Goal: Task Accomplishment & Management: Use online tool/utility

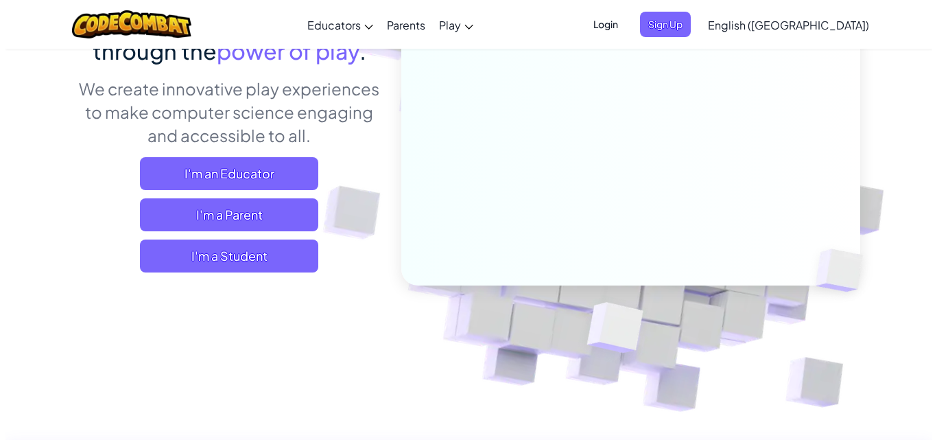
scroll to position [137, 0]
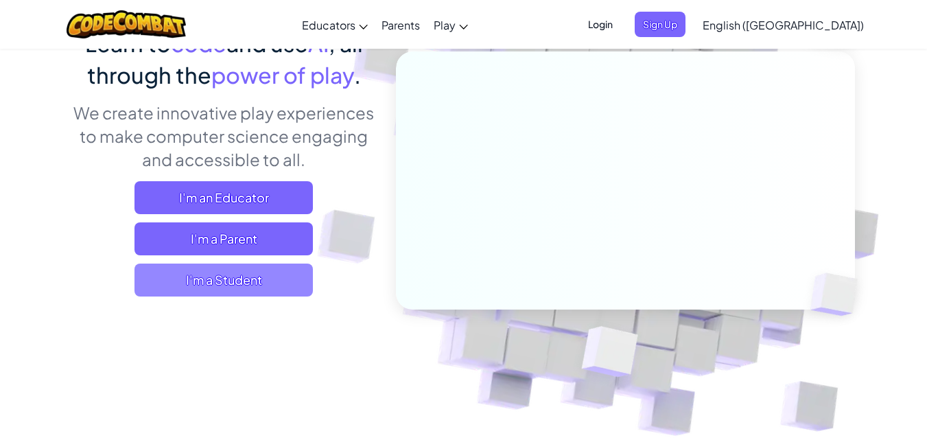
click at [283, 274] on span "I'm a Student" at bounding box center [223, 279] width 178 height 33
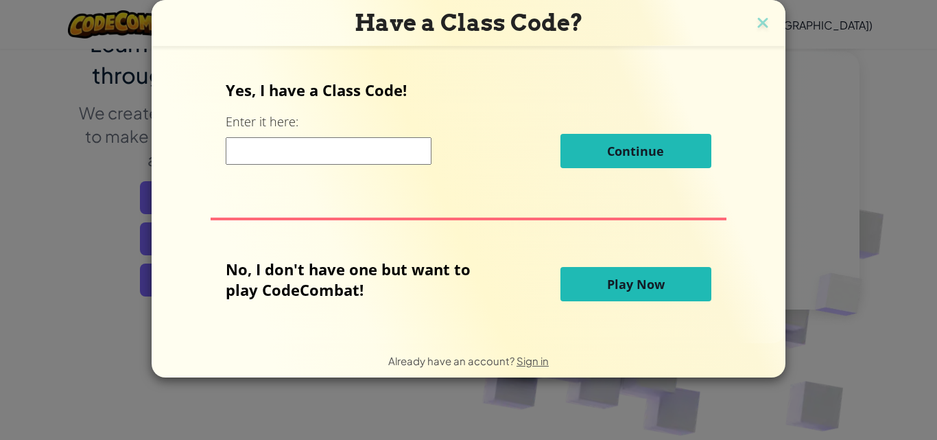
click at [365, 150] on input at bounding box center [329, 150] width 206 height 27
click at [643, 276] on span "Play Now" at bounding box center [636, 284] width 58 height 16
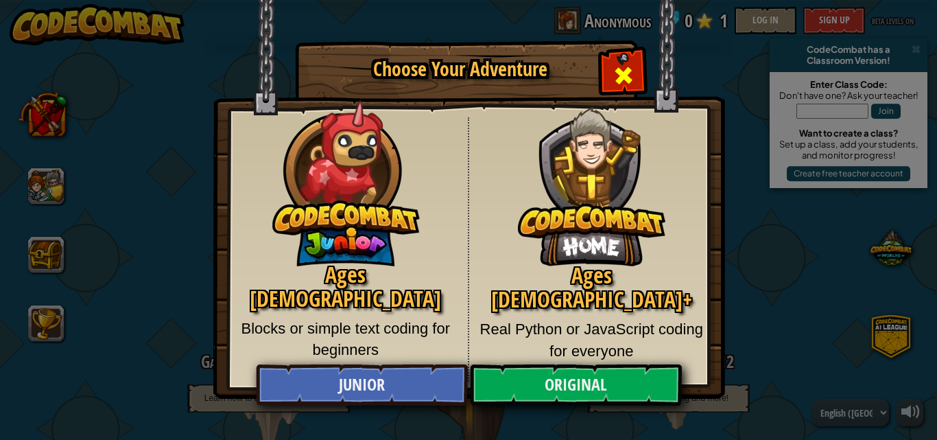
click at [637, 72] on div "Close modal" at bounding box center [623, 73] width 43 height 43
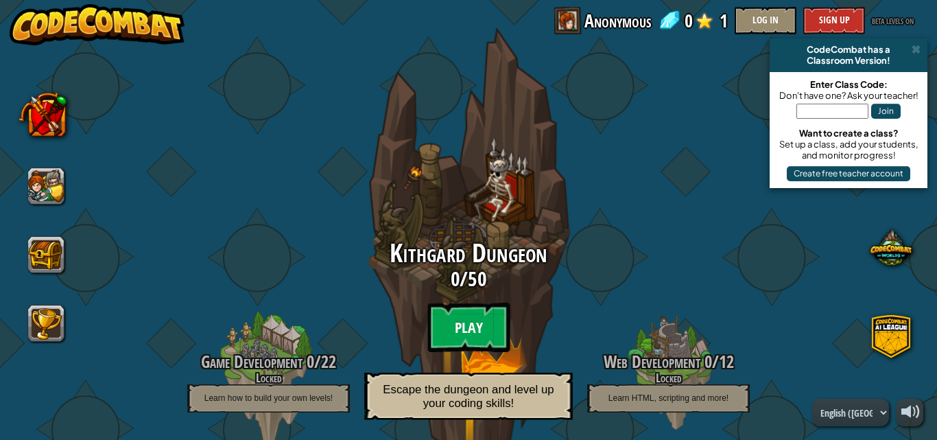
click at [470, 322] on btn "Play" at bounding box center [468, 327] width 82 height 49
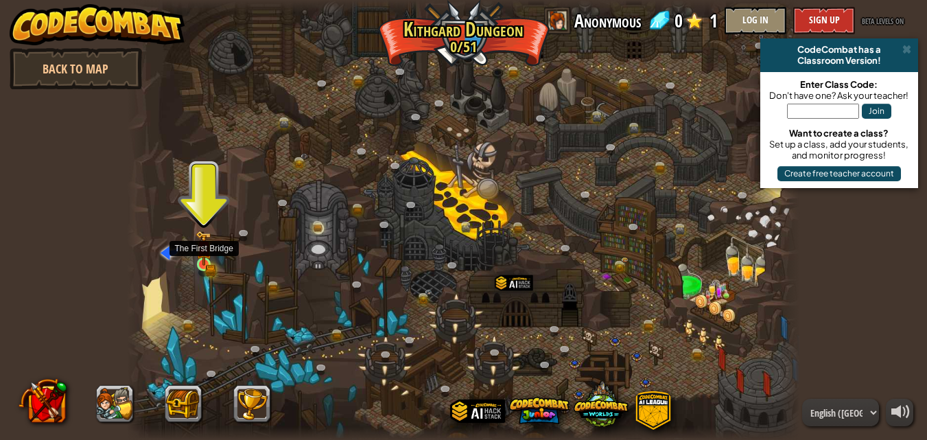
click at [203, 263] on img at bounding box center [203, 247] width 16 height 35
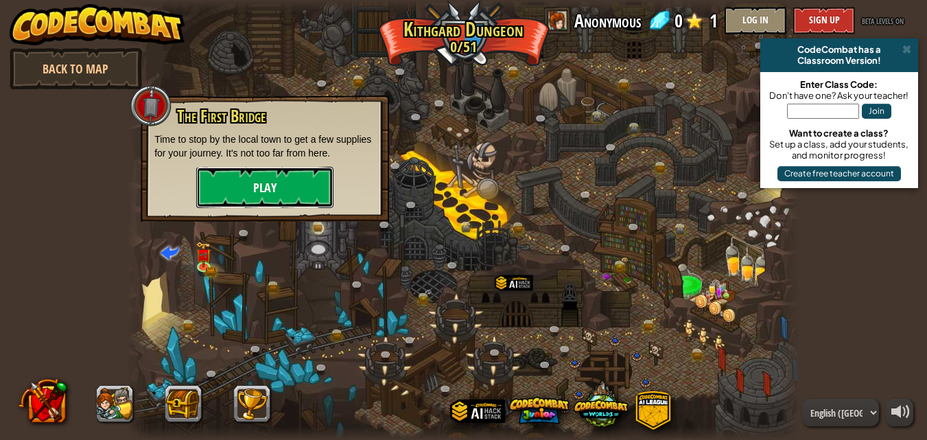
click at [274, 183] on button "Play" at bounding box center [264, 187] width 137 height 41
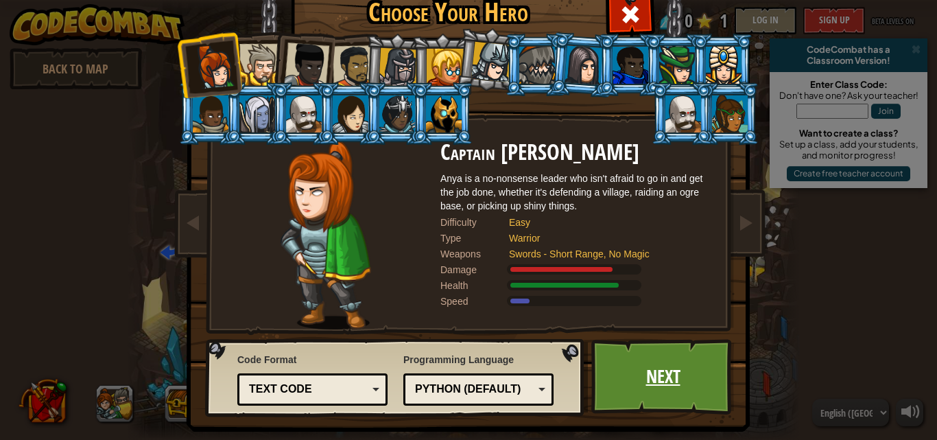
click at [703, 386] on link "Next" at bounding box center [662, 376] width 143 height 75
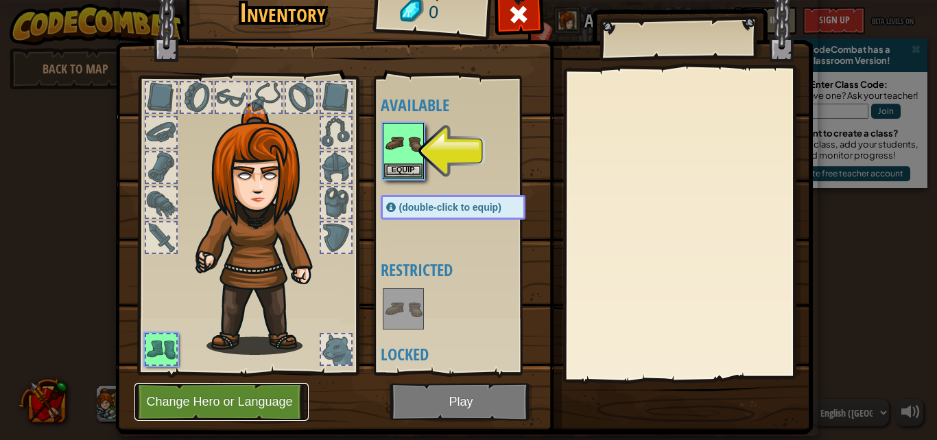
click at [245, 405] on button "Change Hero or Language" at bounding box center [221, 402] width 174 height 38
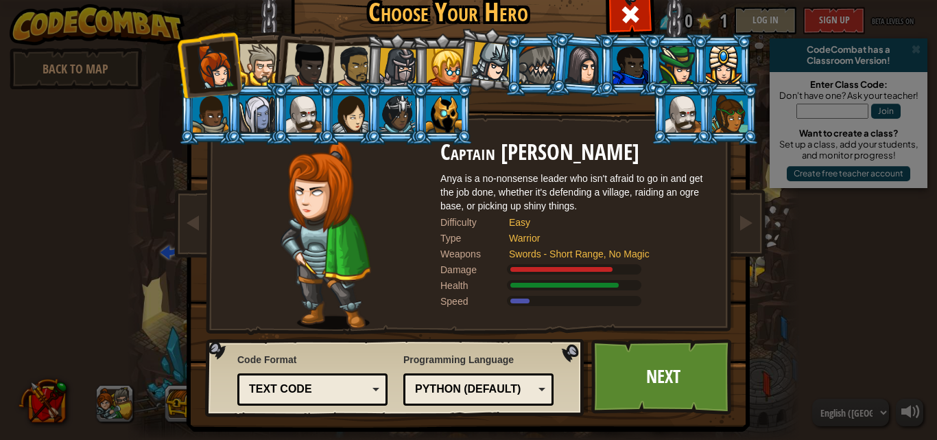
click at [679, 106] on div at bounding box center [683, 113] width 36 height 37
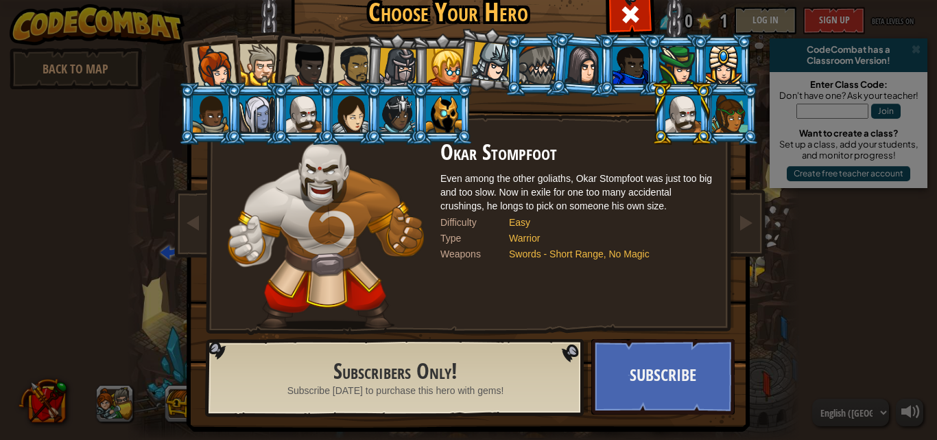
drag, startPoint x: 282, startPoint y: 107, endPoint x: 311, endPoint y: 62, distance: 53.5
click at [311, 34] on ol at bounding box center [469, 34] width 566 height 0
click at [308, 97] on div at bounding box center [304, 113] width 36 height 37
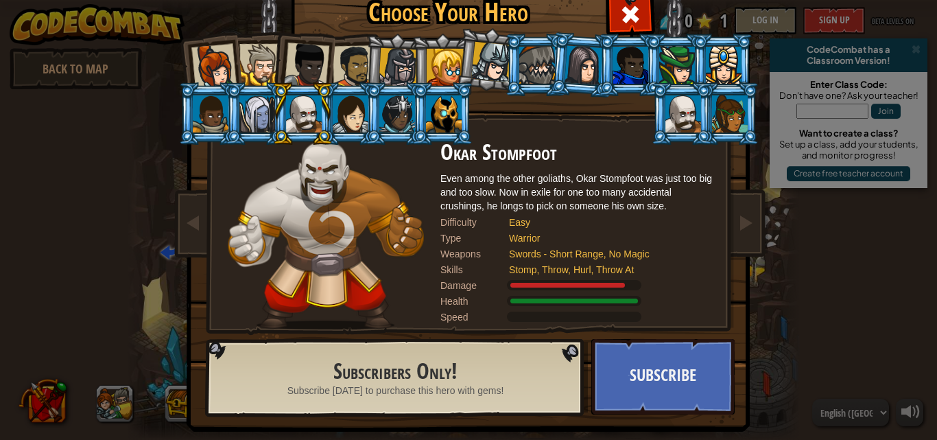
click at [355, 70] on div at bounding box center [354, 66] width 43 height 43
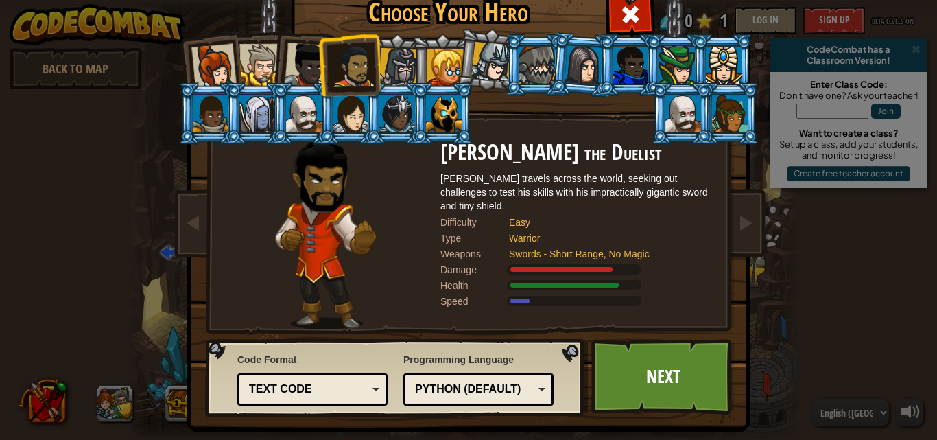
click at [434, 76] on div at bounding box center [445, 67] width 37 height 37
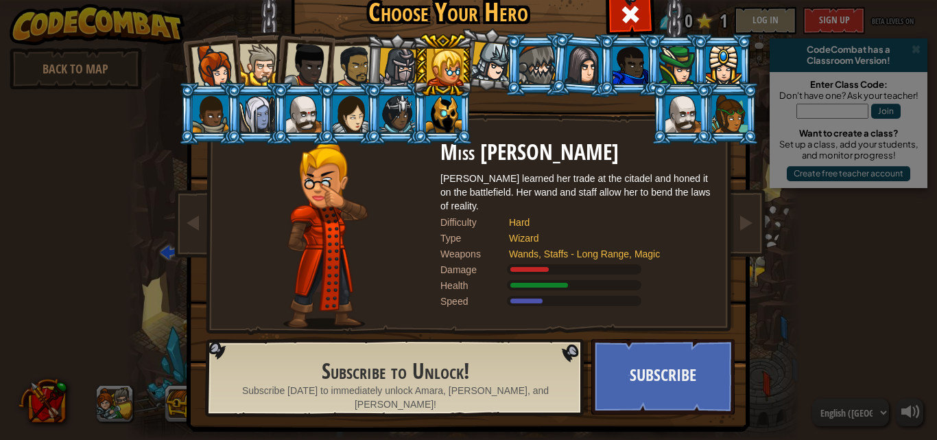
click at [263, 44] on div at bounding box center [260, 65] width 42 height 42
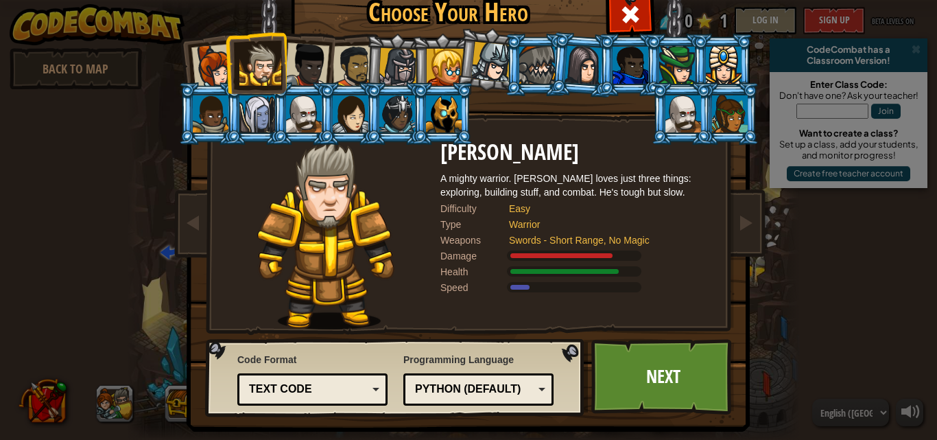
click at [226, 45] on li at bounding box center [256, 63] width 62 height 62
click at [207, 40] on li at bounding box center [209, 64] width 67 height 67
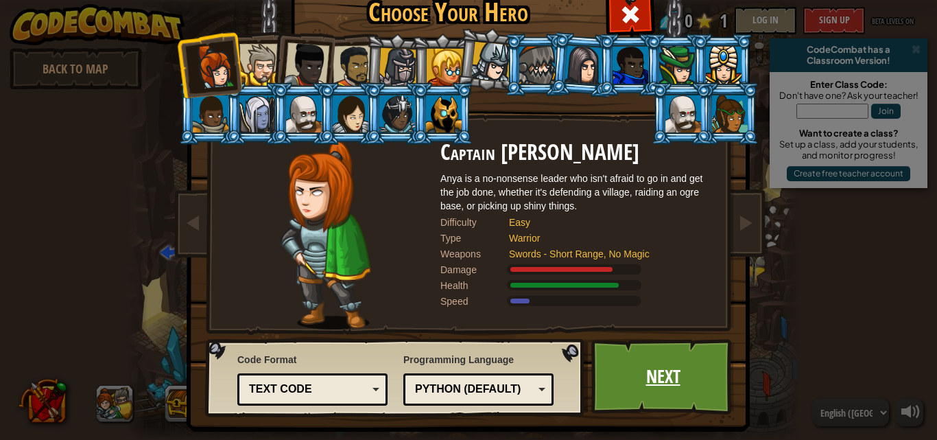
click at [605, 380] on link "Next" at bounding box center [662, 376] width 143 height 75
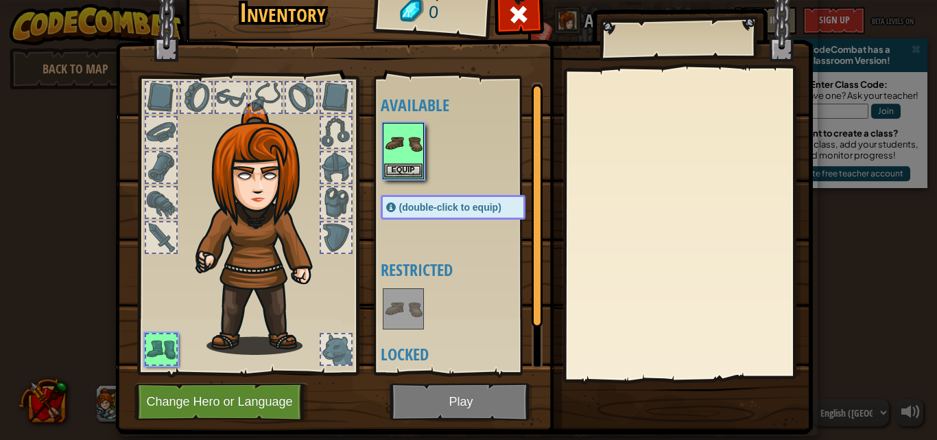
drag, startPoint x: 605, startPoint y: 380, endPoint x: 578, endPoint y: 373, distance: 28.3
click at [598, 377] on div "Inventory 0 Available Equip (double-click to equip) Restricted Locked Equip Une…" at bounding box center [469, 209] width 698 height 453
click at [396, 182] on div "Available Equip (double-click to equip) Restricted Locked" at bounding box center [467, 225] width 172 height 286
click at [399, 169] on button "Equip" at bounding box center [403, 170] width 38 height 14
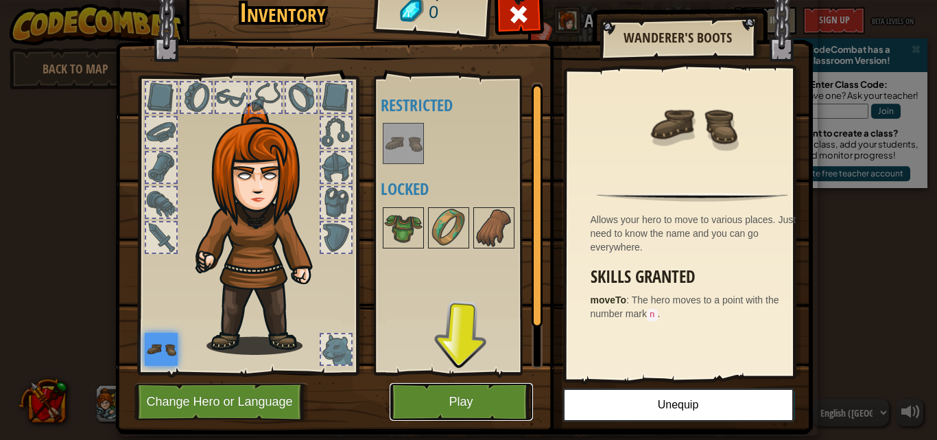
click at [491, 405] on button "Play" at bounding box center [461, 402] width 143 height 38
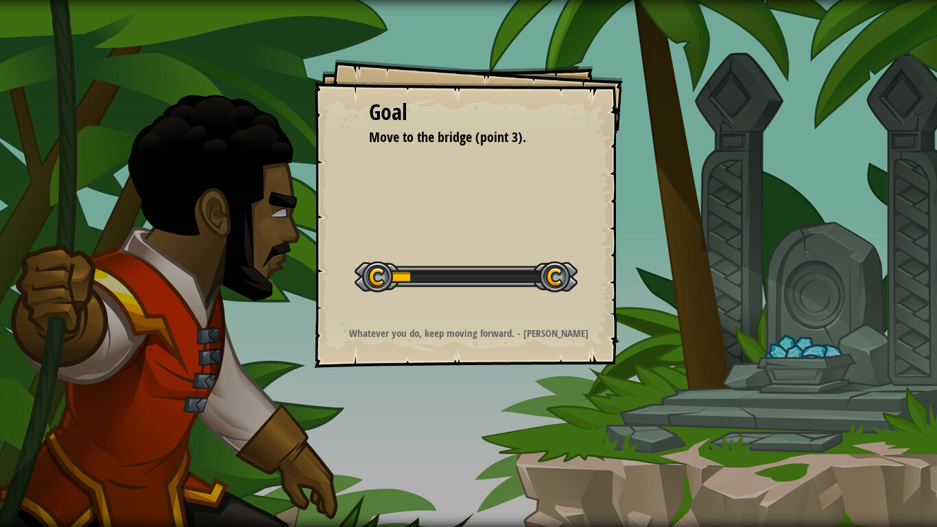
drag, startPoint x: 486, startPoint y: 462, endPoint x: 456, endPoint y: 445, distance: 34.4
click at [456, 439] on div "Goal Move to the bridge (point 3). Start Level Error loading from server. Try r…" at bounding box center [468, 263] width 937 height 527
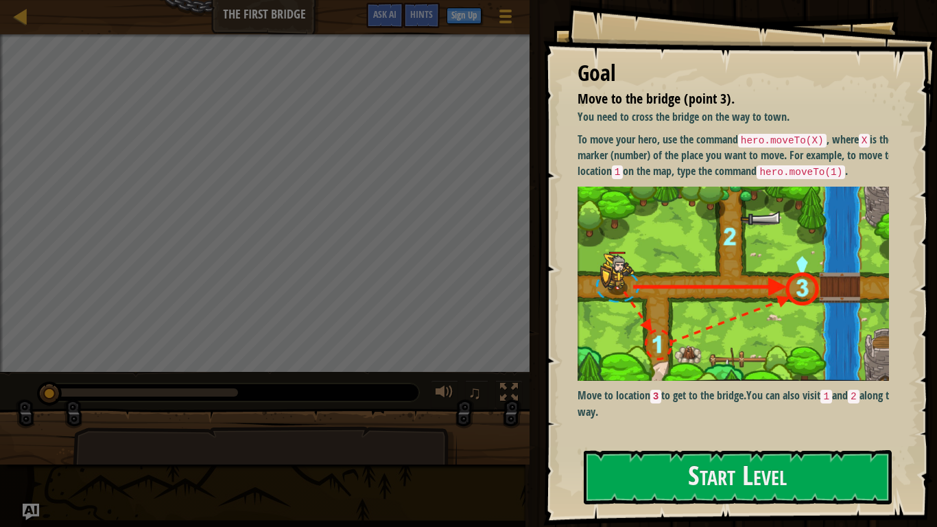
drag, startPoint x: 906, startPoint y: 394, endPoint x: 810, endPoint y: 261, distance: 164.7
click at [840, 314] on div "Goal Move to the bridge (point 3). You need to cross the bridge on the way to t…" at bounding box center [740, 262] width 394 height 525
drag, startPoint x: 745, startPoint y: 259, endPoint x: 691, endPoint y: 312, distance: 75.2
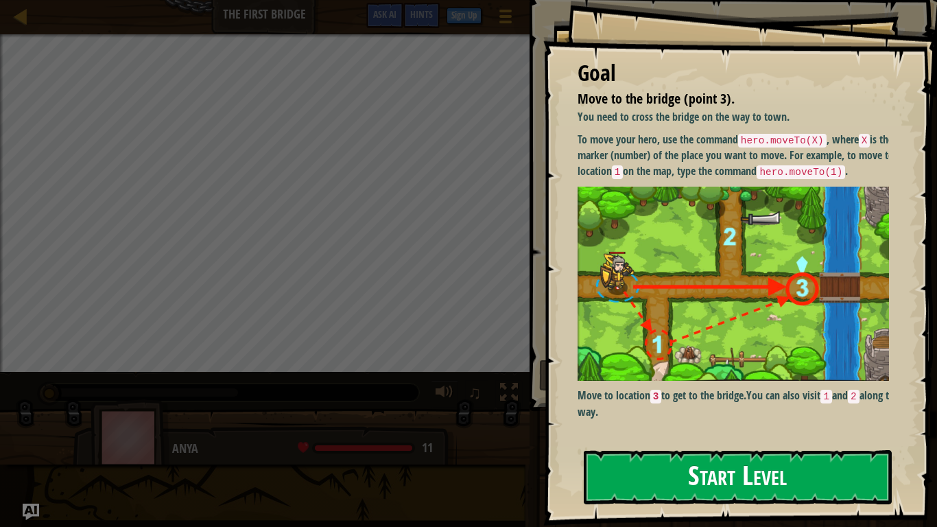
drag, startPoint x: 691, startPoint y: 312, endPoint x: 639, endPoint y: 486, distance: 181.2
click at [639, 439] on button "Start Level" at bounding box center [738, 477] width 308 height 54
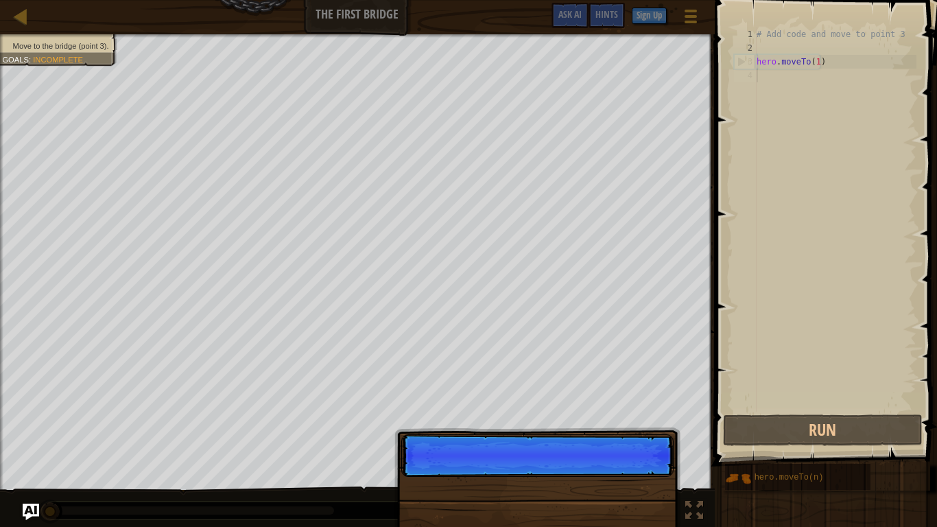
scroll to position [6, 0]
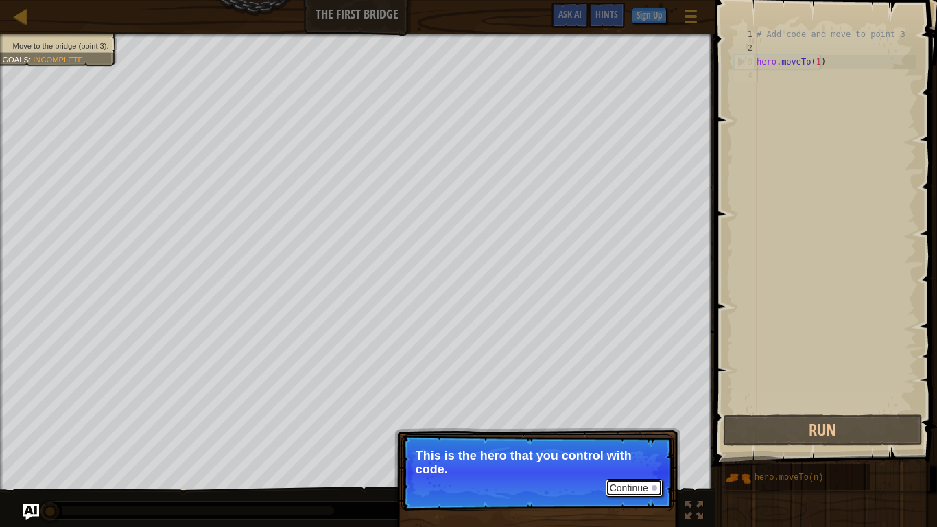
drag, startPoint x: 632, startPoint y: 485, endPoint x: 622, endPoint y: 486, distance: 9.7
click at [628, 439] on button "Continue" at bounding box center [634, 488] width 57 height 18
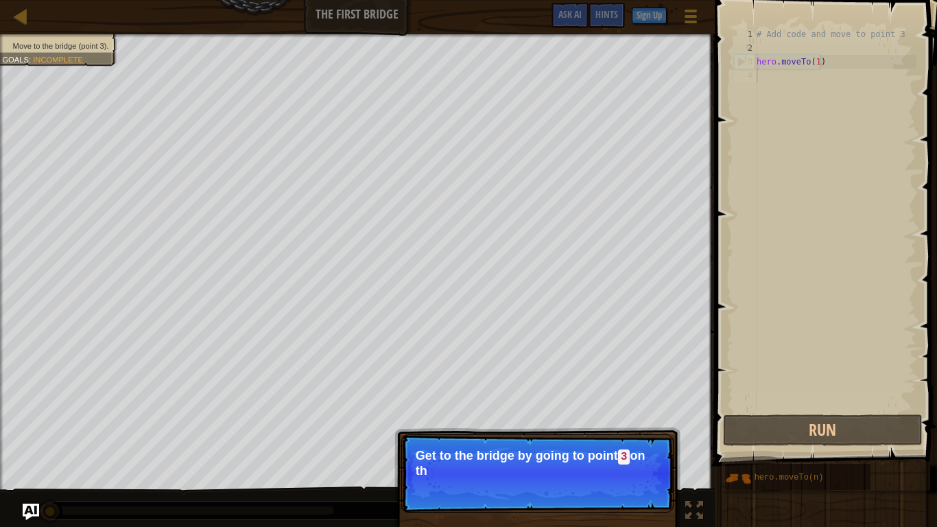
click at [626, 439] on p "Continue Get to the bridge by going to point 3 on th" at bounding box center [537, 473] width 272 height 78
click at [0, 0] on button "Continue" at bounding box center [0, 0] width 0 height 0
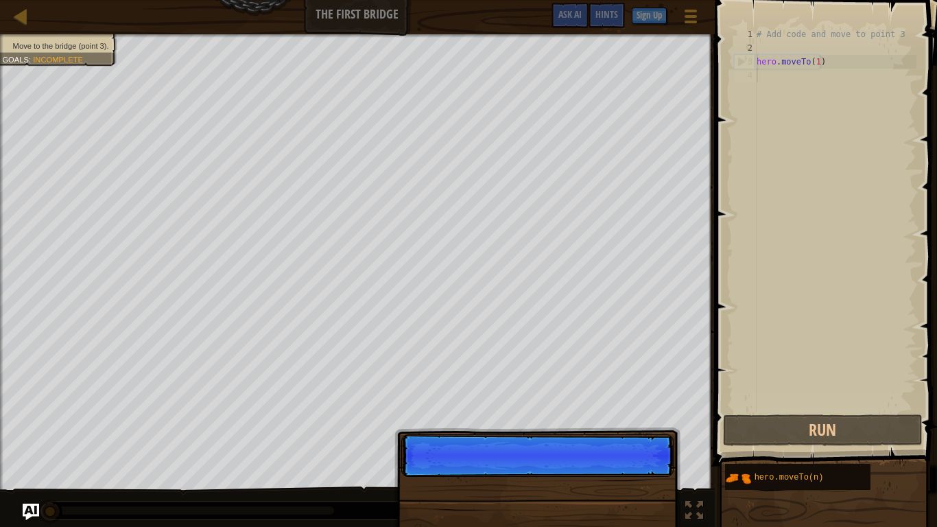
click at [625, 439] on div "Continue" at bounding box center [537, 535] width 286 height 203
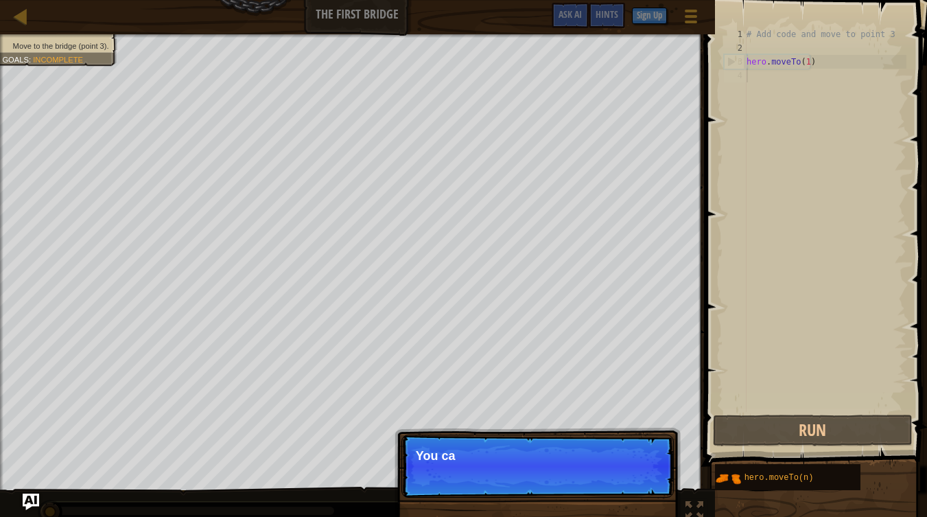
click at [622, 439] on p "Continue You ca" at bounding box center [537, 465] width 272 height 63
drag, startPoint x: 617, startPoint y: 486, endPoint x: 594, endPoint y: 484, distance: 22.7
click at [613, 439] on p "Continue You can use" at bounding box center [537, 465] width 272 height 63
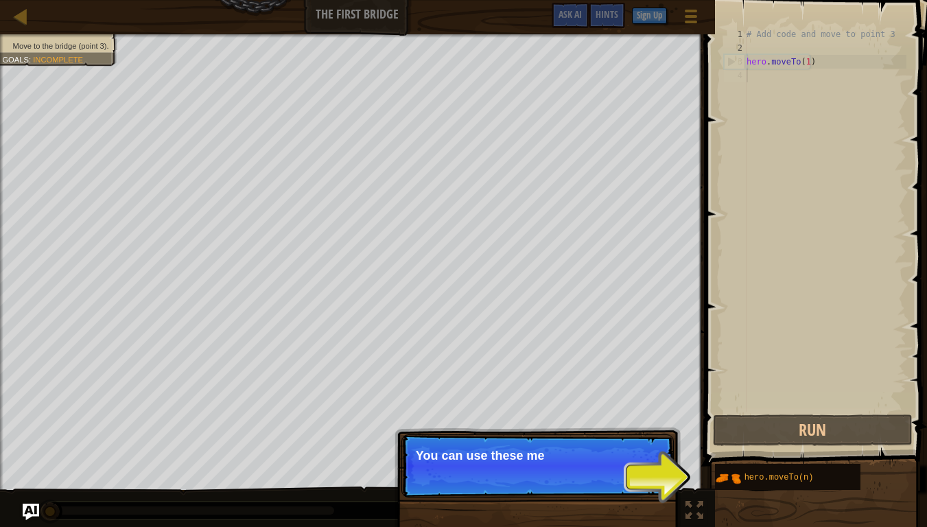
drag, startPoint x: 594, startPoint y: 484, endPoint x: 578, endPoint y: 483, distance: 15.8
click at [592, 439] on p "Continue You can use these me" at bounding box center [537, 465] width 272 height 63
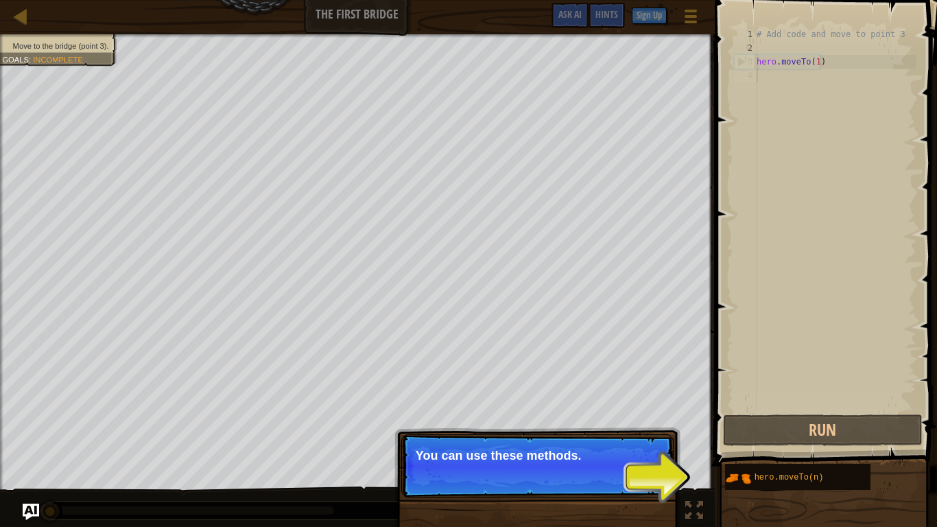
drag, startPoint x: 578, startPoint y: 483, endPoint x: 564, endPoint y: 483, distance: 14.4
click at [573, 439] on p "Continue You can use these methods." at bounding box center [537, 465] width 272 height 63
click at [562, 439] on p "Continue You can use these methods. Right" at bounding box center [537, 465] width 272 height 63
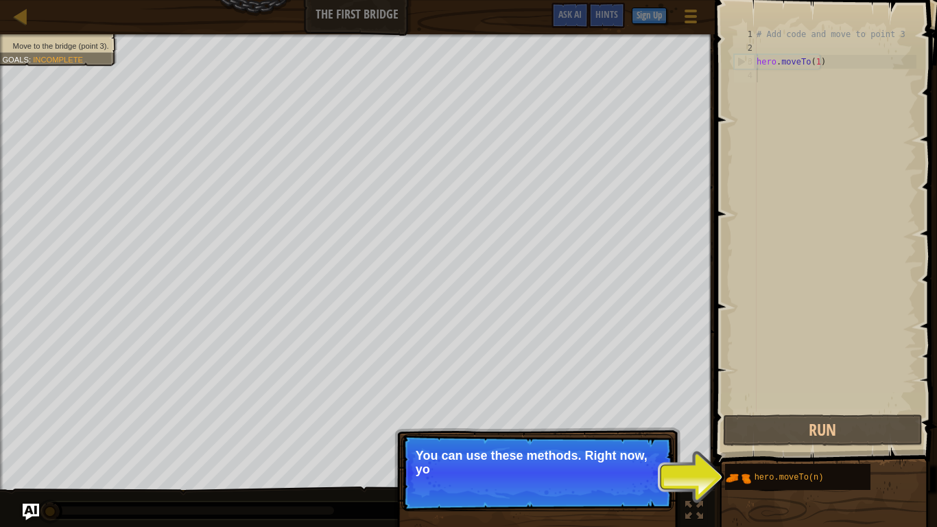
click at [562, 439] on p "Continue You can use these methods. Right now, yo" at bounding box center [537, 472] width 272 height 77
drag, startPoint x: 622, startPoint y: 485, endPoint x: 635, endPoint y: 484, distance: 12.4
click at [635, 439] on p "Continue You can use these methods. Right now, you only" at bounding box center [537, 472] width 272 height 77
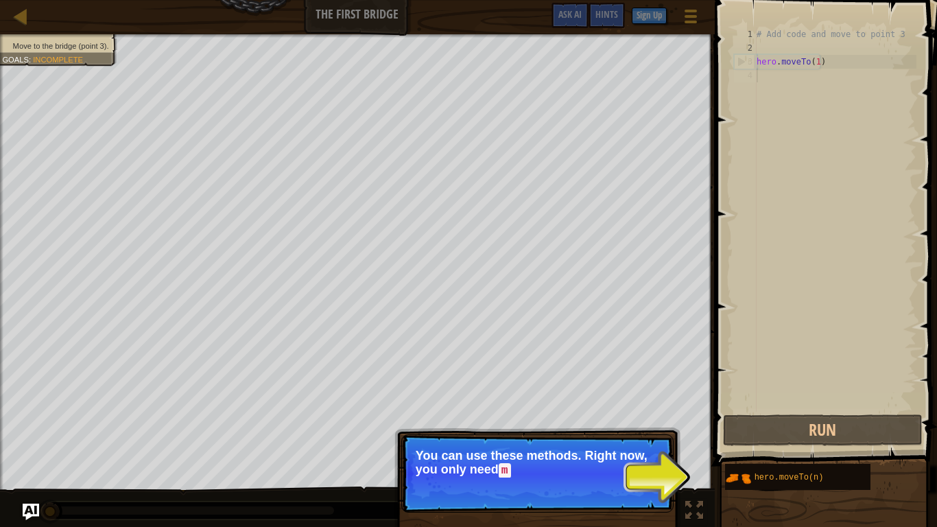
click at [635, 439] on p "Continue You can use these methods. Right now, you only need m" at bounding box center [537, 473] width 272 height 78
click at [635, 439] on p "Continue You can use these methods. Right now, you only need moveTo ." at bounding box center [537, 473] width 272 height 78
click at [635, 439] on button "Continue" at bounding box center [634, 489] width 57 height 18
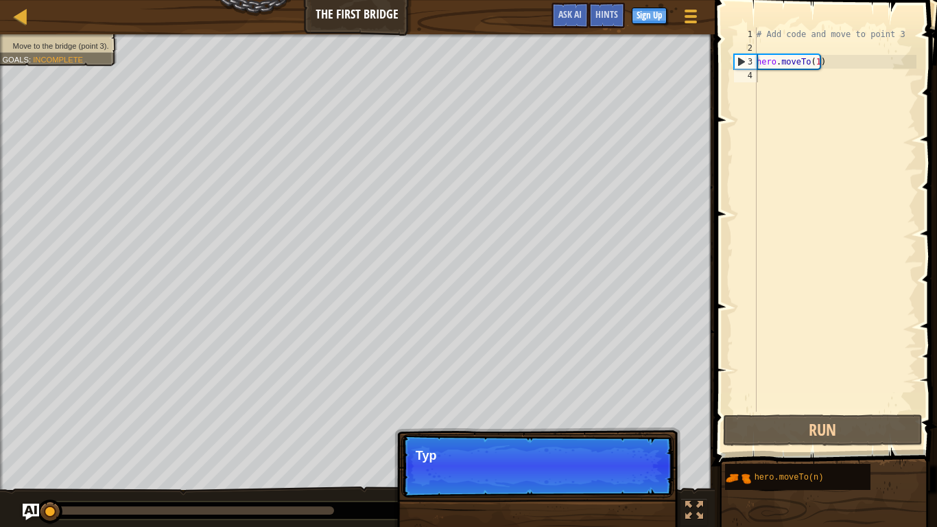
click at [635, 439] on p "Continue Typ" at bounding box center [537, 465] width 272 height 63
click at [632, 439] on p "Continue Type your" at bounding box center [537, 465] width 272 height 63
click at [632, 439] on p "Continue Type your code o" at bounding box center [537, 465] width 272 height 63
click at [624, 439] on p "Type your code on the right." at bounding box center [538, 456] width 244 height 14
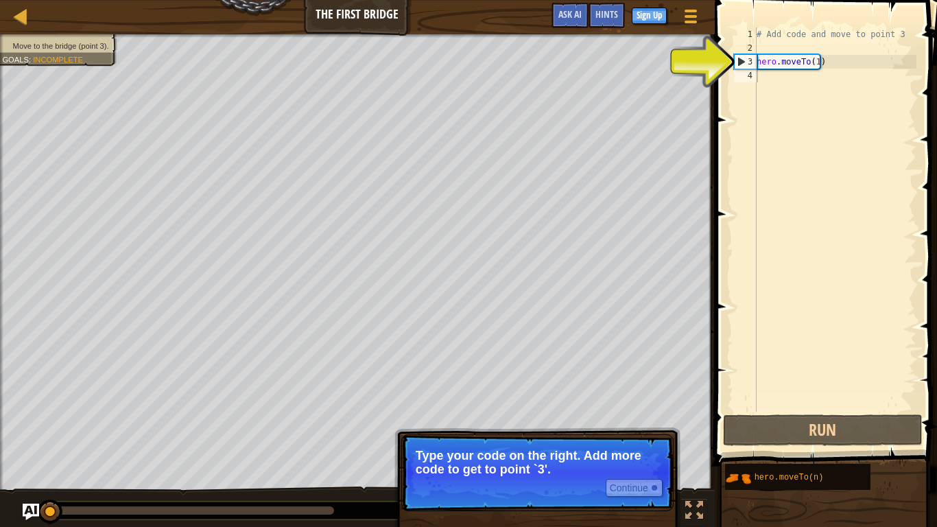
drag, startPoint x: 593, startPoint y: 441, endPoint x: 594, endPoint y: 432, distance: 9.0
click at [593, 439] on p "Continue Type your code on the right. Add more code to get to point `3'." at bounding box center [537, 472] width 272 height 77
click at [594, 432] on div "Continue Type your code on the right. Add more code to get to point `3'." at bounding box center [537, 528] width 286 height 203
click at [633, 439] on p "Type your code on the right. Add more code to get to point `3'." at bounding box center [538, 462] width 244 height 27
click at [635, 439] on p "Type your code on the right. Add more code to get to point `3'." at bounding box center [538, 462] width 244 height 27
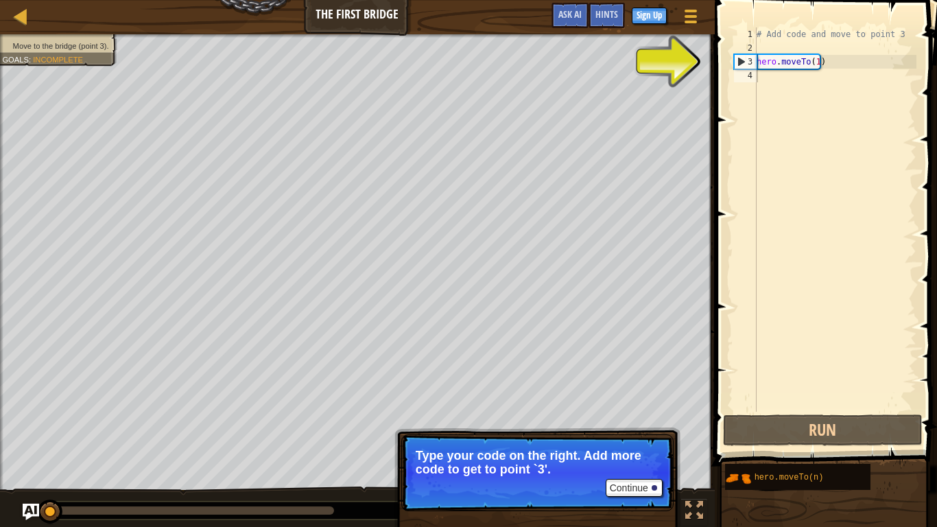
click at [635, 439] on p "Type your code on the right. Add more code to get to point `3'." at bounding box center [538, 462] width 244 height 27
click at [635, 439] on button "Continue" at bounding box center [634, 488] width 57 height 18
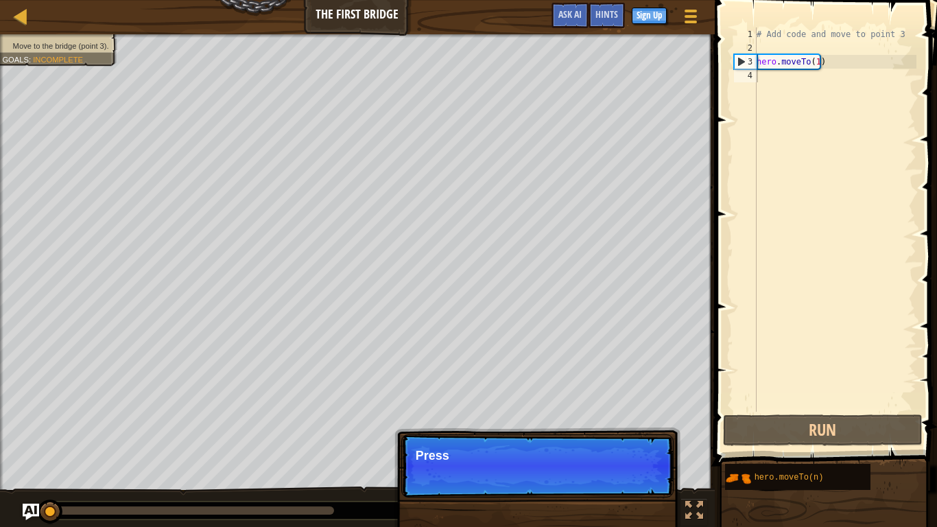
click at [635, 439] on p "Continue Press" at bounding box center [537, 465] width 272 height 63
click at [635, 439] on p "Continue Press the “R" at bounding box center [537, 465] width 272 height 63
click at [635, 439] on p "Continue Press the “RUN” butt" at bounding box center [537, 465] width 272 height 63
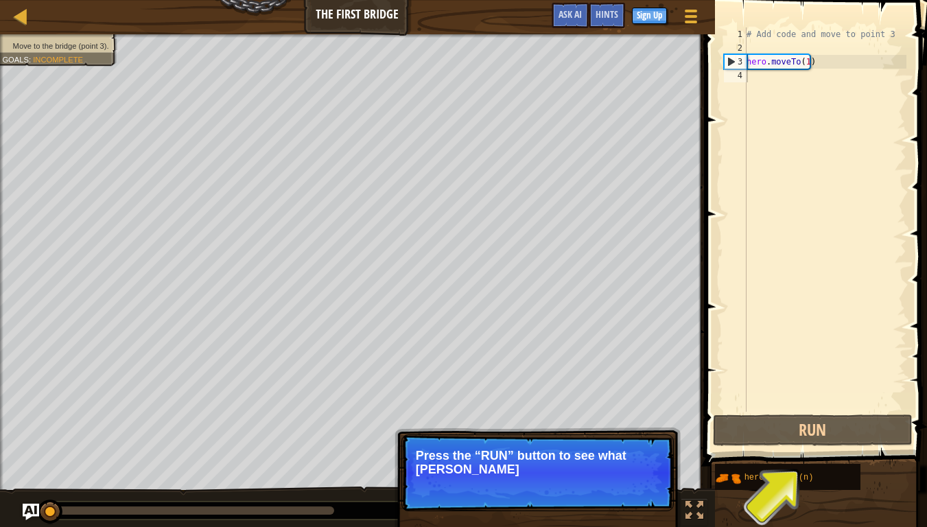
click at [645, 410] on div "Move to the bridge (point 3). Goals : Incomplete ♫ Anya 11 x: 5 y: 15 x: 10 y: …" at bounding box center [463, 280] width 927 height 493
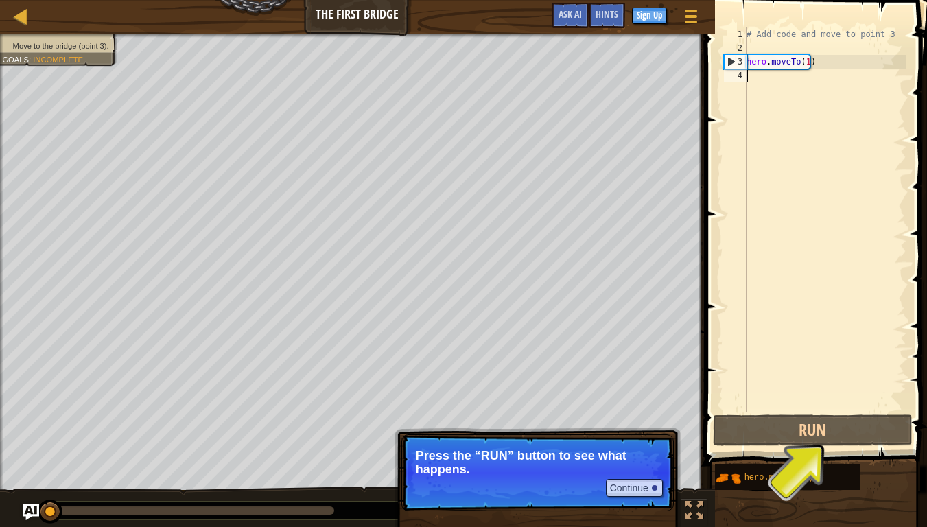
drag, startPoint x: 635, startPoint y: 467, endPoint x: 781, endPoint y: 405, distance: 159.2
click at [750, 402] on div "Map The First Bridge Game Menu Done Sign Up Hints Ask AI 1 הההההההההההההההההההה…" at bounding box center [463, 263] width 927 height 527
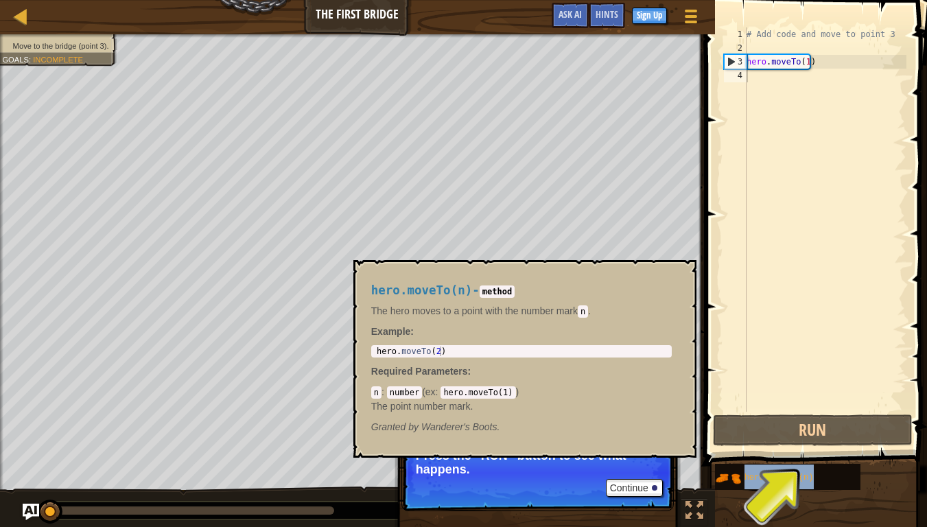
drag, startPoint x: 777, startPoint y: 474, endPoint x: 779, endPoint y: 457, distance: 17.4
click at [777, 439] on span "hero.moveTo(n)" at bounding box center [778, 478] width 69 height 10
drag, startPoint x: 820, startPoint y: 455, endPoint x: 825, endPoint y: 449, distance: 7.4
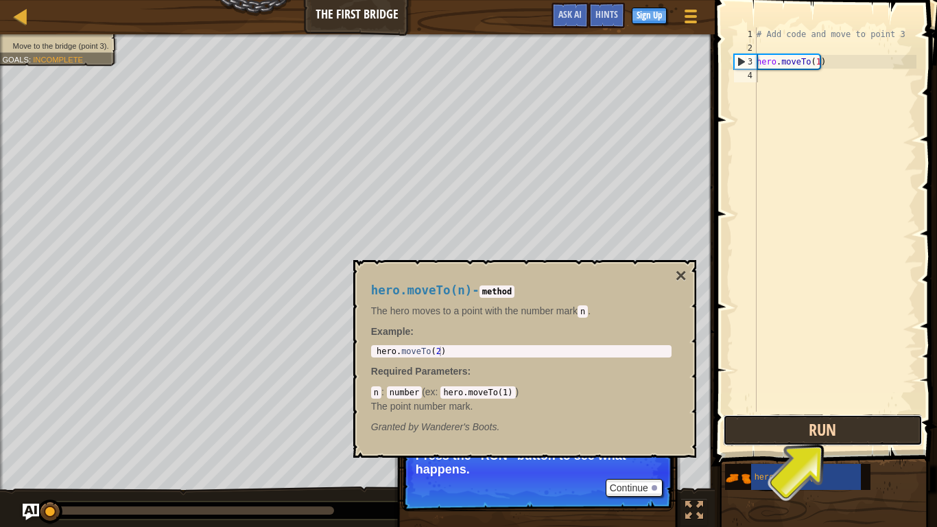
click at [826, 439] on button "Run" at bounding box center [823, 430] width 200 height 32
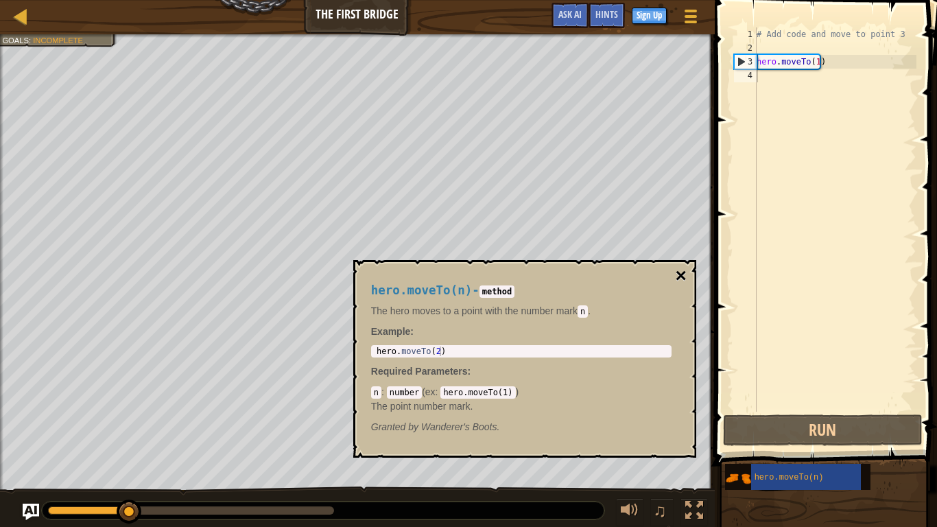
click at [681, 272] on button "×" at bounding box center [680, 275] width 11 height 19
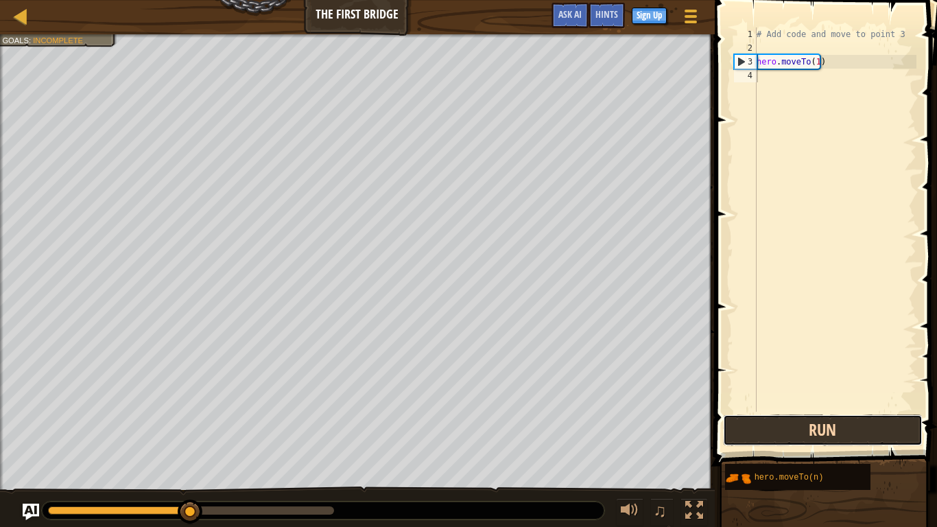
click at [867, 431] on button "Run" at bounding box center [823, 430] width 200 height 32
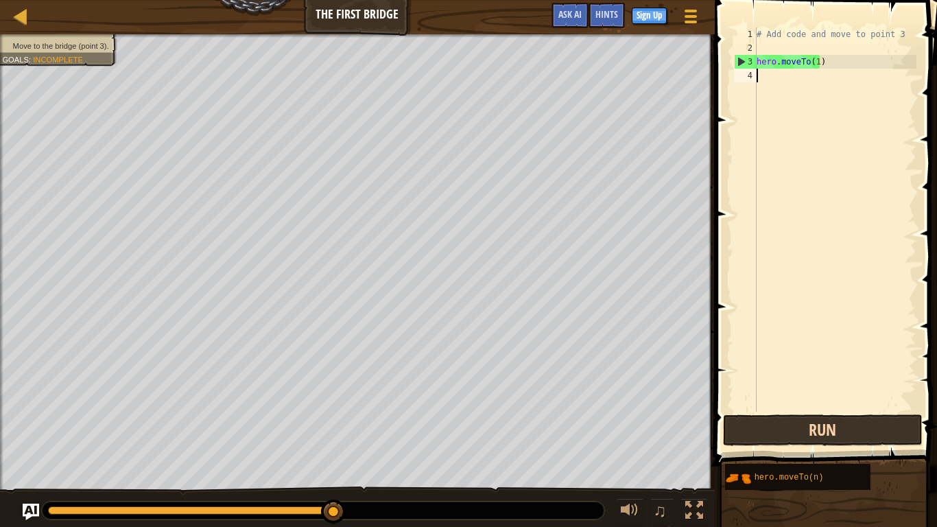
drag, startPoint x: 811, startPoint y: 424, endPoint x: 808, endPoint y: 430, distance: 7.1
click at [809, 428] on div "1 2 3 4 # Add code and move to point 3 hero . moveTo ( 1 ) הההההההההההההההההההה…" at bounding box center [824, 260] width 226 height 506
click at [807, 432] on button "Run" at bounding box center [823, 430] width 200 height 32
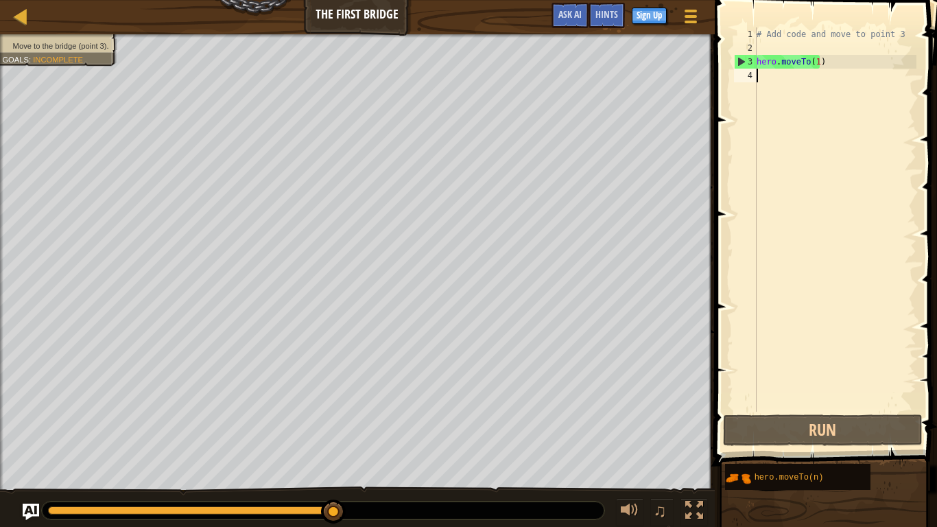
click at [560, 1] on div "Map The First Bridge Game Menu Done Sign Up Hints Ask AI 1 הההההההההההההההההההה…" at bounding box center [468, 263] width 937 height 527
click at [772, 57] on div "# Add code and move to point 3 hero . moveTo ( 1 )" at bounding box center [835, 233] width 163 height 412
type textarea "hero.moveTo(1)"
click at [753, 73] on div "4" at bounding box center [745, 76] width 23 height 14
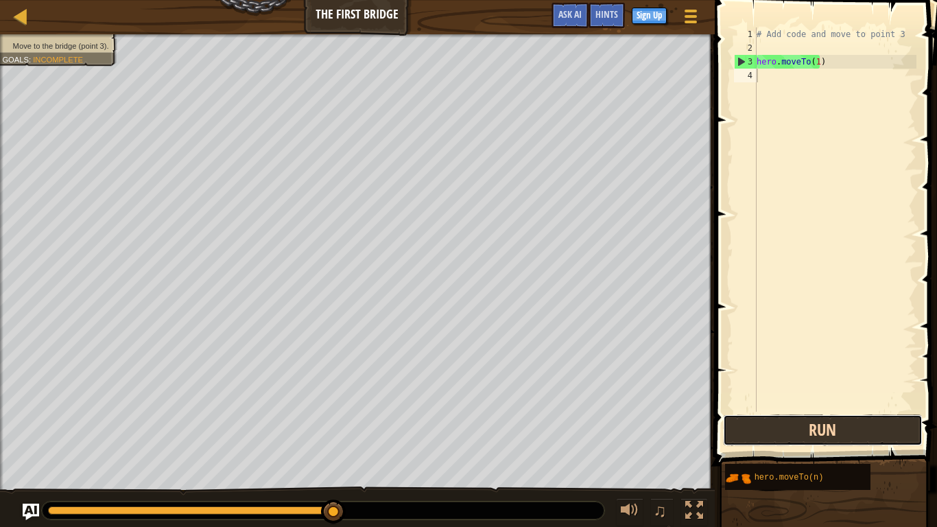
click at [836, 429] on button "Run" at bounding box center [823, 430] width 200 height 32
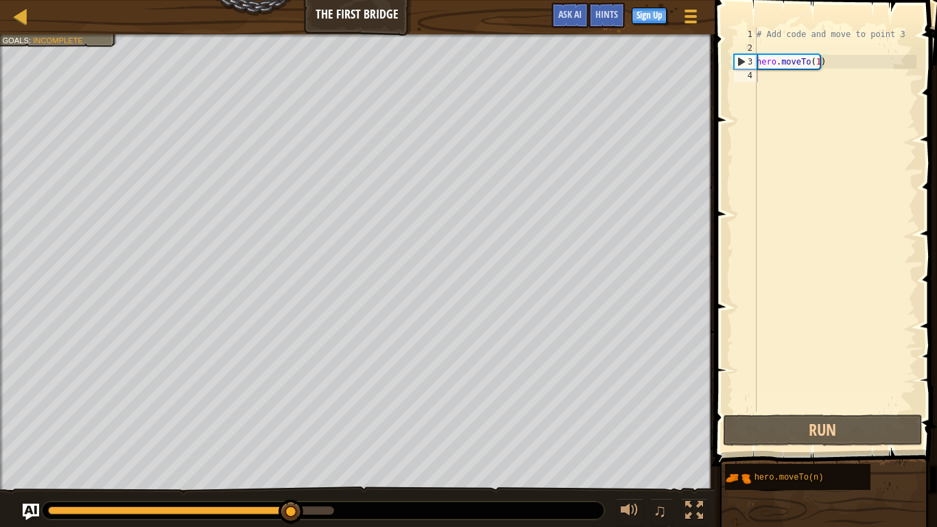
drag, startPoint x: 436, startPoint y: 526, endPoint x: 429, endPoint y: 489, distance: 37.7
click at [431, 439] on div "♫" at bounding box center [357, 506] width 715 height 41
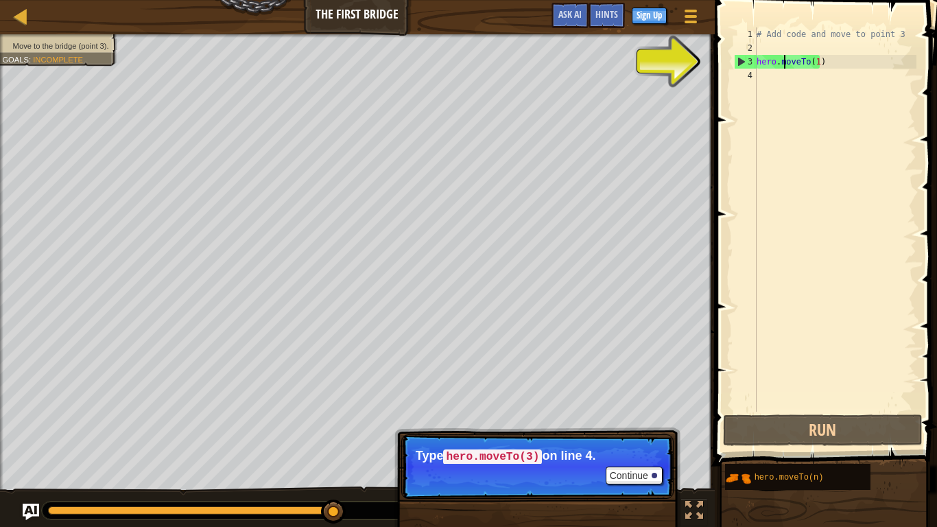
click at [785, 67] on div "# Add code and move to point 3 hero . moveTo ( 1 )" at bounding box center [835, 233] width 163 height 412
type textarea "hero.moveTo(1)"
click at [830, 64] on div "# Add code and move to point 3 hero . moveTo ( 1 )" at bounding box center [835, 233] width 163 height 412
click at [787, 47] on div "# Add code and move to point 3 hero . moveTo ( 1 )" at bounding box center [835, 233] width 163 height 412
click at [817, 62] on div "# Add code and move to point 3 hero . moveTo ( 1 )" at bounding box center [835, 233] width 163 height 412
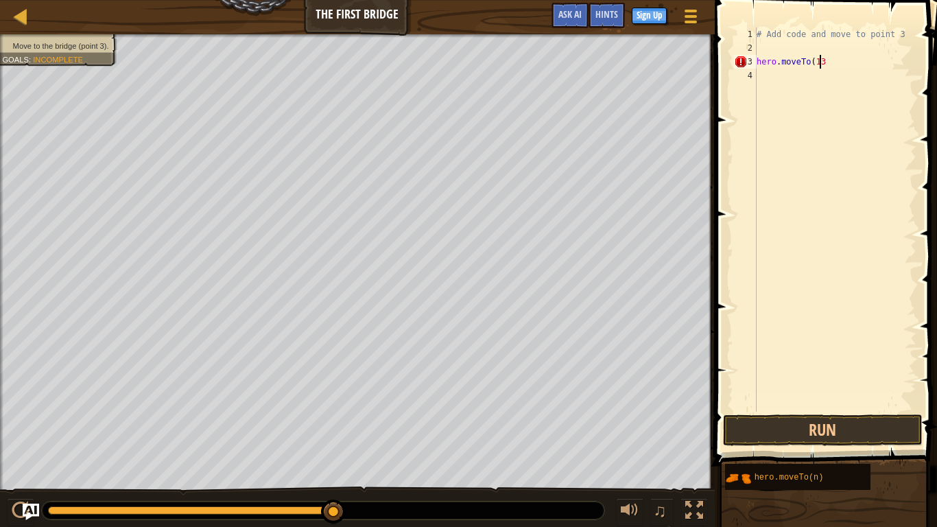
scroll to position [6, 4]
click at [821, 423] on button "Run" at bounding box center [823, 430] width 200 height 32
drag, startPoint x: 768, startPoint y: 427, endPoint x: 739, endPoint y: 418, distance: 29.5
click at [763, 427] on button "Run" at bounding box center [823, 430] width 200 height 32
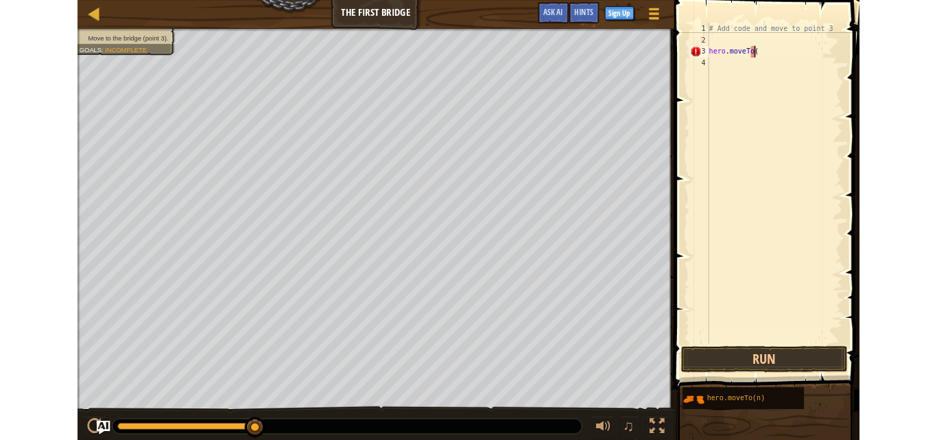
scroll to position [6, 3]
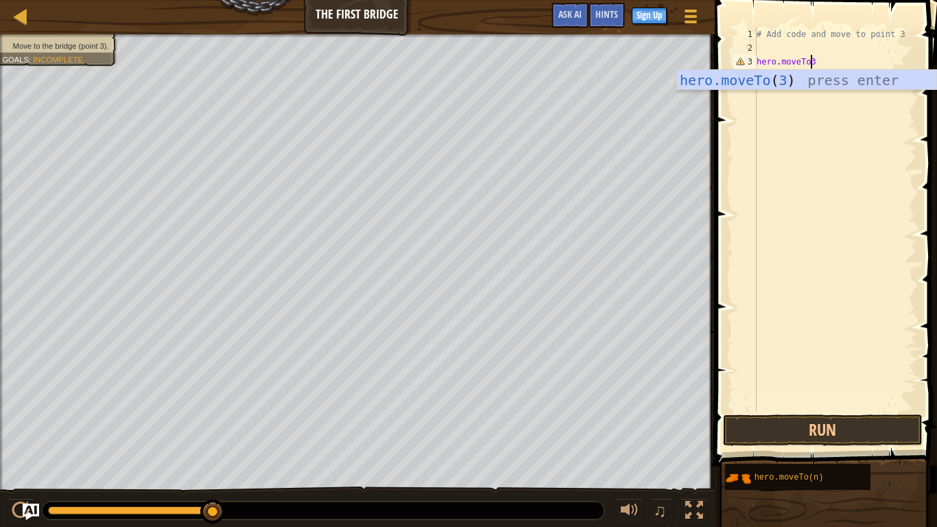
click at [829, 439] on span at bounding box center [827, 213] width 233 height 506
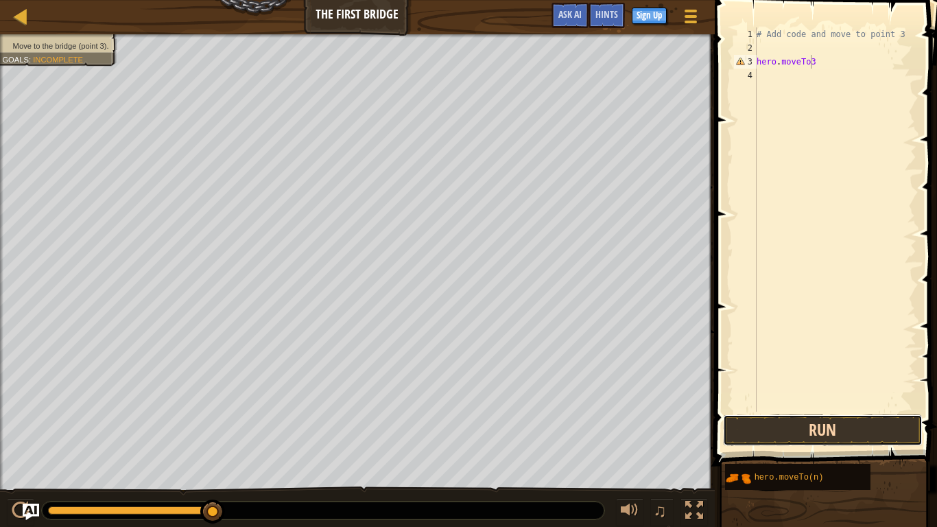
click at [829, 439] on button "Run" at bounding box center [823, 430] width 200 height 32
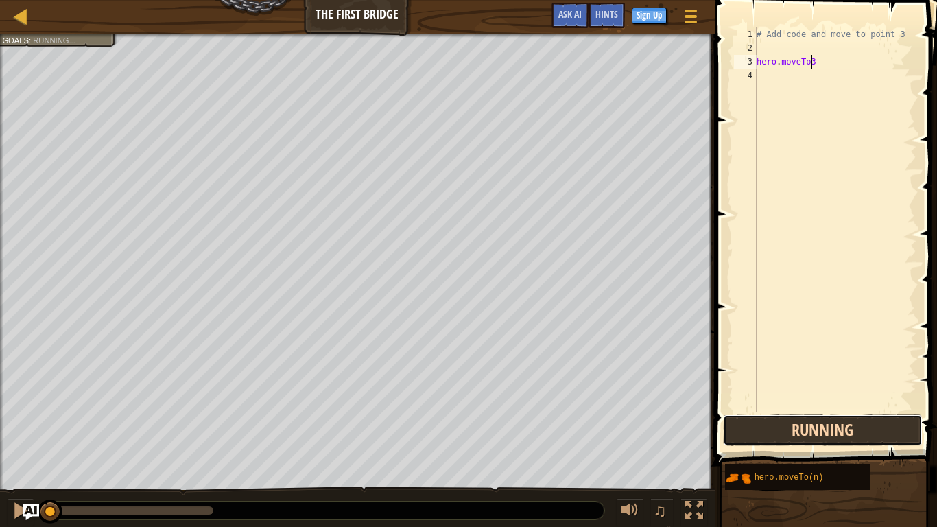
click at [829, 439] on button "Running" at bounding box center [823, 430] width 200 height 32
click at [796, 438] on button "Run" at bounding box center [823, 430] width 200 height 32
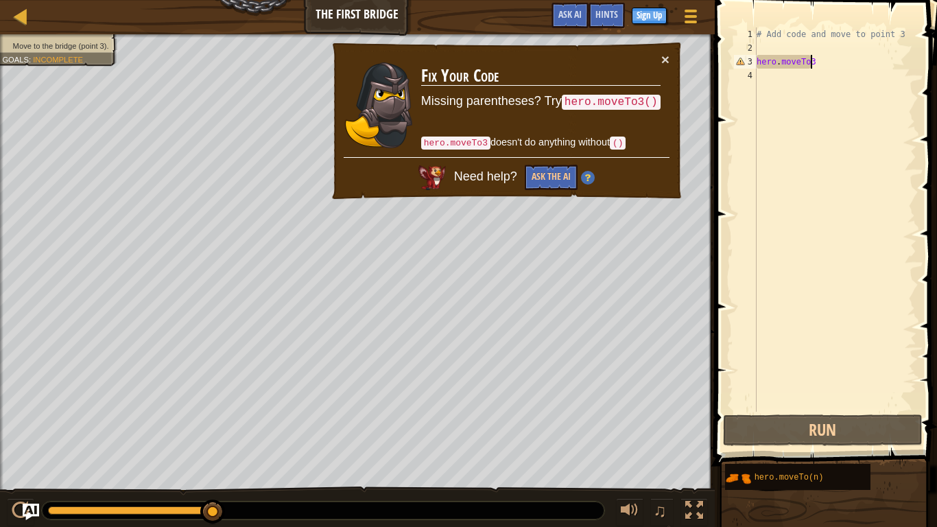
type textarea "hero.moveTo"
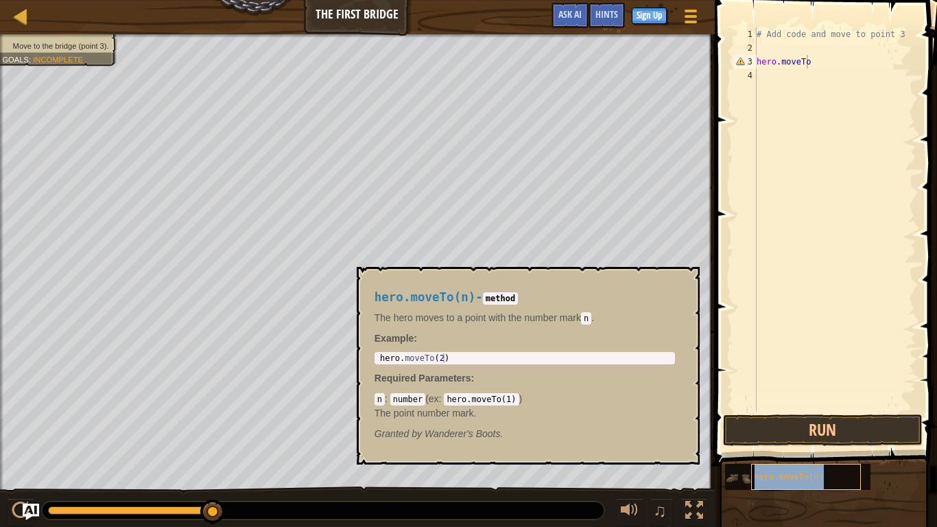
click at [796, 439] on span "hero.moveTo(n)" at bounding box center [789, 478] width 69 height 10
click at [804, 439] on span "hero.moveTo(n)" at bounding box center [789, 478] width 69 height 10
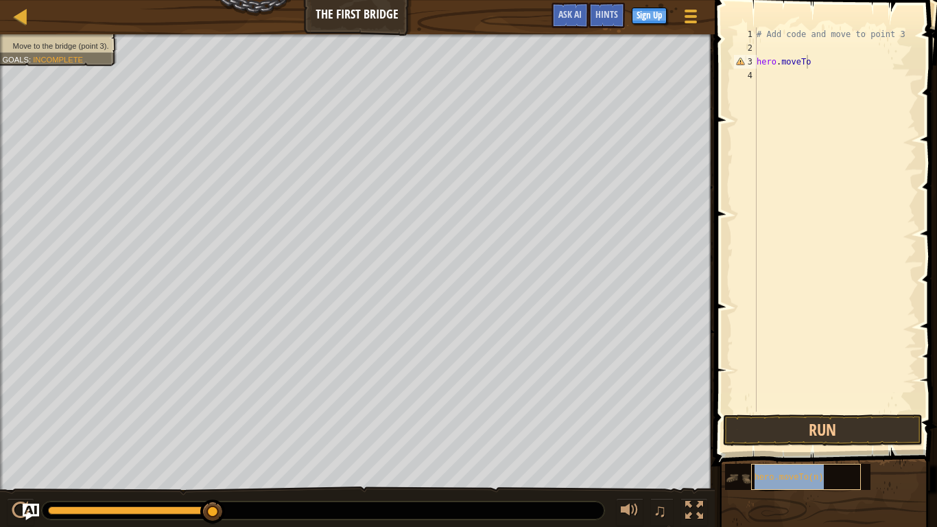
click at [809, 439] on span "hero.moveTo(n)" at bounding box center [789, 478] width 69 height 10
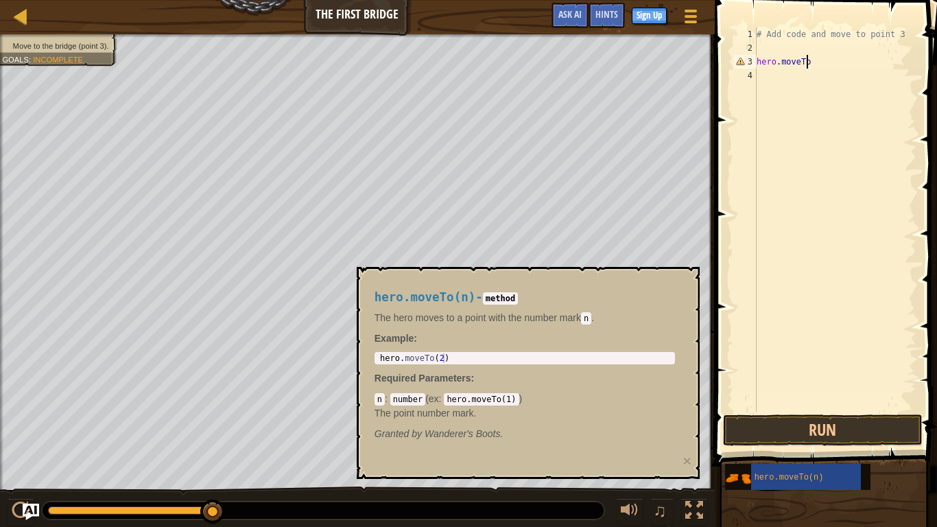
type textarea "hero.moveTo(2)"
click at [442, 362] on div "hero . moveTo ( 2 )" at bounding box center [524, 367] width 295 height 29
click at [440, 359] on div "hero . moveTo ( 2 )" at bounding box center [524, 367] width 295 height 29
click at [444, 386] on div "hero.moveTo(n) - method The hero moves to a point with the number [PERSON_NAME]…" at bounding box center [525, 366] width 320 height 176
click at [435, 358] on div "hero . moveTo ( 2 )" at bounding box center [524, 367] width 295 height 29
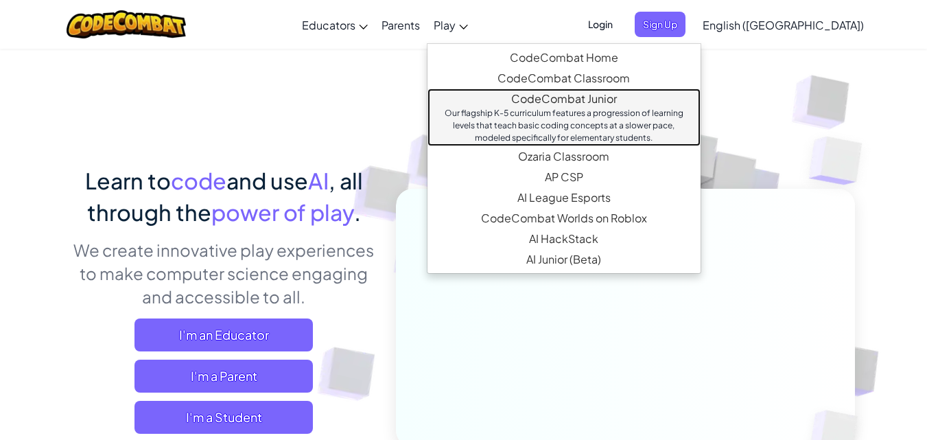
click at [619, 102] on link "CodeCombat Junior Our flagship K-5 curriculum features a progression of learnin…" at bounding box center [563, 117] width 273 height 58
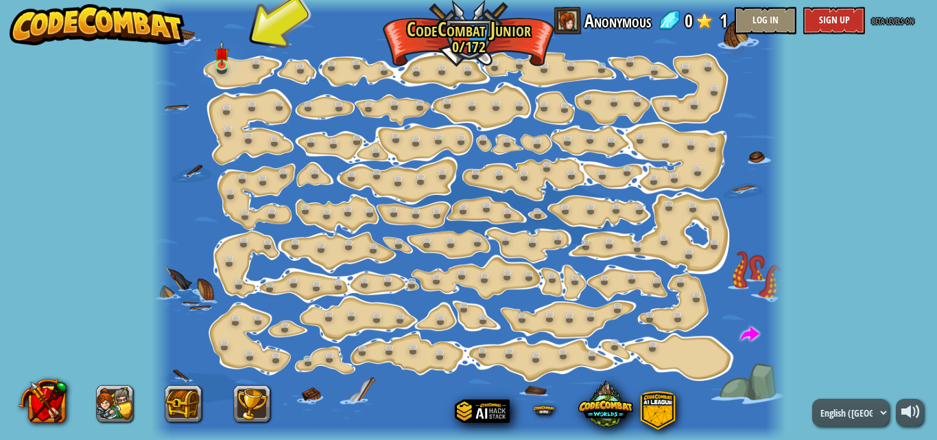
click at [240, 75] on div at bounding box center [469, 220] width 634 height 440
click at [222, 58] on img at bounding box center [222, 48] width 14 height 34
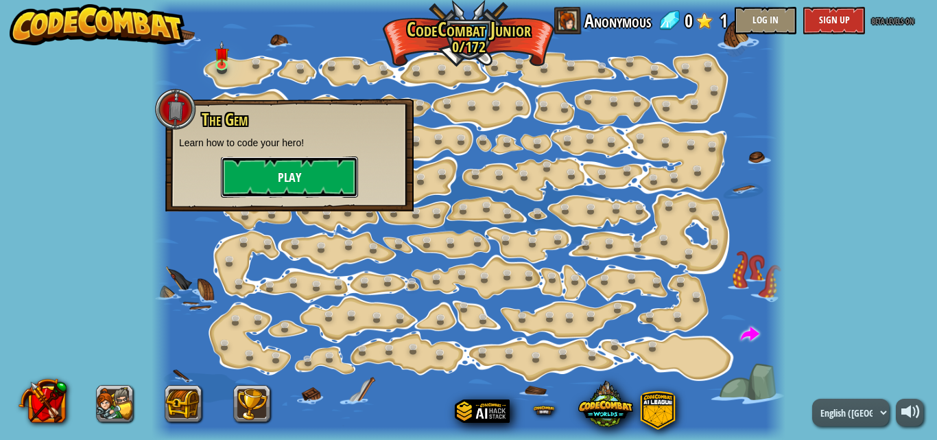
click at [279, 189] on button "Play" at bounding box center [289, 176] width 137 height 41
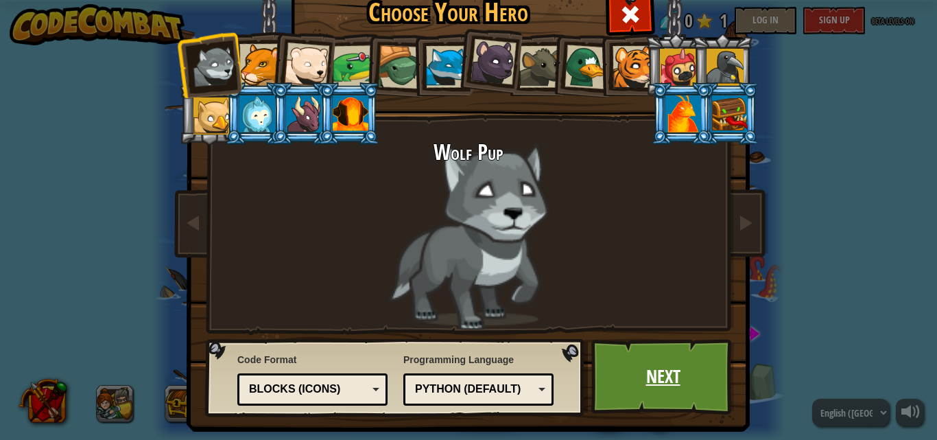
click at [654, 370] on link "Next" at bounding box center [662, 376] width 143 height 75
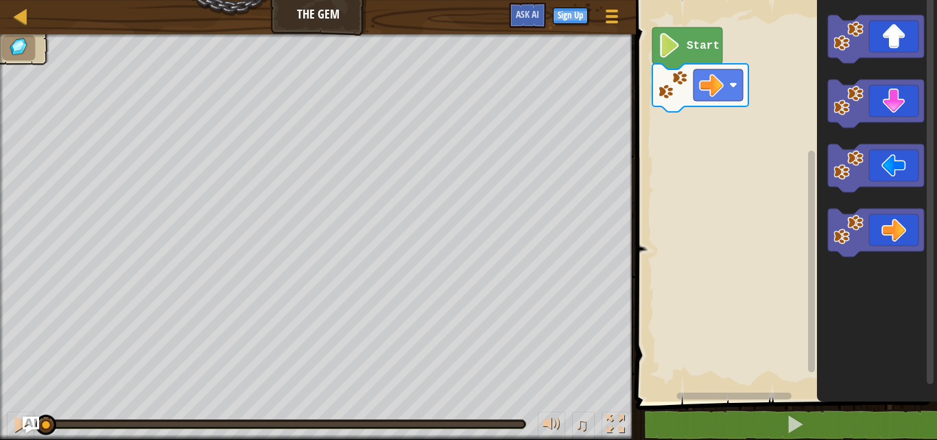
click at [311, 22] on div "Map The Gem Game Menu Sign Up Ask AI" at bounding box center [318, 17] width 636 height 34
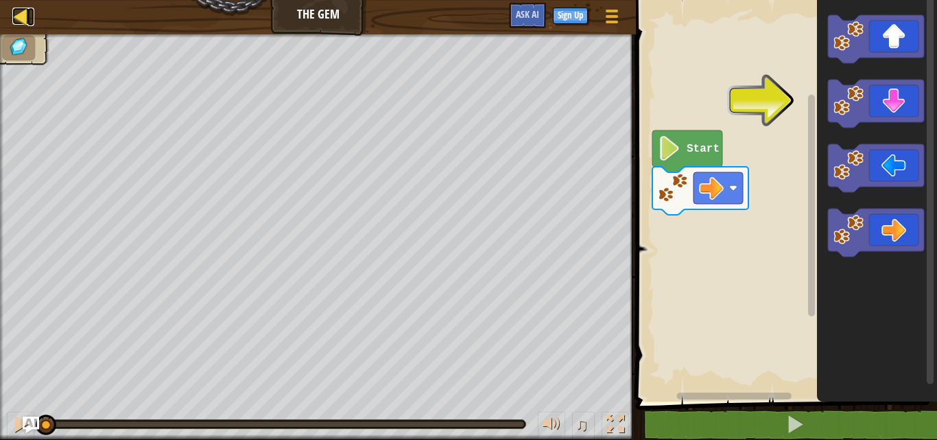
click at [25, 8] on div at bounding box center [20, 16] width 17 height 17
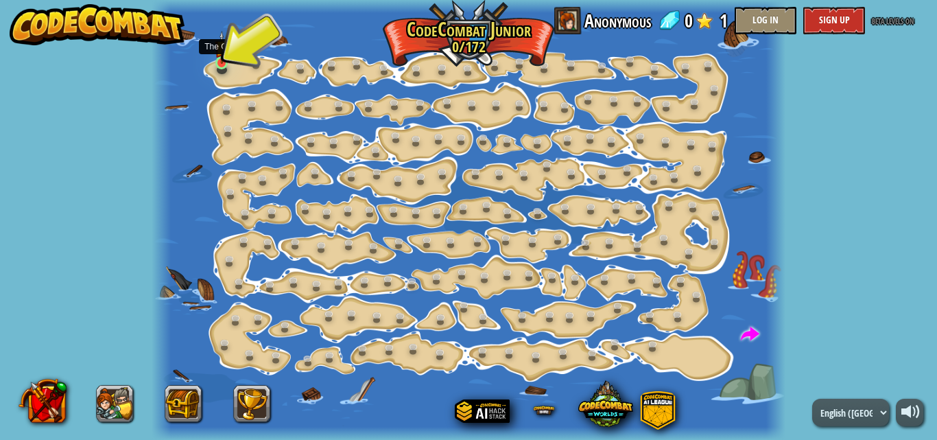
click at [217, 63] on img at bounding box center [222, 48] width 14 height 34
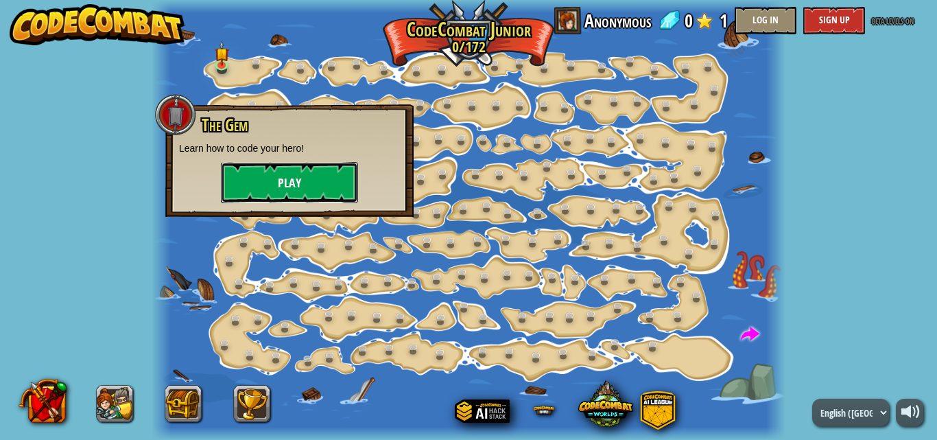
click at [292, 185] on button "Play" at bounding box center [289, 182] width 137 height 41
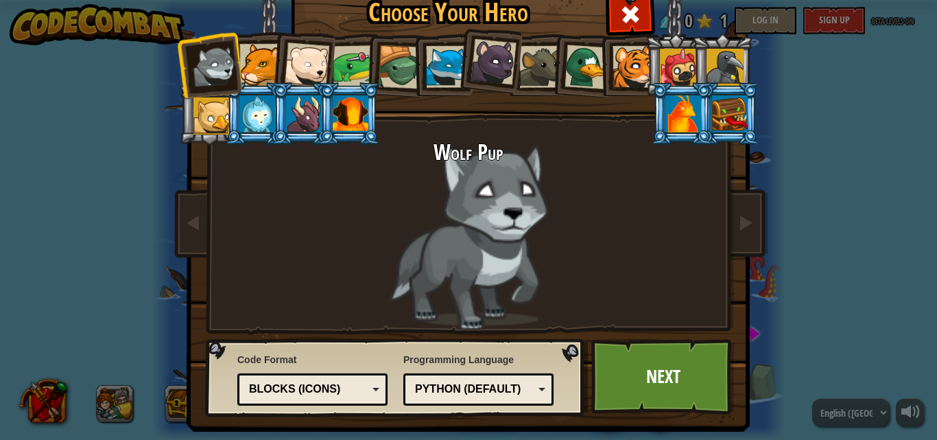
click at [290, 55] on div at bounding box center [306, 65] width 45 height 45
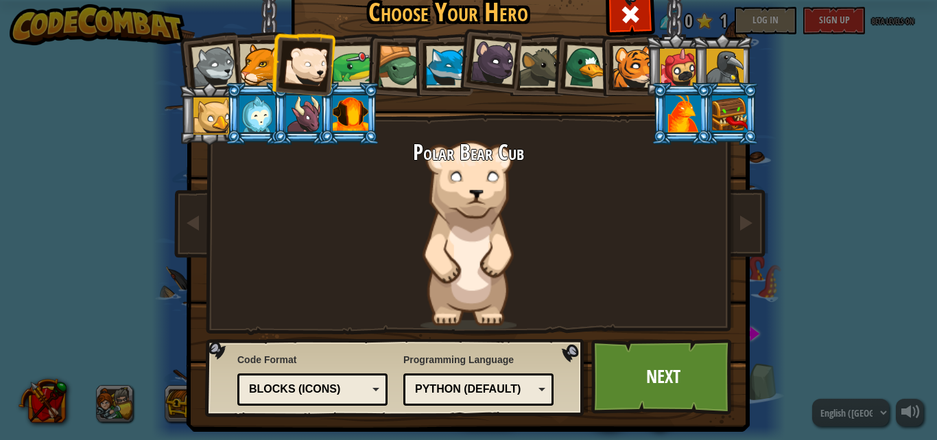
click at [472, 66] on div at bounding box center [494, 62] width 46 height 46
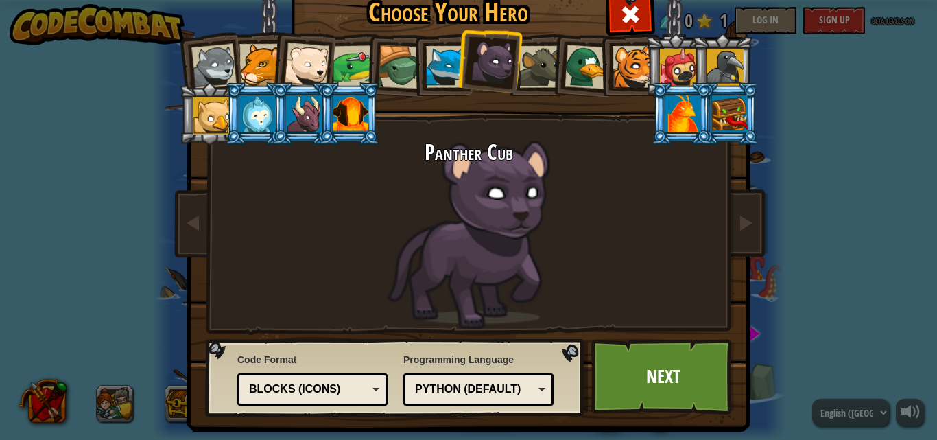
drag, startPoint x: 575, startPoint y: 56, endPoint x: 544, endPoint y: 71, distance: 34.1
click at [565, 66] on div at bounding box center [587, 67] width 45 height 45
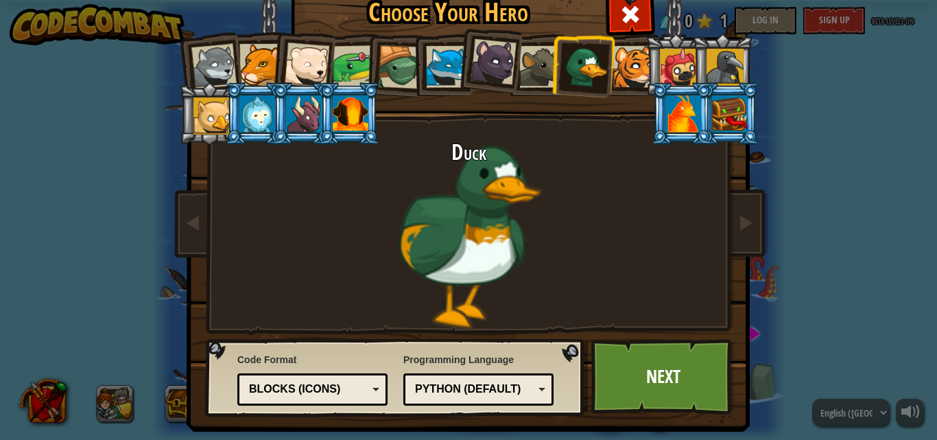
drag, startPoint x: 549, startPoint y: 71, endPoint x: 552, endPoint y: 77, distance: 7.1
click at [549, 71] on li at bounding box center [582, 65] width 66 height 67
click at [559, 82] on li at bounding box center [582, 65] width 66 height 67
click at [538, 65] on div at bounding box center [540, 67] width 42 height 42
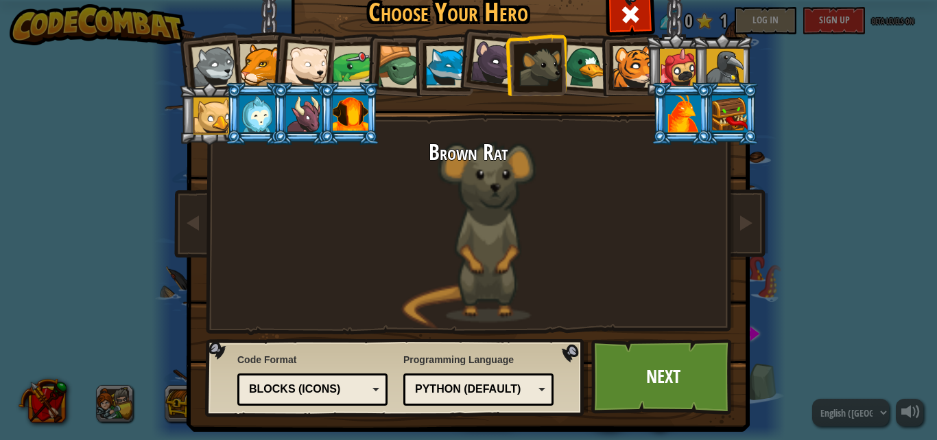
click at [675, 124] on div at bounding box center [683, 113] width 36 height 37
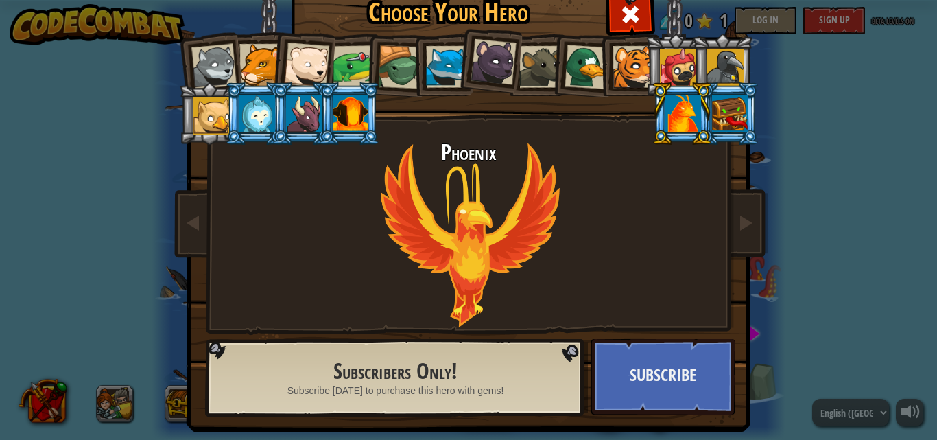
click at [648, 62] on li at bounding box center [676, 65] width 62 height 62
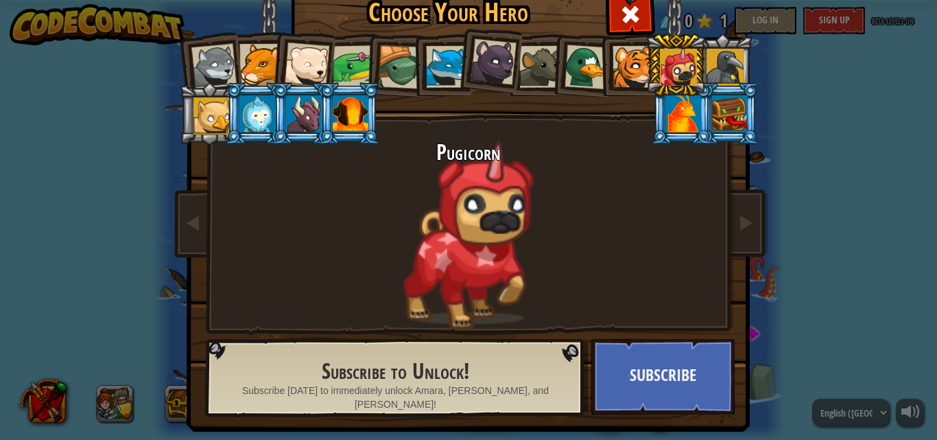
click at [621, 65] on div at bounding box center [634, 67] width 42 height 42
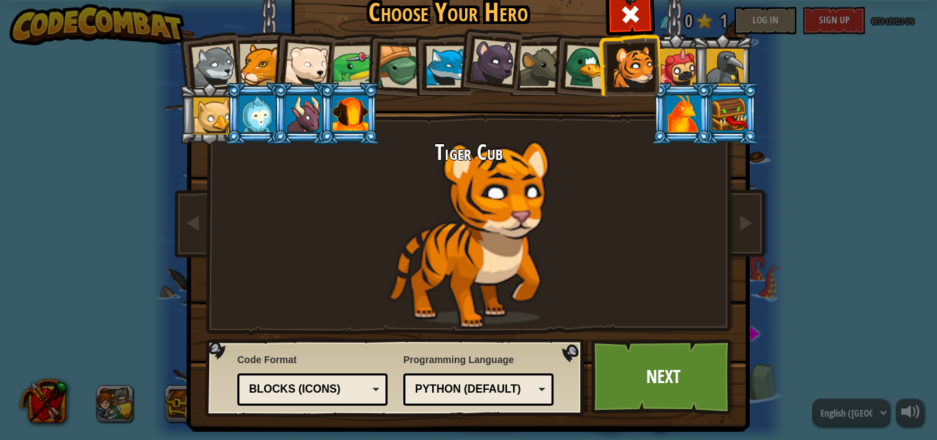
drag, startPoint x: 554, startPoint y: 84, endPoint x: 560, endPoint y: 86, distance: 7.2
click at [558, 88] on li at bounding box center [582, 65] width 66 height 67
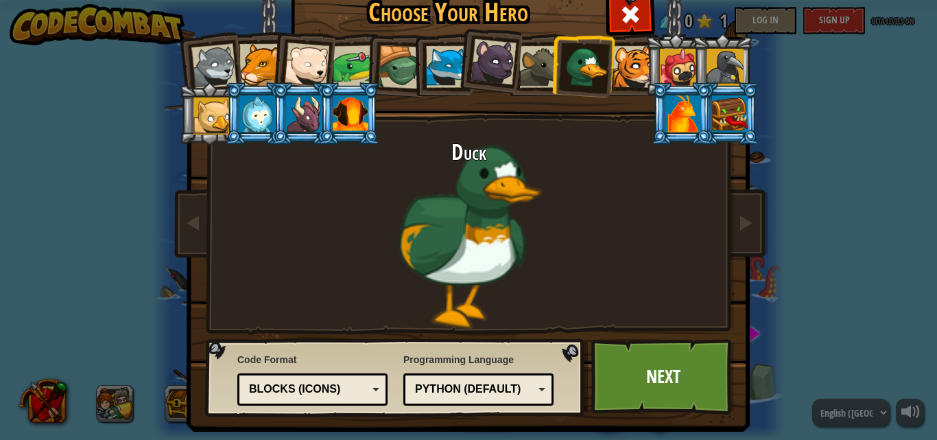
click at [519, 62] on div at bounding box center [540, 67] width 42 height 42
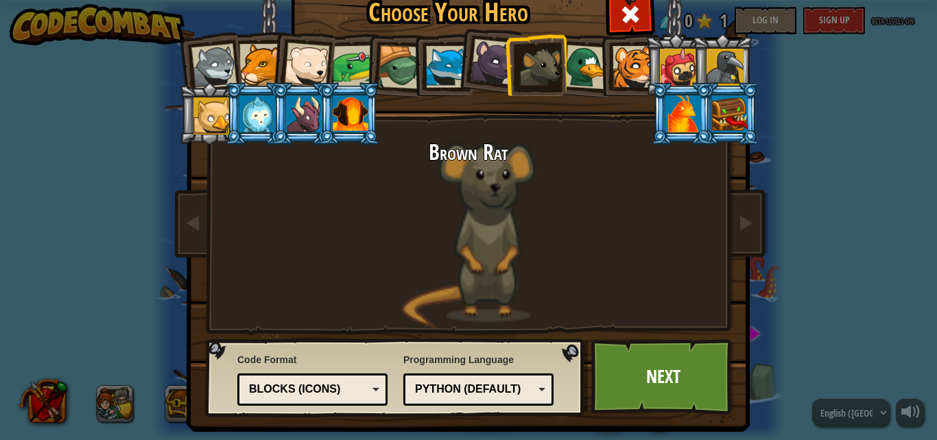
drag, startPoint x: 543, startPoint y: 60, endPoint x: 554, endPoint y: 60, distance: 11.7
click at [544, 60] on div at bounding box center [540, 67] width 42 height 42
click at [555, 60] on div at bounding box center [540, 67] width 42 height 42
drag, startPoint x: 565, startPoint y: 58, endPoint x: 560, endPoint y: 50, distance: 8.9
click at [565, 54] on div at bounding box center [587, 67] width 45 height 45
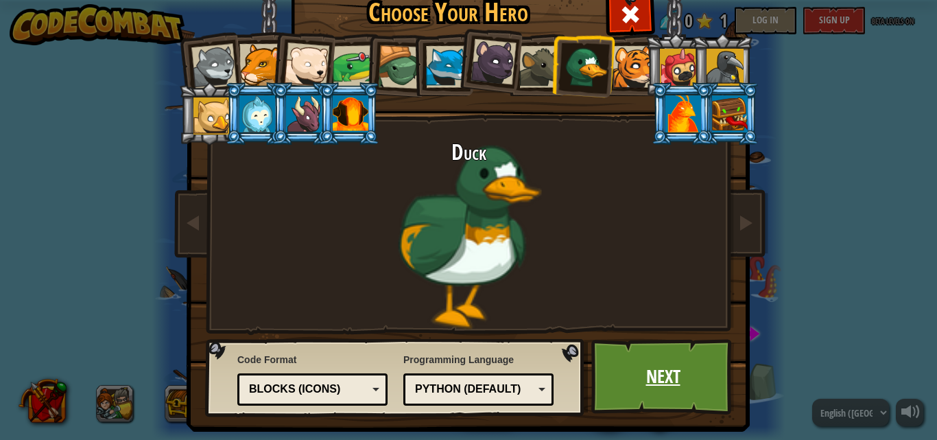
click at [702, 396] on link "Next" at bounding box center [662, 376] width 143 height 75
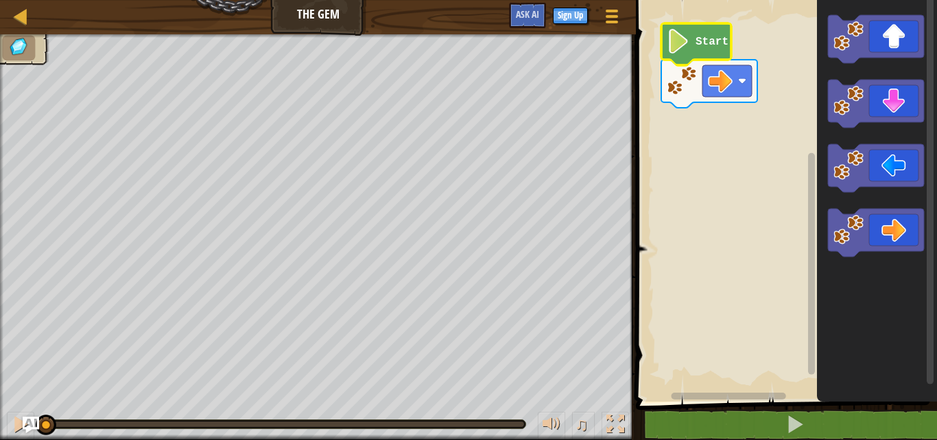
click at [709, 51] on icon "Blockly Workspace" at bounding box center [696, 44] width 70 height 42
click at [705, 54] on icon "Blockly Workspace" at bounding box center [696, 44] width 70 height 42
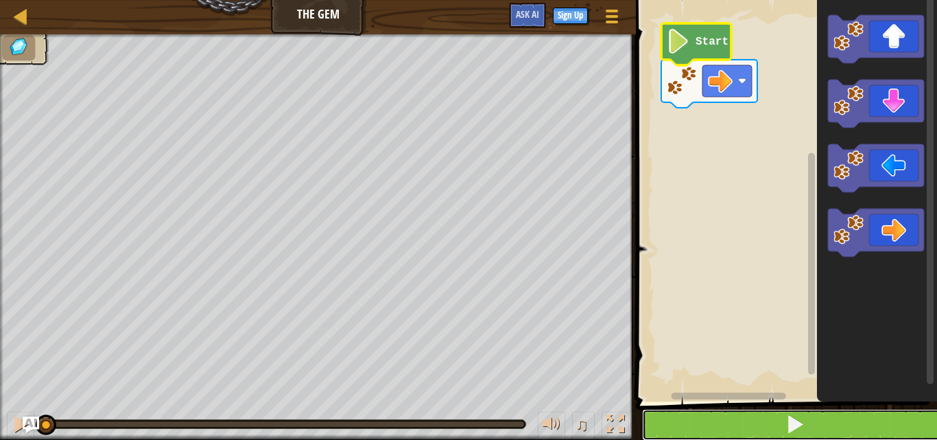
drag, startPoint x: 750, startPoint y: 417, endPoint x: 738, endPoint y: 419, distance: 12.5
click at [744, 418] on button at bounding box center [794, 425] width 305 height 32
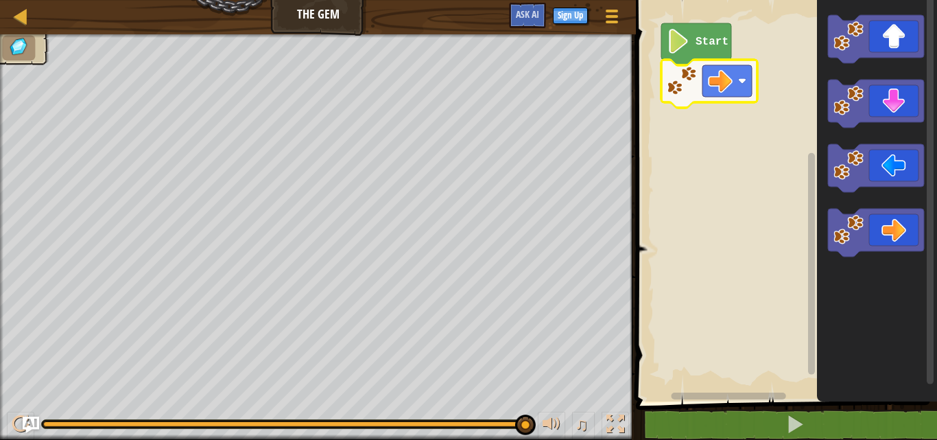
click at [663, 337] on rect "Blockly Workspace" at bounding box center [784, 197] width 305 height 408
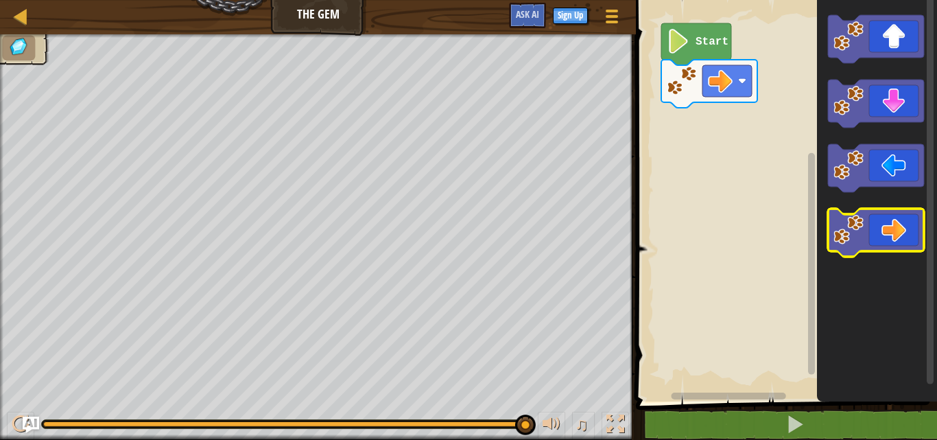
click at [881, 239] on icon "Blockly Workspace" at bounding box center [876, 233] width 96 height 48
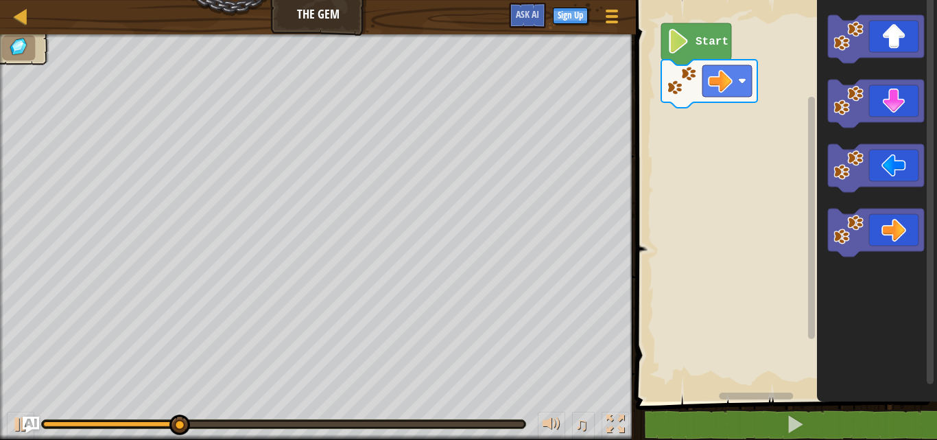
click at [771, 119] on div "Start" at bounding box center [784, 197] width 305 height 408
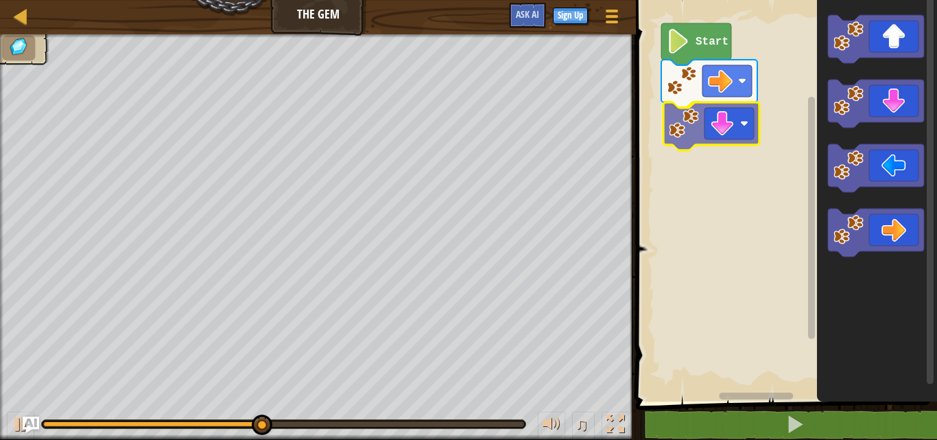
click at [686, 116] on div "Start" at bounding box center [784, 197] width 305 height 408
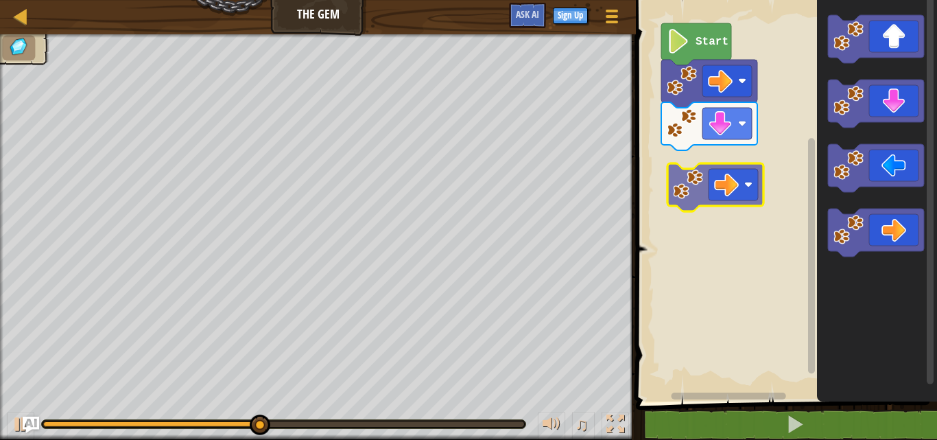
click at [687, 176] on div "Start" at bounding box center [784, 197] width 305 height 408
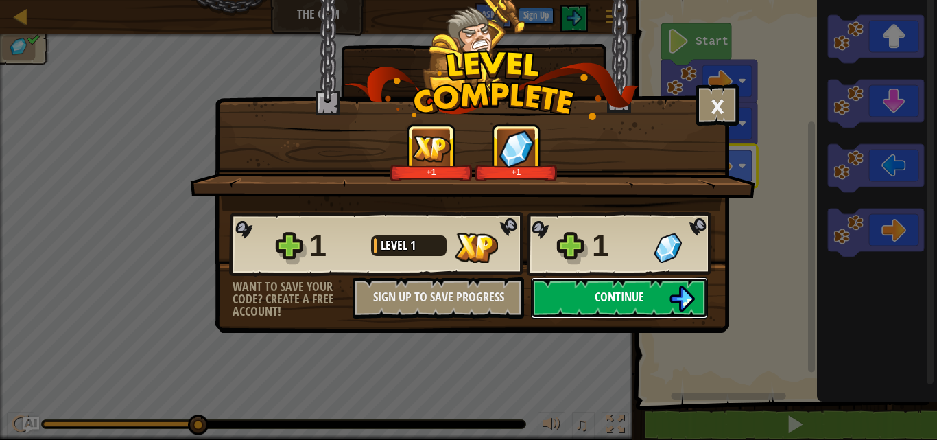
drag, startPoint x: 658, startPoint y: 309, endPoint x: 660, endPoint y: 298, distance: 11.8
click at [660, 298] on button "Continue" at bounding box center [619, 297] width 177 height 41
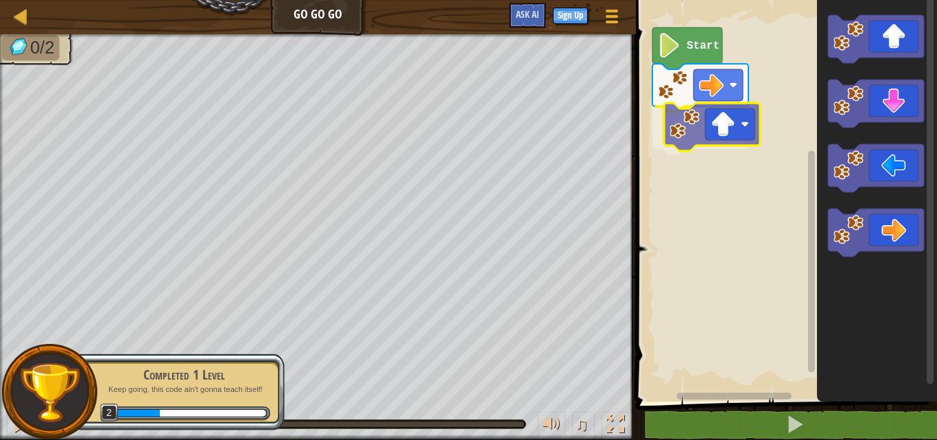
click at [737, 134] on div "Start" at bounding box center [784, 197] width 305 height 408
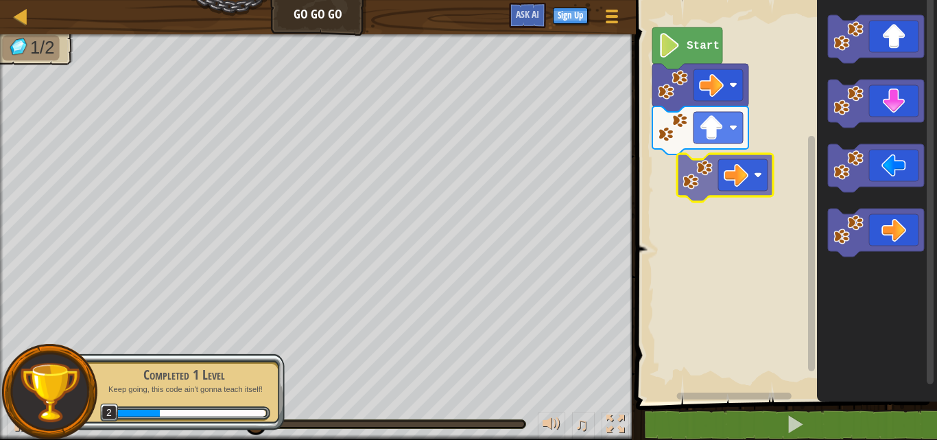
click at [742, 158] on div "Start" at bounding box center [784, 197] width 305 height 408
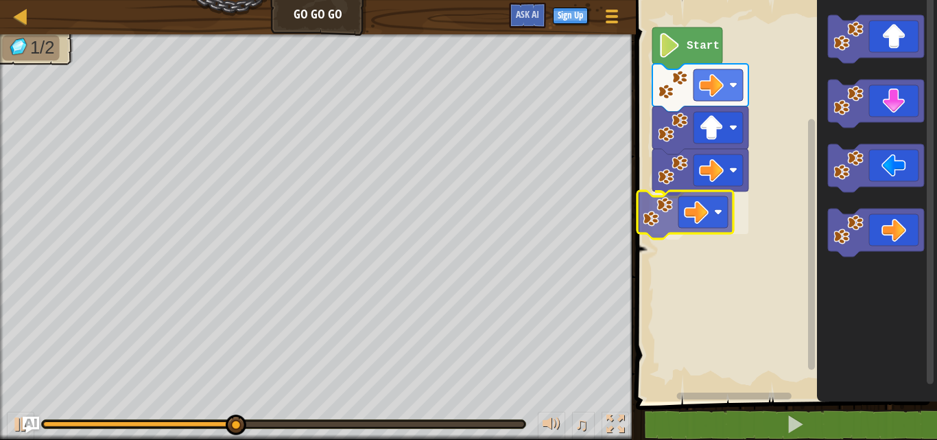
click at [667, 205] on div "Start" at bounding box center [784, 197] width 305 height 408
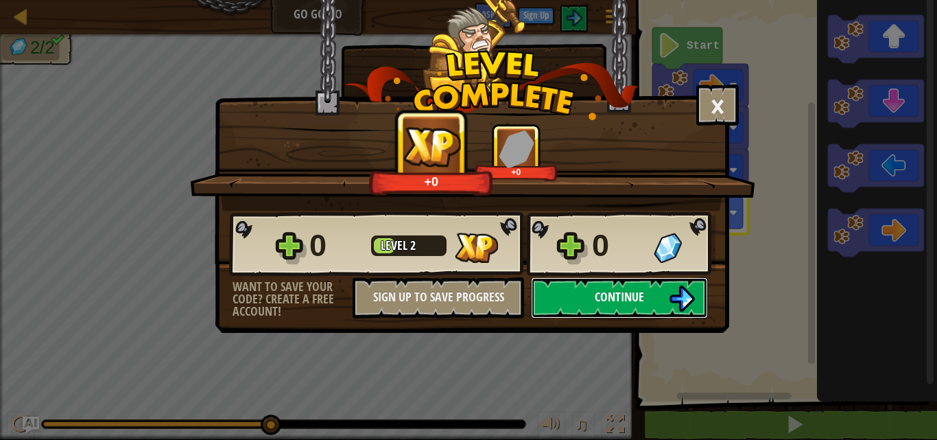
click at [652, 282] on button "Continue" at bounding box center [619, 297] width 177 height 41
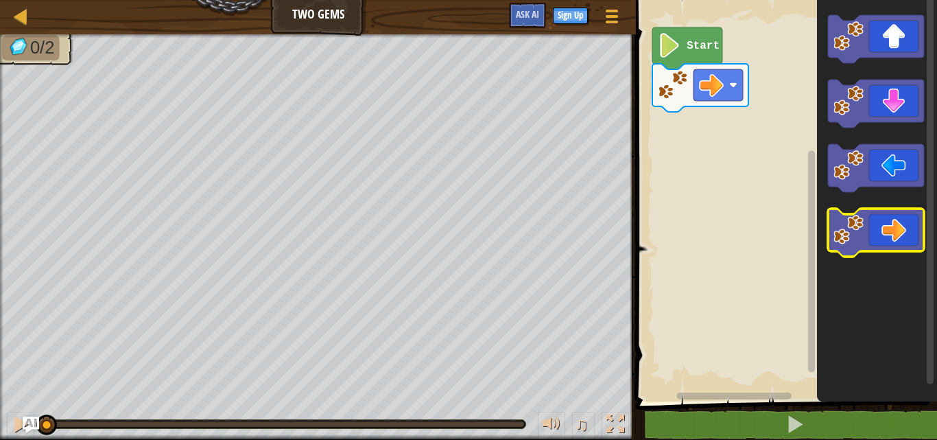
click at [882, 226] on icon "Blockly Workspace" at bounding box center [876, 233] width 96 height 48
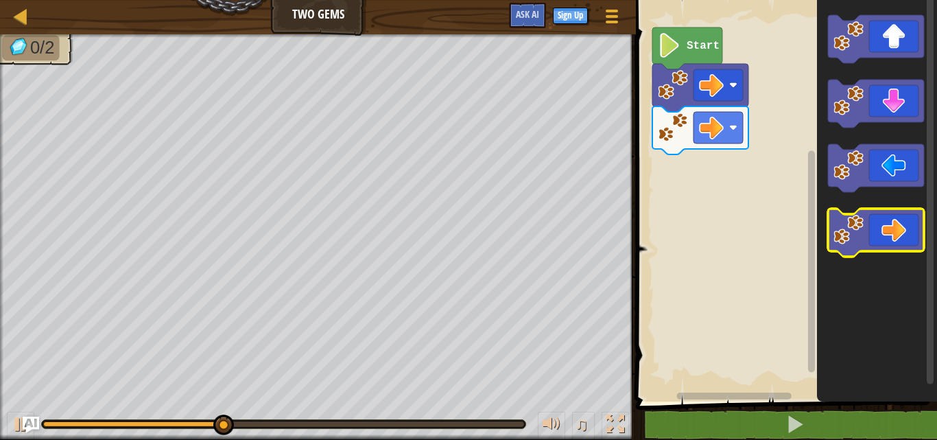
click at [893, 224] on icon "Blockly Workspace" at bounding box center [876, 233] width 96 height 48
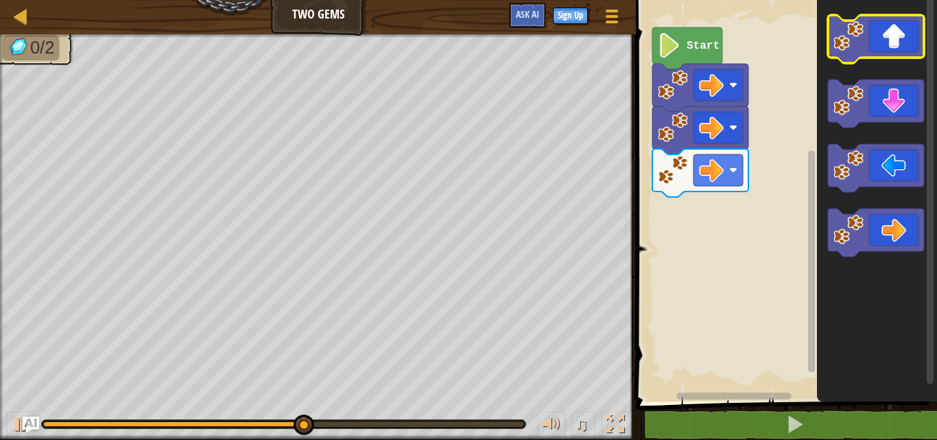
click at [882, 56] on icon "Blockly Workspace" at bounding box center [876, 39] width 96 height 48
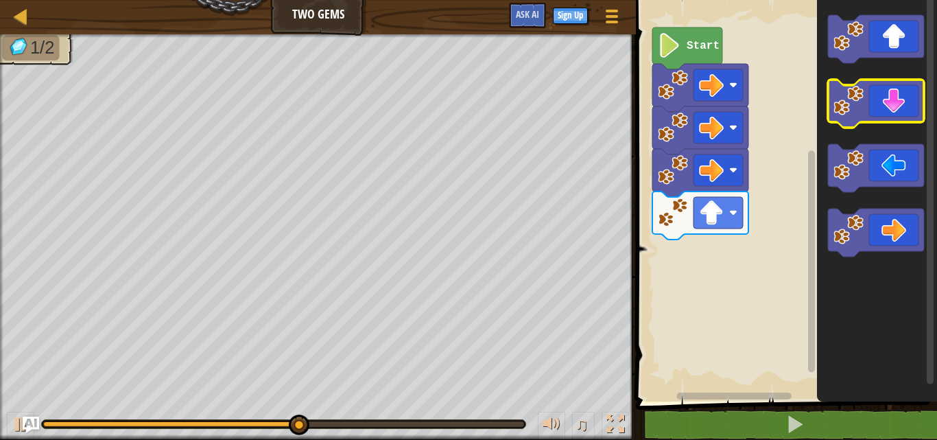
click at [878, 104] on icon "Blockly Workspace" at bounding box center [876, 104] width 96 height 48
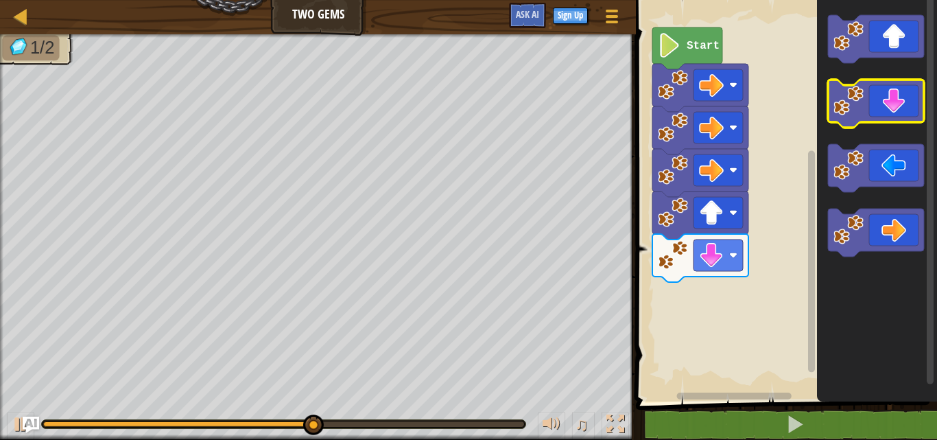
click at [877, 104] on icon "Blockly Workspace" at bounding box center [876, 104] width 96 height 48
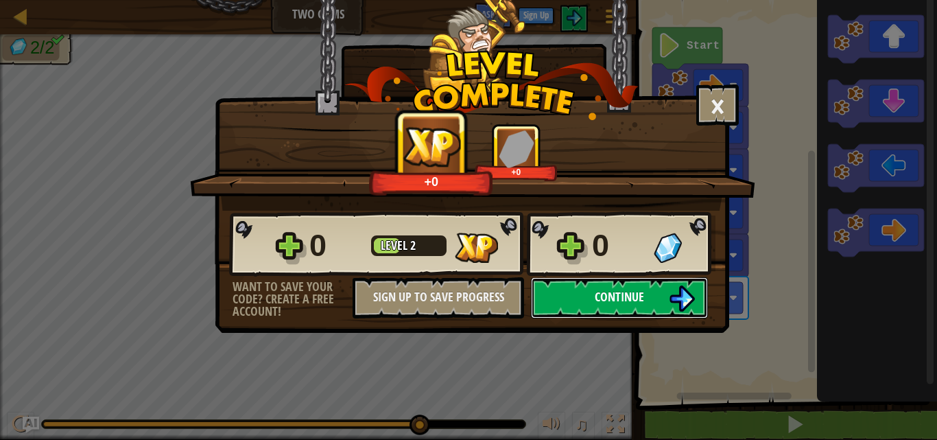
click at [614, 307] on button "Continue" at bounding box center [619, 297] width 177 height 41
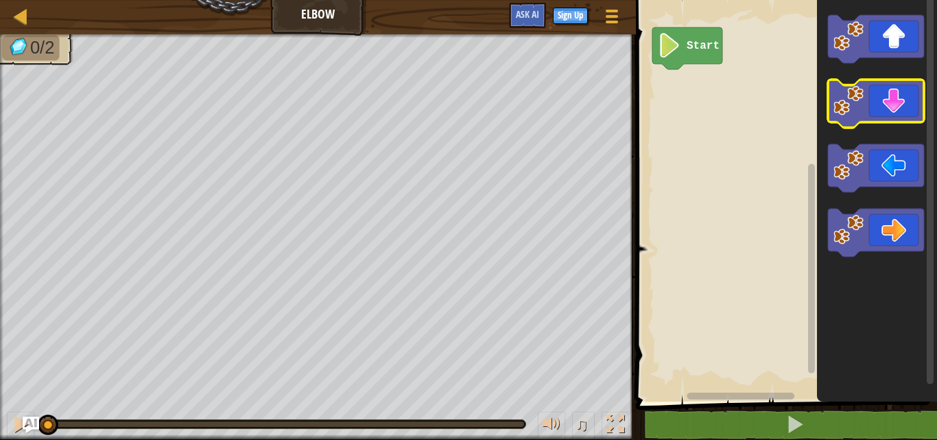
click at [875, 103] on icon "Blockly Workspace" at bounding box center [876, 104] width 96 height 48
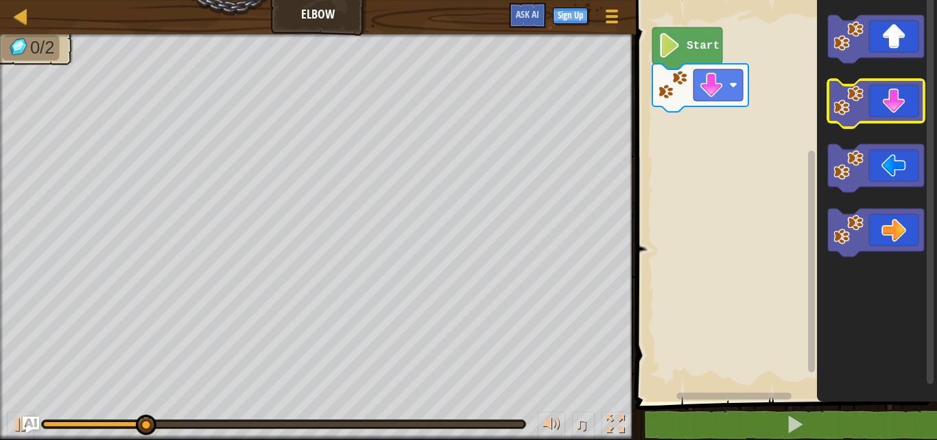
click at [870, 112] on icon "Blockly Workspace" at bounding box center [876, 104] width 96 height 48
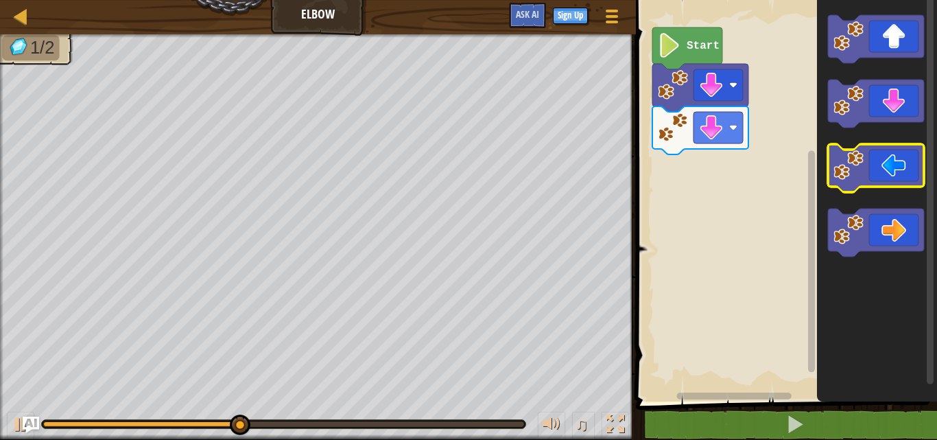
click at [916, 169] on icon "Blockly Workspace" at bounding box center [876, 168] width 96 height 48
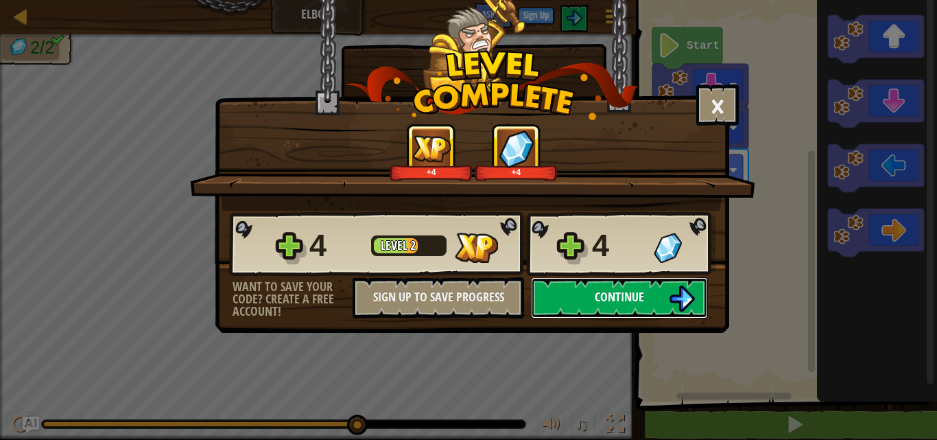
click at [669, 305] on button "Continue" at bounding box center [619, 297] width 177 height 41
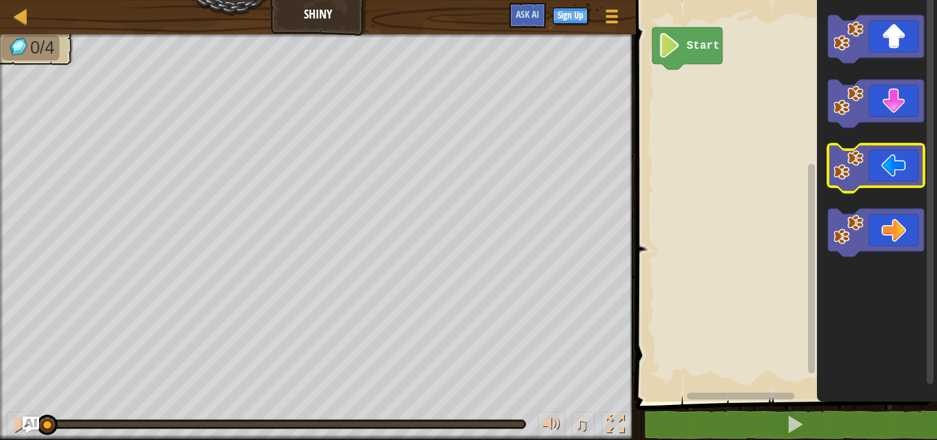
click at [873, 179] on icon "Blockly Workspace" at bounding box center [876, 168] width 96 height 48
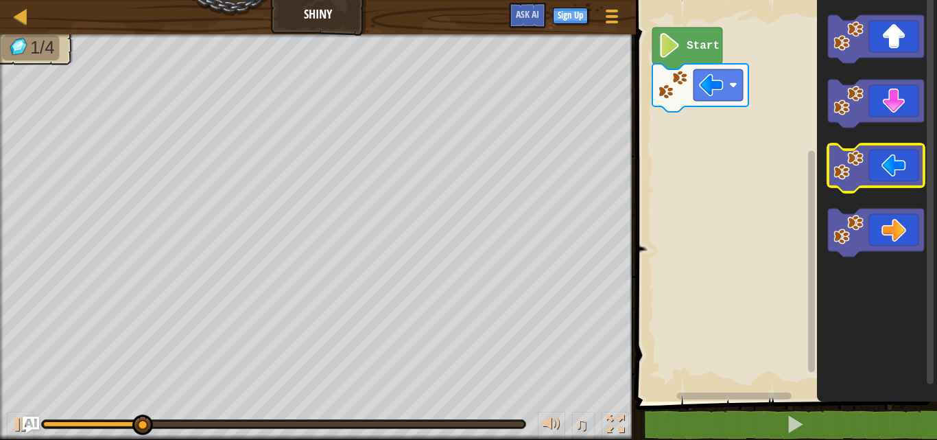
click at [873, 177] on icon "Blockly Workspace" at bounding box center [876, 168] width 96 height 48
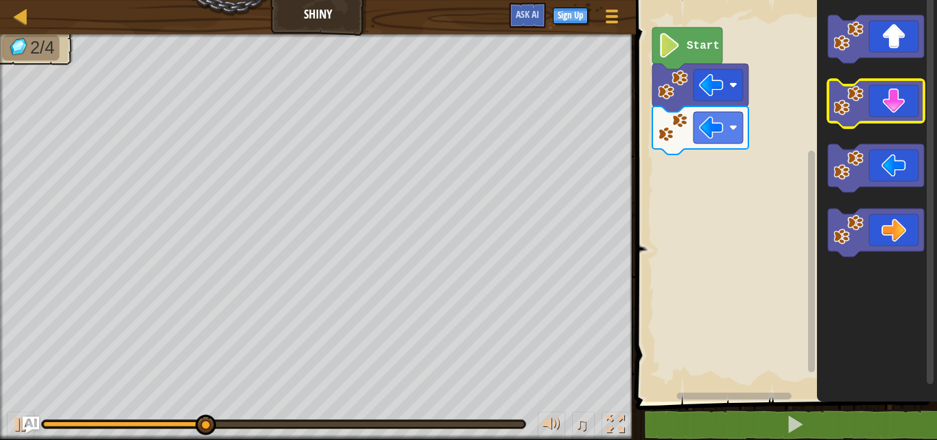
click at [893, 106] on icon "Blockly Workspace" at bounding box center [876, 104] width 96 height 48
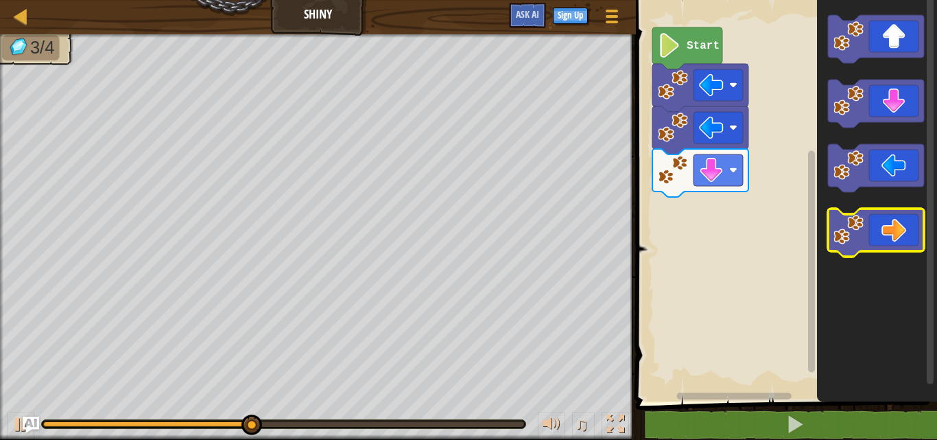
click at [888, 220] on icon "Blockly Workspace" at bounding box center [876, 233] width 96 height 48
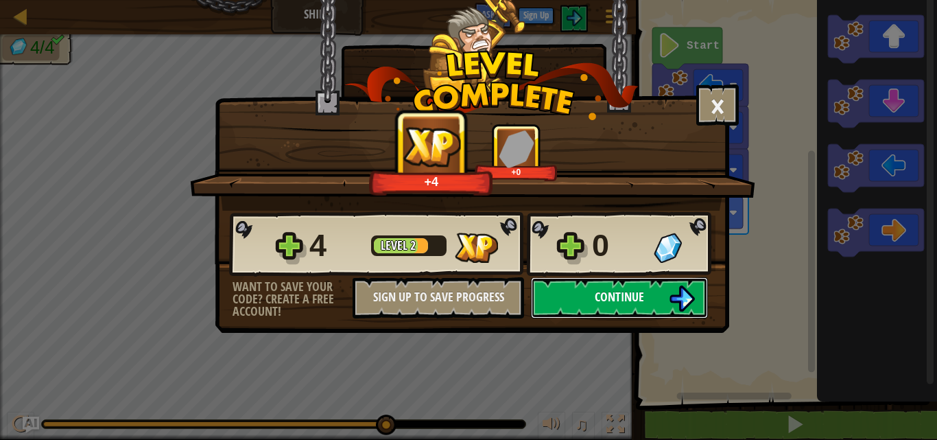
click at [610, 302] on span "Continue" at bounding box center [619, 296] width 49 height 17
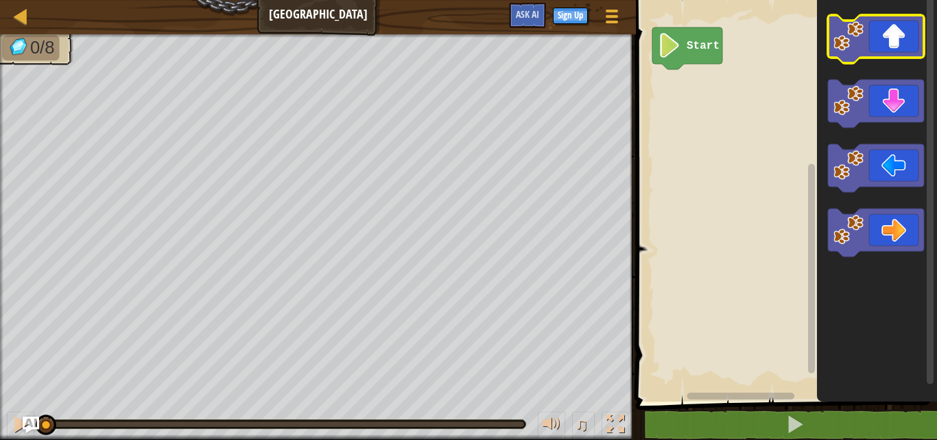
click at [886, 49] on icon "Blockly Workspace" at bounding box center [876, 39] width 96 height 48
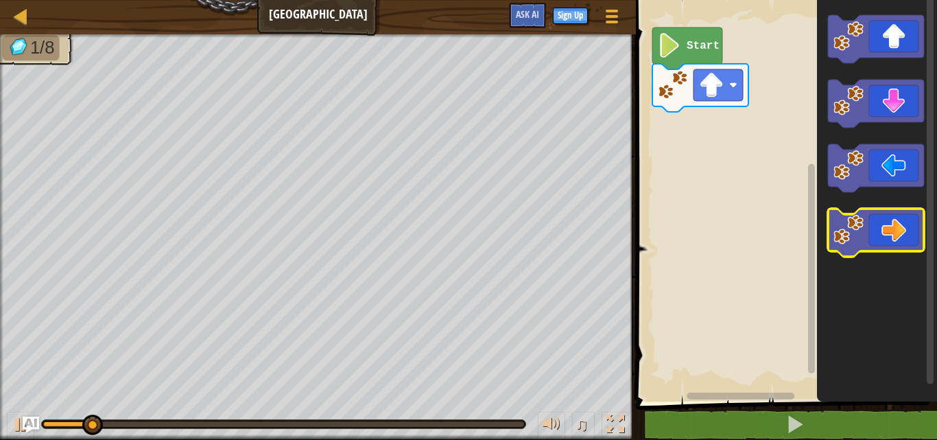
click at [905, 224] on icon "Blockly Workspace" at bounding box center [876, 233] width 96 height 48
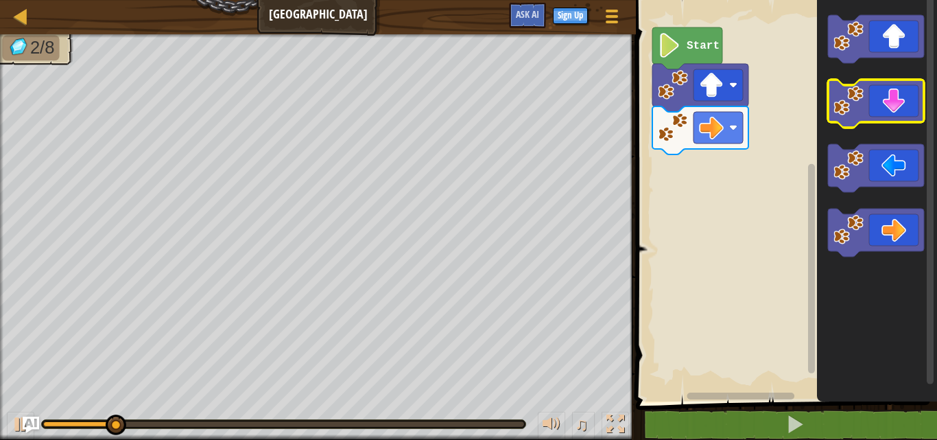
click at [899, 110] on icon "Blockly Workspace" at bounding box center [876, 104] width 96 height 48
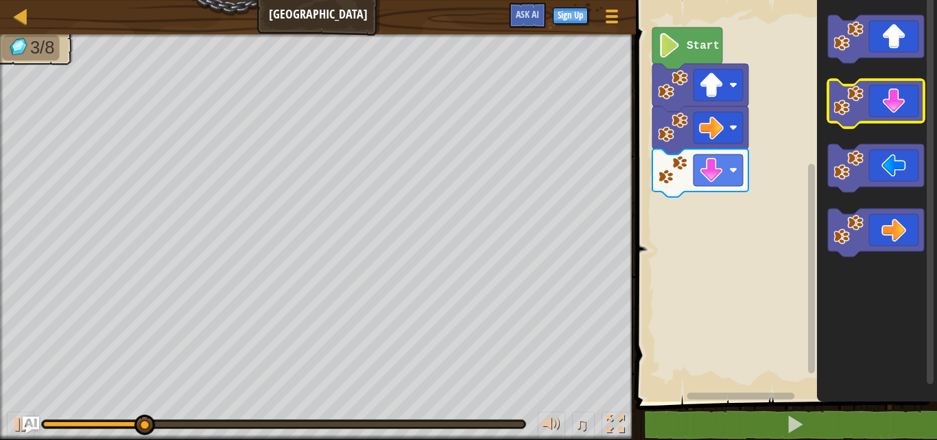
click at [900, 119] on icon "Blockly Workspace" at bounding box center [876, 104] width 96 height 48
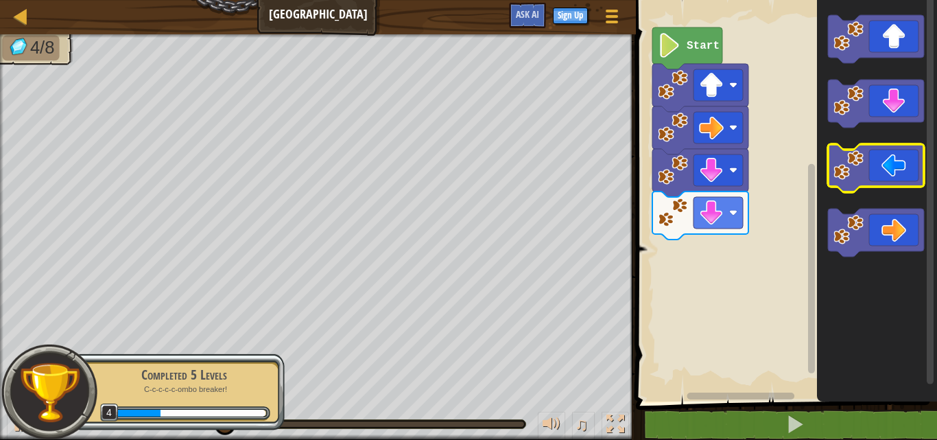
click at [899, 171] on icon "Blockly Workspace" at bounding box center [876, 168] width 96 height 48
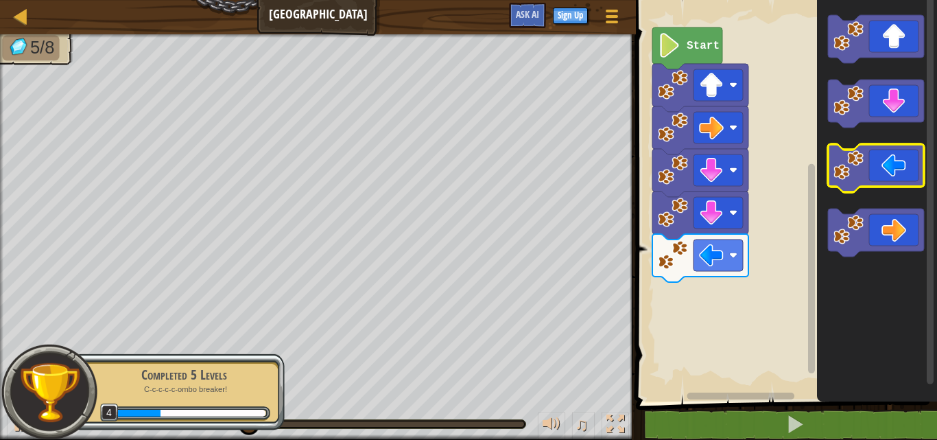
click at [897, 176] on icon "Blockly Workspace" at bounding box center [876, 168] width 96 height 48
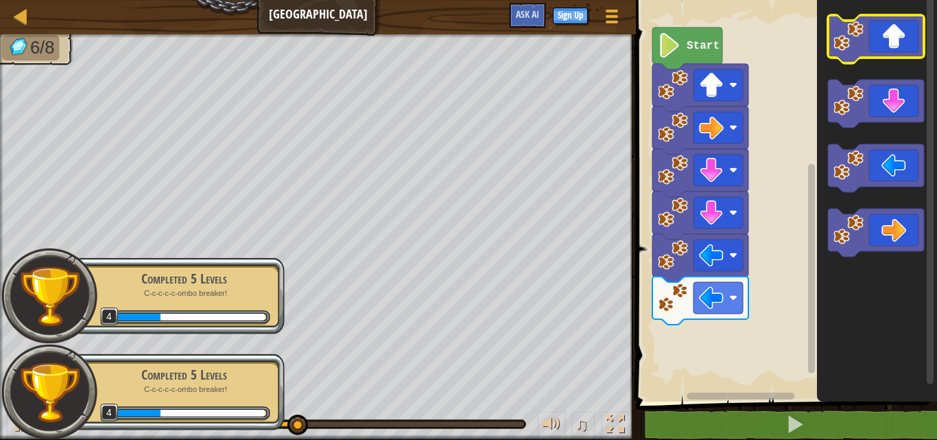
click at [899, 33] on icon "Blockly Workspace" at bounding box center [876, 39] width 96 height 48
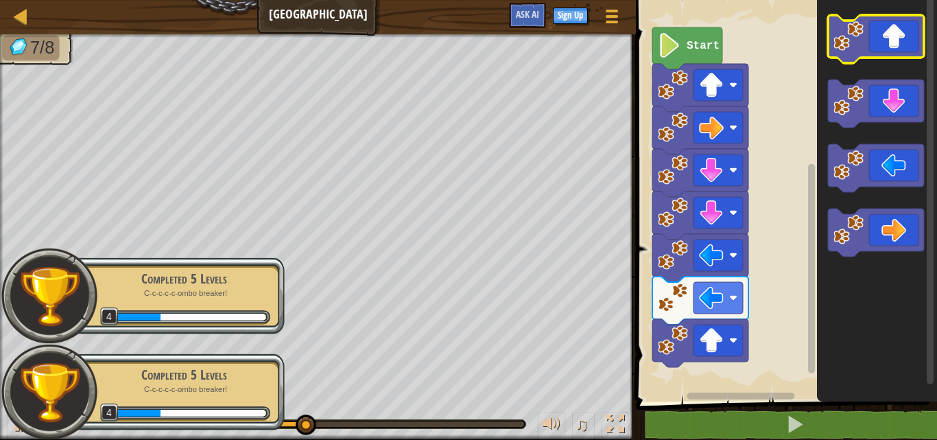
click at [897, 41] on icon "Blockly Workspace" at bounding box center [876, 39] width 96 height 48
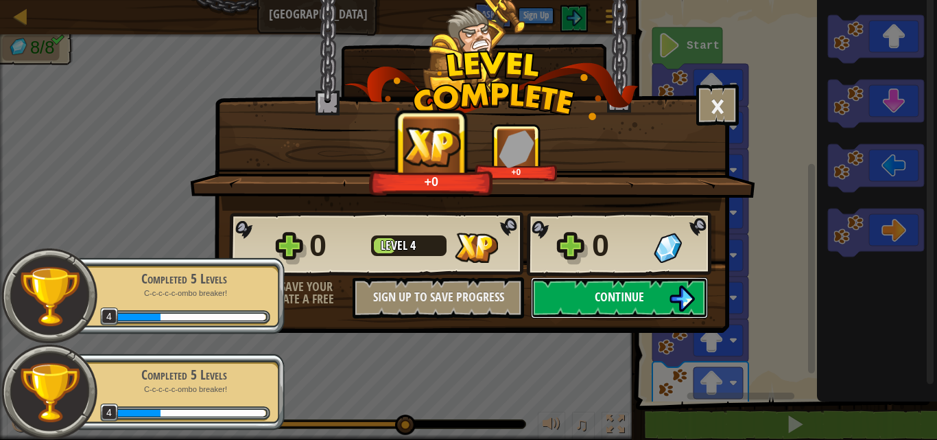
click at [683, 277] on button "Continue" at bounding box center [619, 297] width 177 height 41
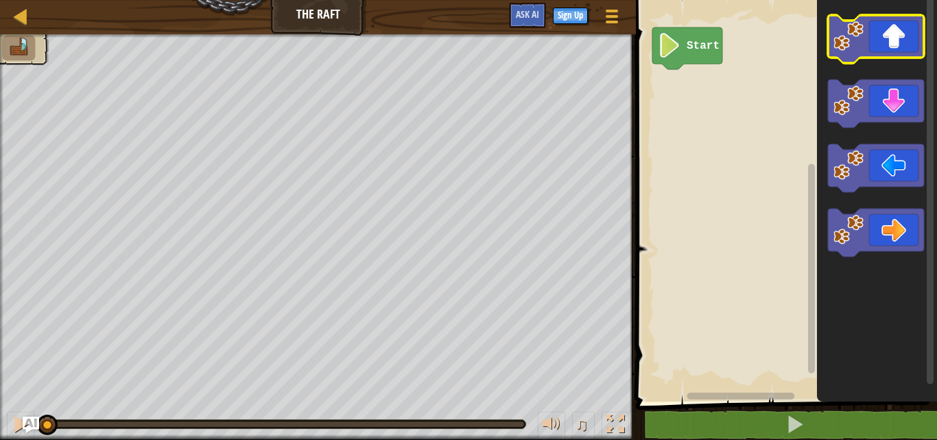
click at [892, 29] on icon "Blockly Workspace" at bounding box center [876, 39] width 96 height 48
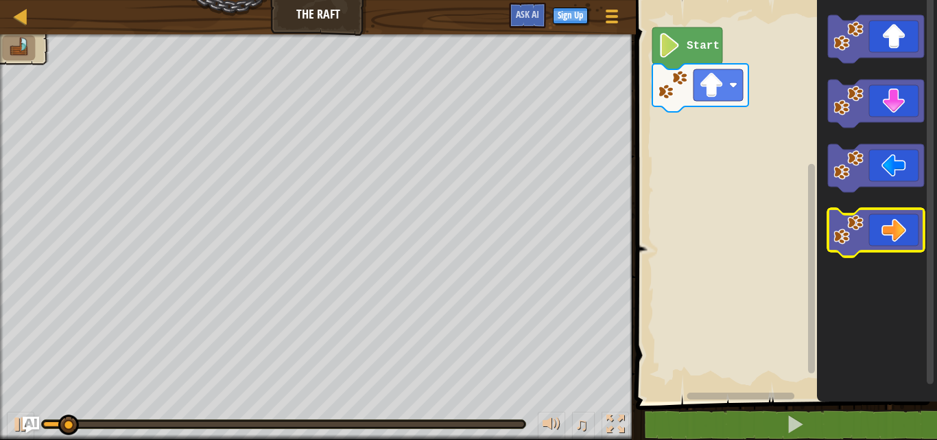
click at [890, 245] on icon "Blockly Workspace" at bounding box center [876, 233] width 96 height 48
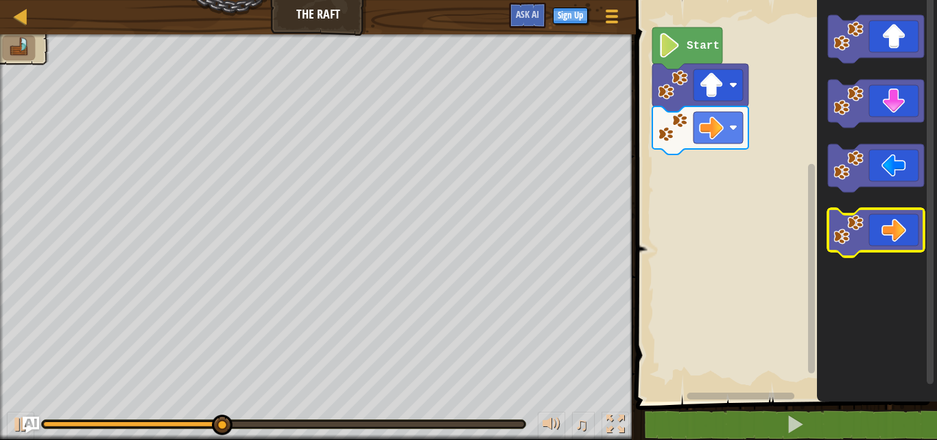
click at [892, 235] on icon "Blockly Workspace" at bounding box center [876, 233] width 96 height 48
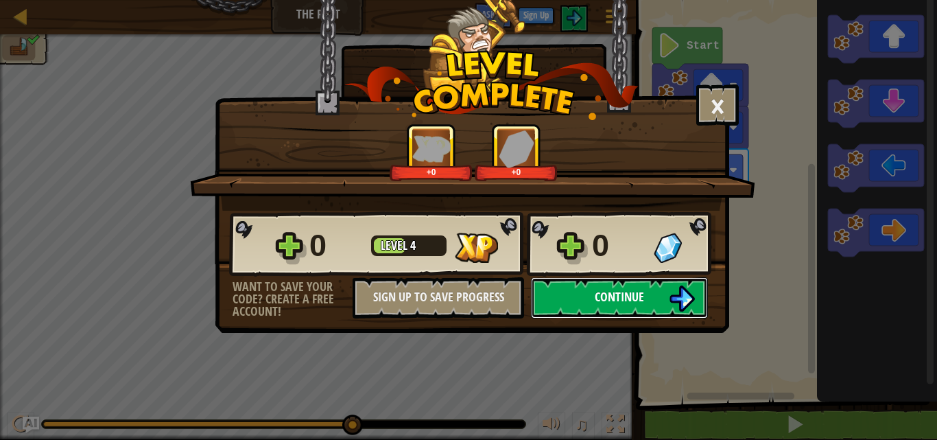
click at [628, 293] on span "Continue" at bounding box center [619, 296] width 49 height 17
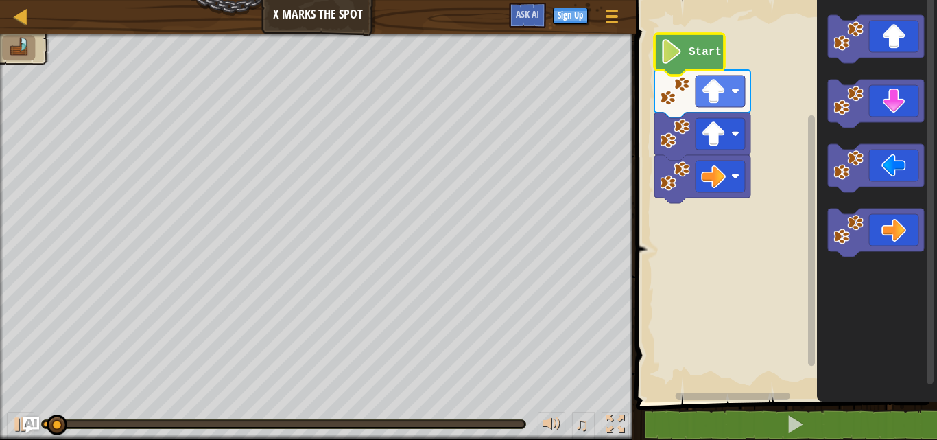
click at [702, 61] on icon "Blockly Workspace" at bounding box center [689, 55] width 70 height 42
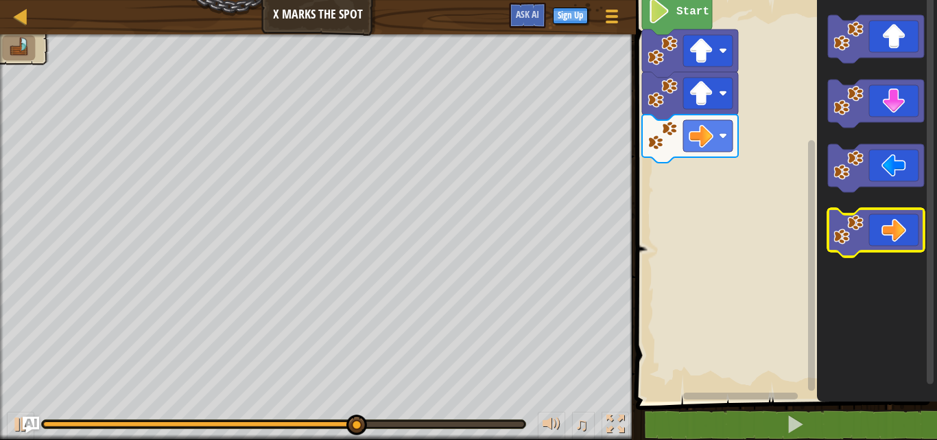
click at [905, 222] on icon "Blockly Workspace" at bounding box center [876, 233] width 96 height 48
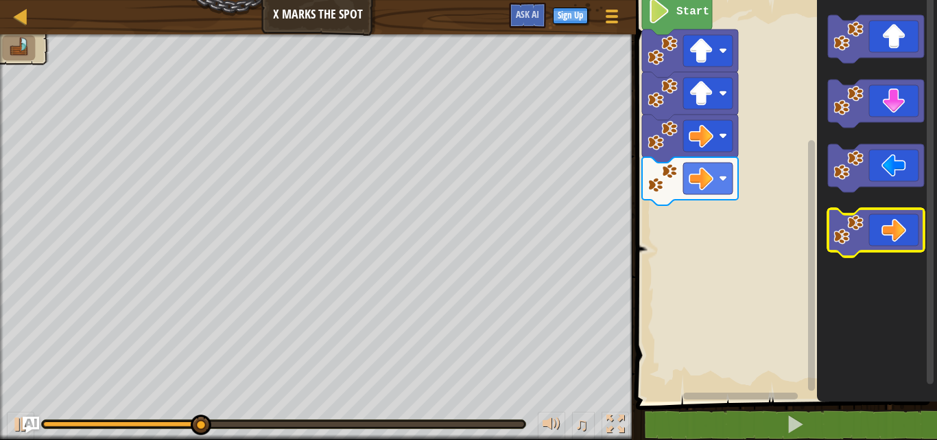
click at [904, 222] on icon "Blockly Workspace" at bounding box center [876, 233] width 96 height 48
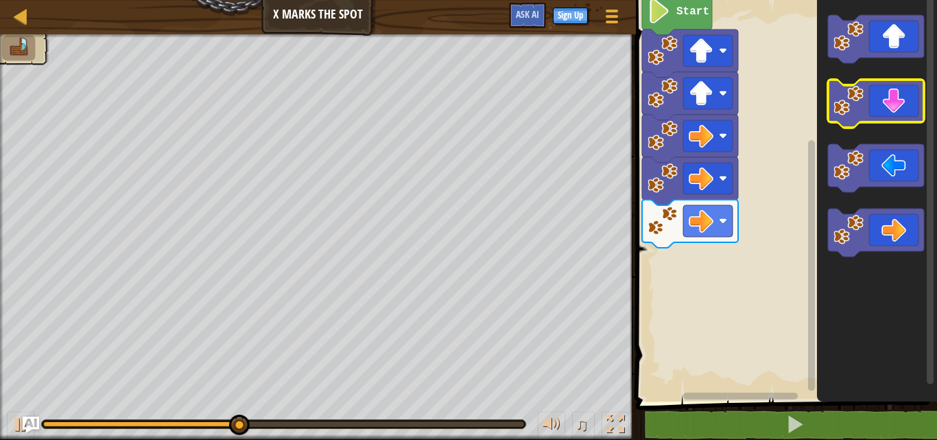
click at [870, 99] on icon "Blockly Workspace" at bounding box center [876, 104] width 96 height 48
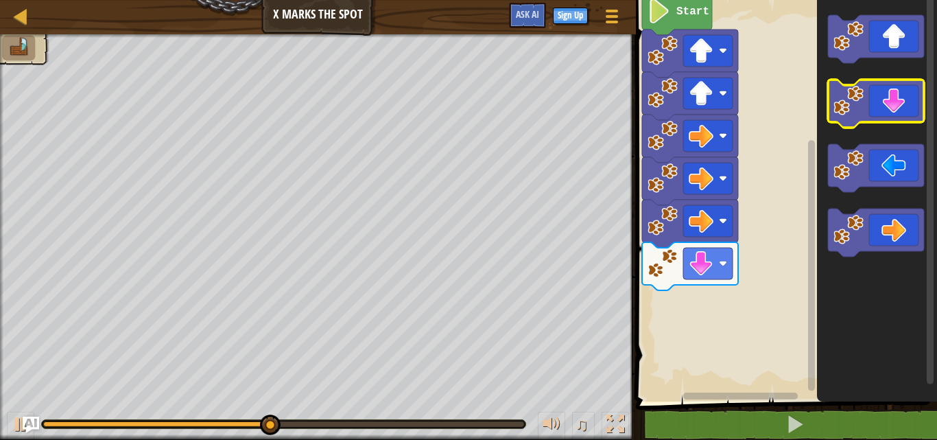
click at [869, 109] on icon "Blockly Workspace" at bounding box center [876, 104] width 96 height 48
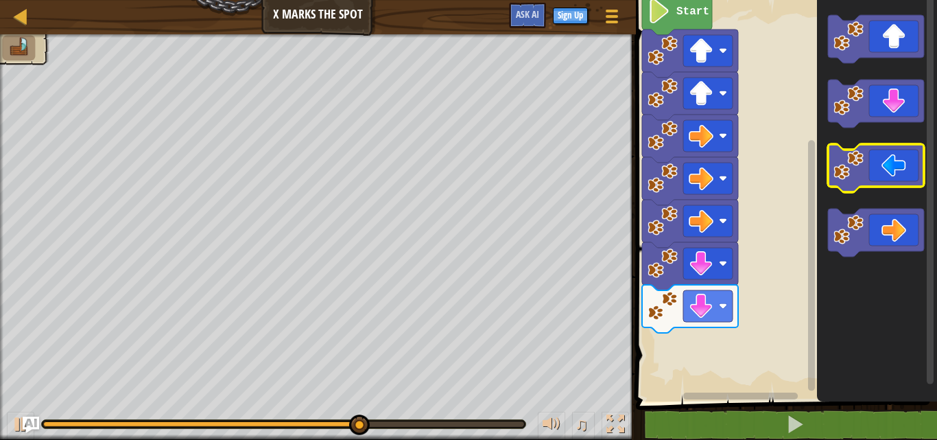
click at [889, 177] on icon "Blockly Workspace" at bounding box center [876, 168] width 96 height 48
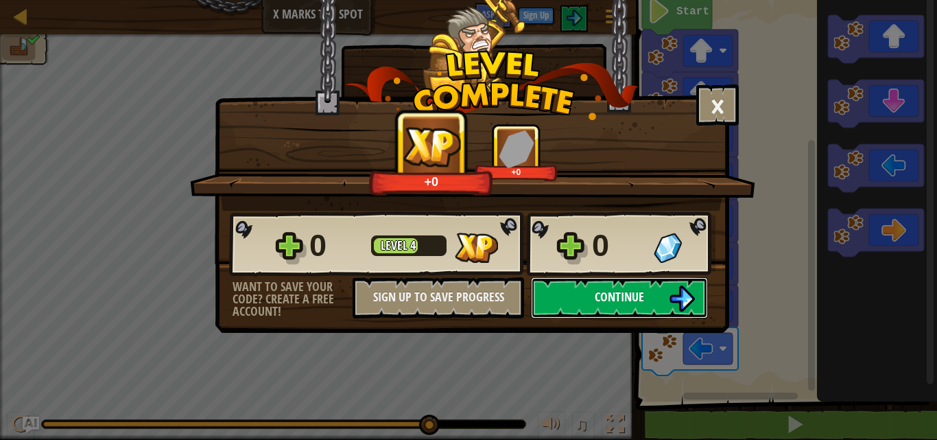
click at [669, 286] on img at bounding box center [682, 298] width 26 height 26
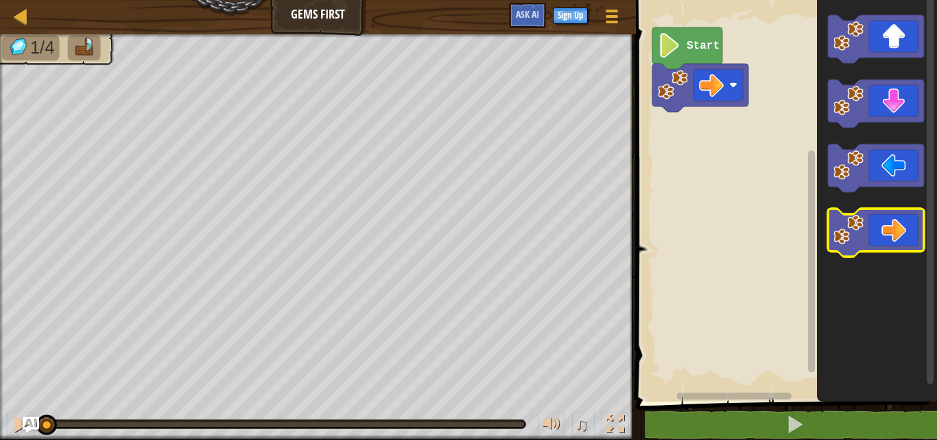
click at [870, 230] on icon "Blockly Workspace" at bounding box center [876, 233] width 96 height 48
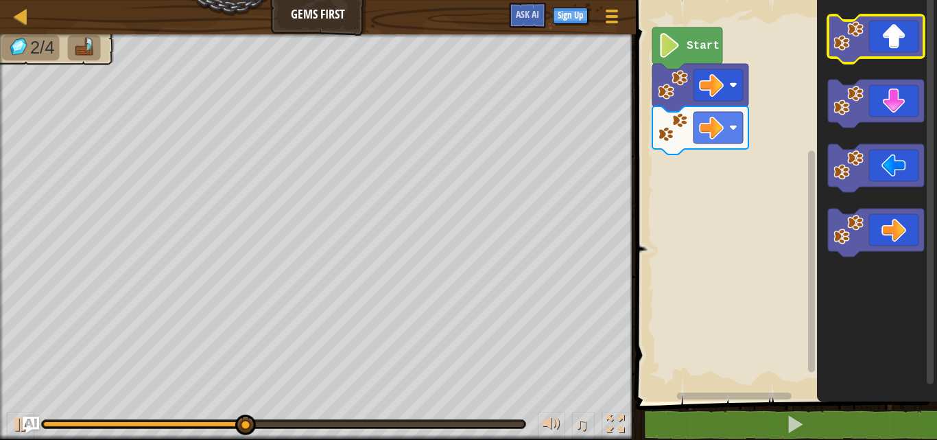
click at [863, 25] on image "Blockly Workspace" at bounding box center [848, 36] width 30 height 30
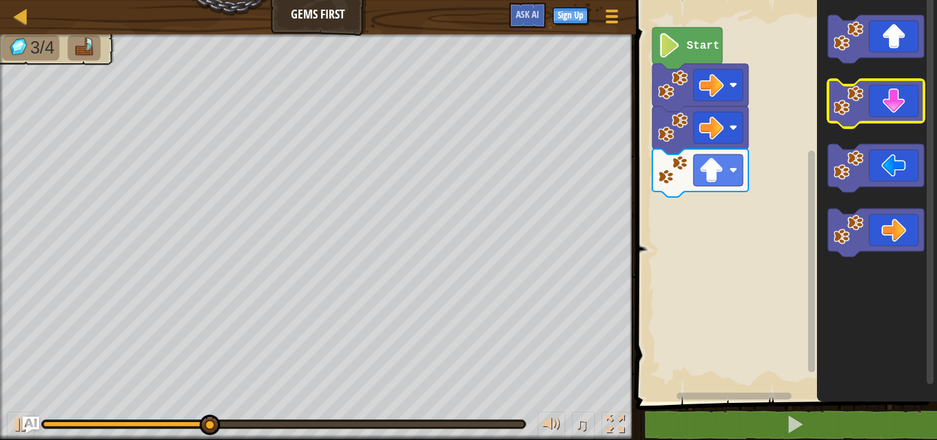
click at [890, 117] on icon "Blockly Workspace" at bounding box center [876, 104] width 96 height 48
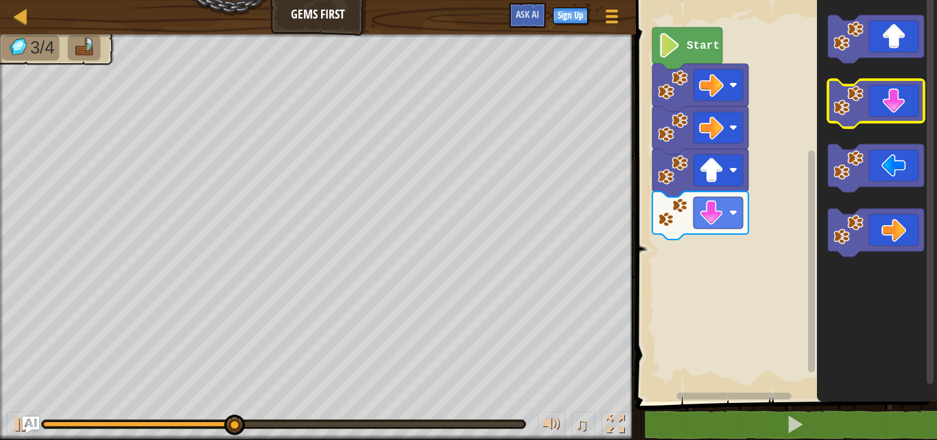
click at [888, 112] on icon "Blockly Workspace" at bounding box center [876, 104] width 96 height 48
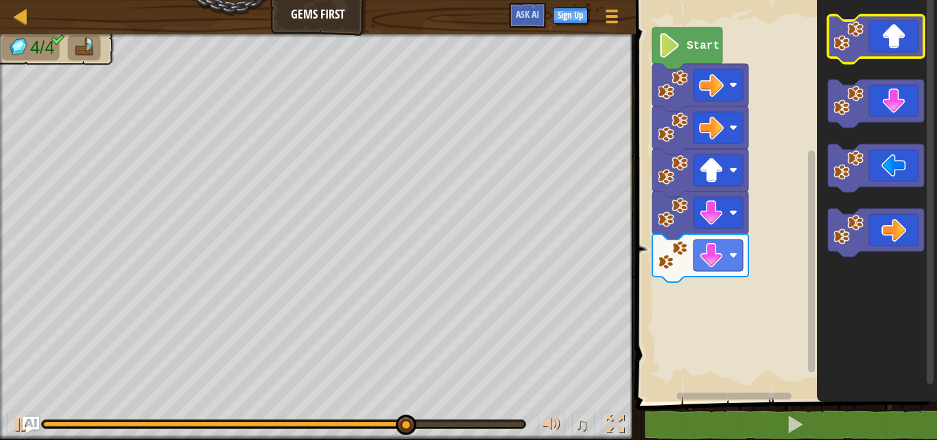
click at [914, 48] on icon "Blockly Workspace" at bounding box center [876, 39] width 96 height 48
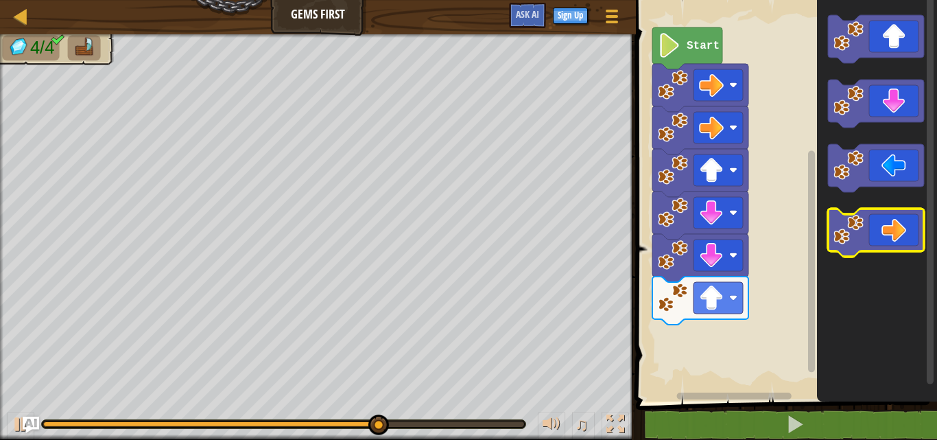
click at [889, 222] on icon "Blockly Workspace" at bounding box center [876, 233] width 96 height 48
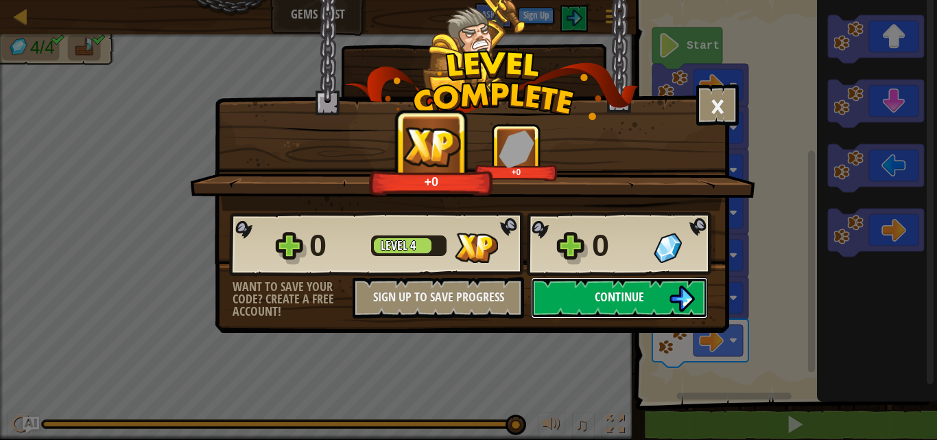
click at [654, 298] on button "Continue" at bounding box center [619, 297] width 177 height 41
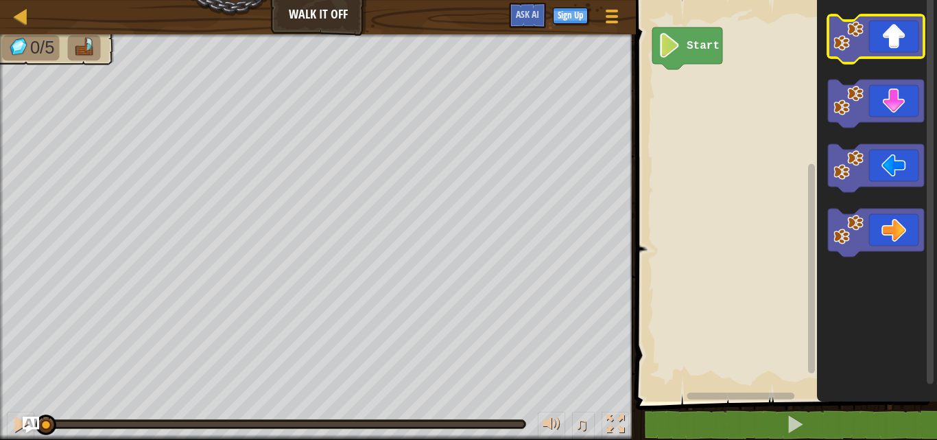
click at [848, 48] on image "Blockly Workspace" at bounding box center [848, 36] width 30 height 30
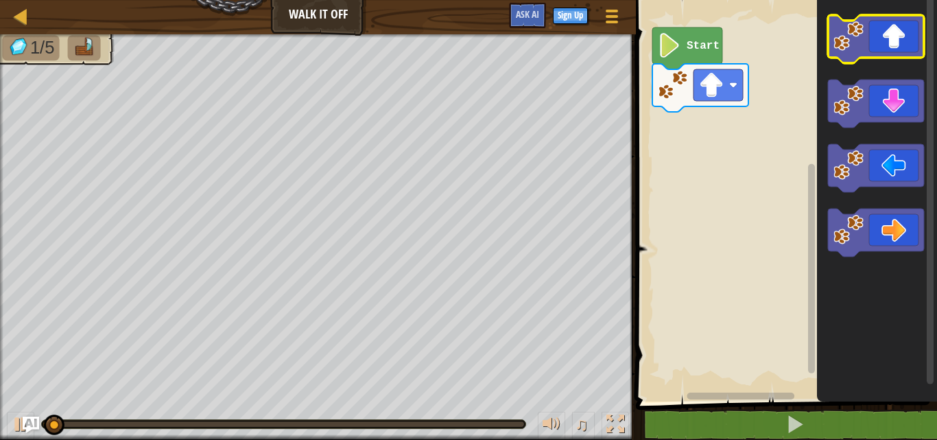
click at [840, 51] on g "Blockly Workspace" at bounding box center [876, 39] width 96 height 48
click at [845, 49] on image "Blockly Workspace" at bounding box center [848, 36] width 30 height 30
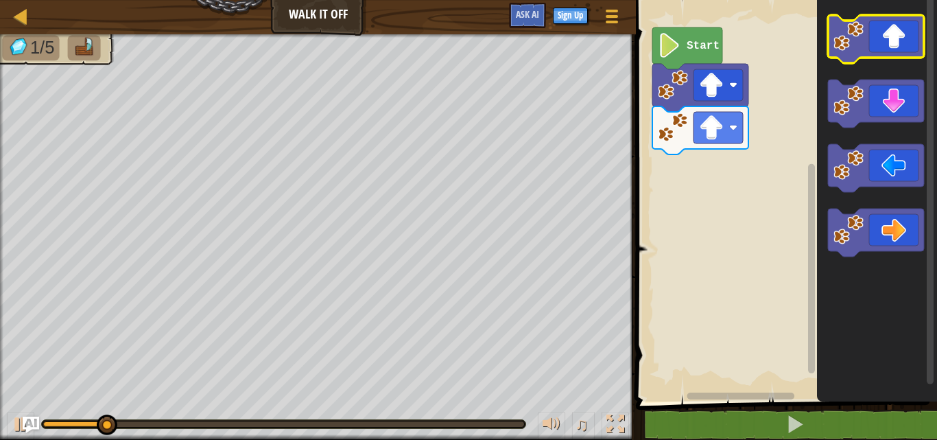
click at [845, 49] on image "Blockly Workspace" at bounding box center [848, 36] width 30 height 30
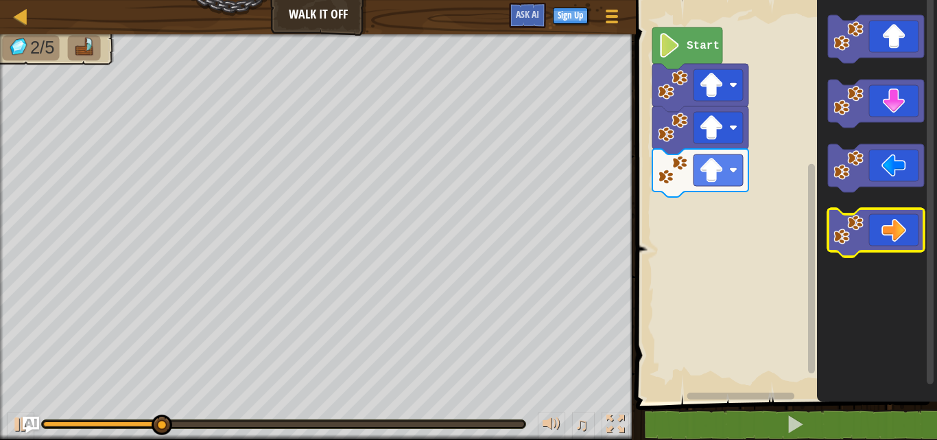
click at [896, 219] on icon "Blockly Workspace" at bounding box center [876, 233] width 96 height 48
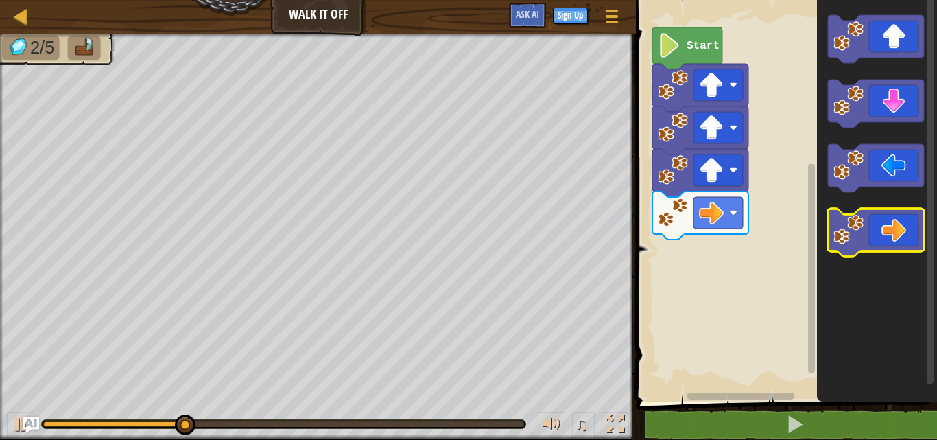
click at [896, 219] on icon "Blockly Workspace" at bounding box center [876, 233] width 96 height 48
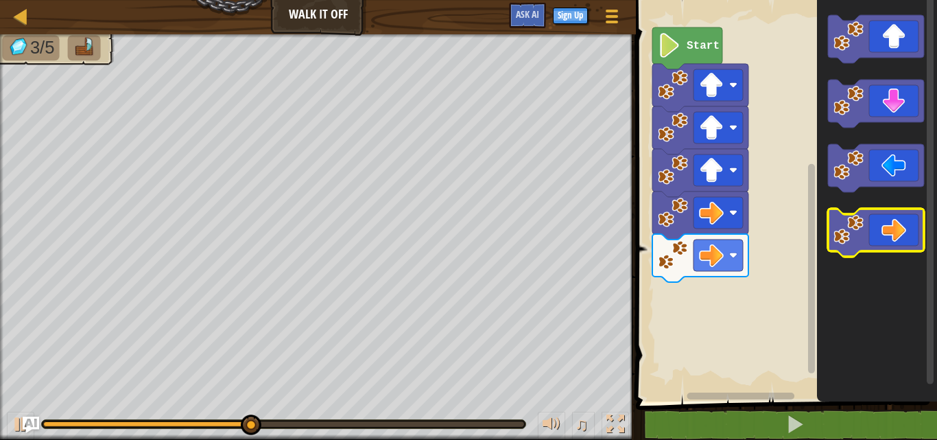
click at [897, 218] on icon "Blockly Workspace" at bounding box center [876, 233] width 96 height 48
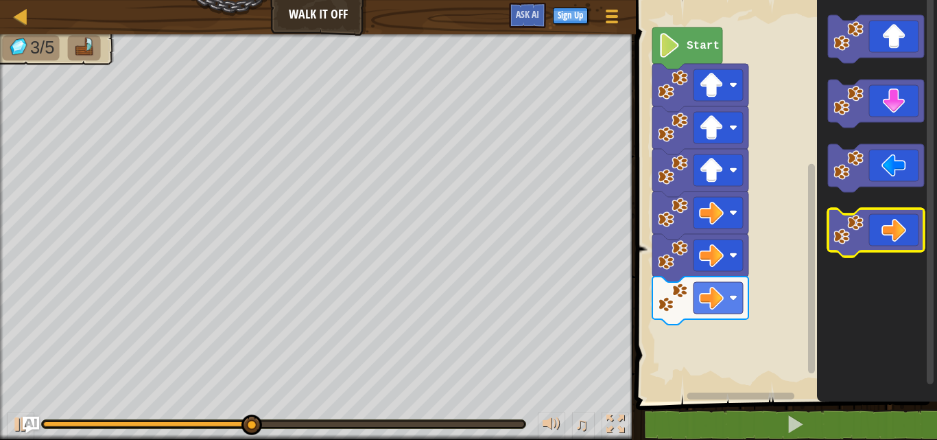
click at [897, 215] on icon "Blockly Workspace" at bounding box center [876, 233] width 96 height 48
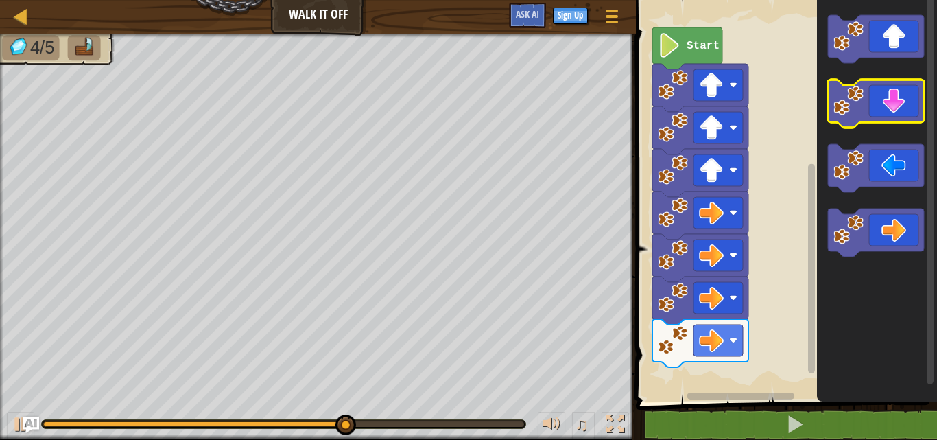
click at [884, 99] on icon "Blockly Workspace" at bounding box center [876, 104] width 96 height 48
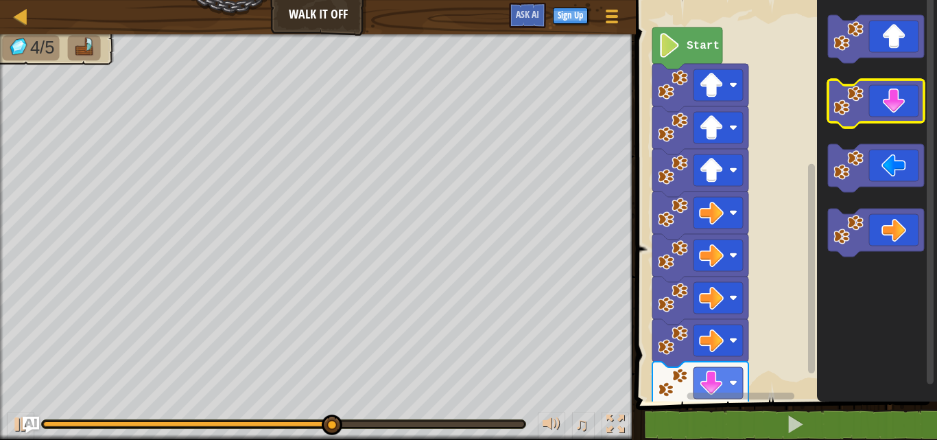
click at [882, 102] on icon "Blockly Workspace" at bounding box center [876, 104] width 96 height 48
click at [881, 103] on icon "Blockly Workspace" at bounding box center [876, 104] width 96 height 48
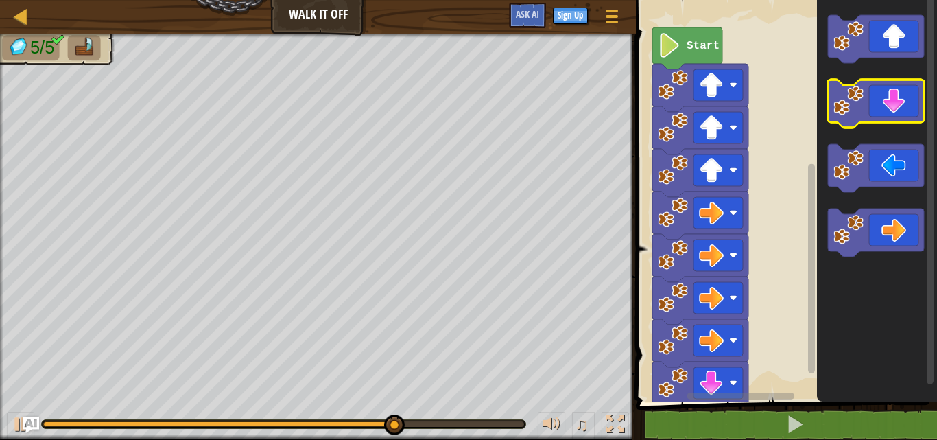
click at [881, 104] on icon "Blockly Workspace" at bounding box center [876, 104] width 96 height 48
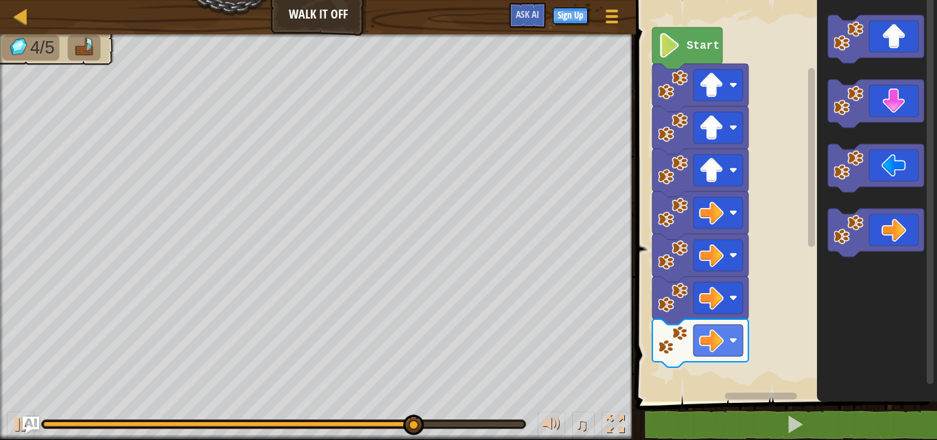
click at [674, 60] on icon "Blockly Workspace" at bounding box center [687, 48] width 70 height 42
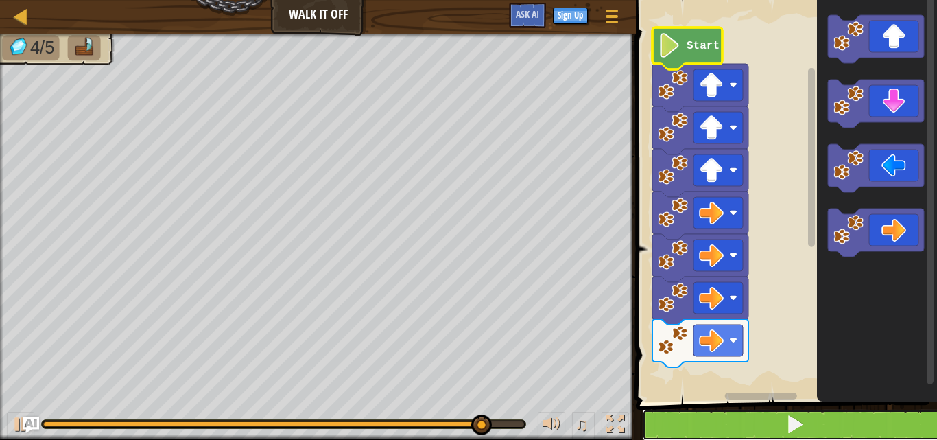
click at [754, 433] on button at bounding box center [794, 425] width 305 height 32
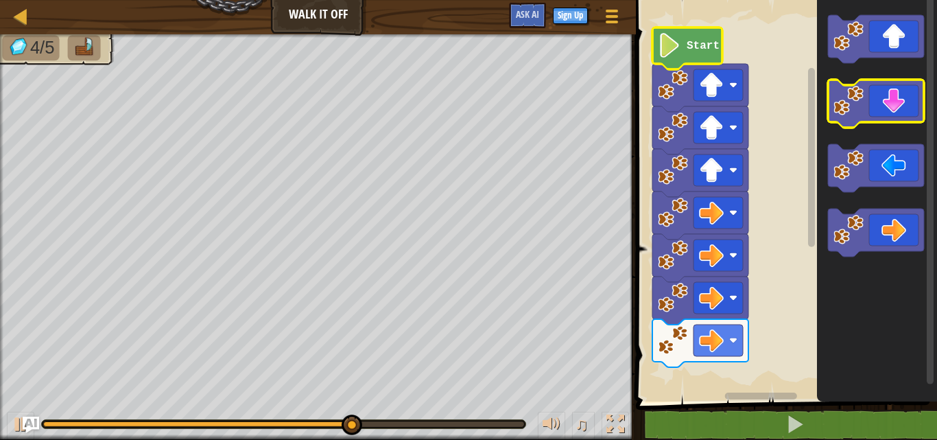
click at [899, 98] on icon "Blockly Workspace" at bounding box center [876, 104] width 96 height 48
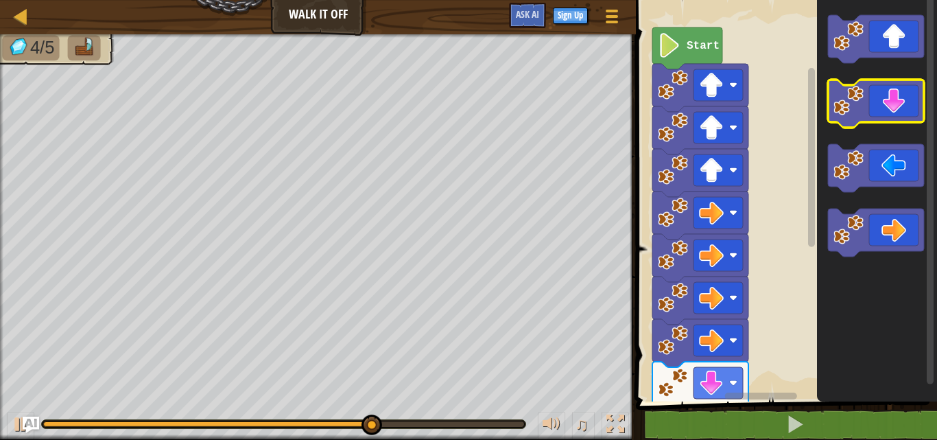
click at [896, 102] on icon "Blockly Workspace" at bounding box center [876, 104] width 96 height 48
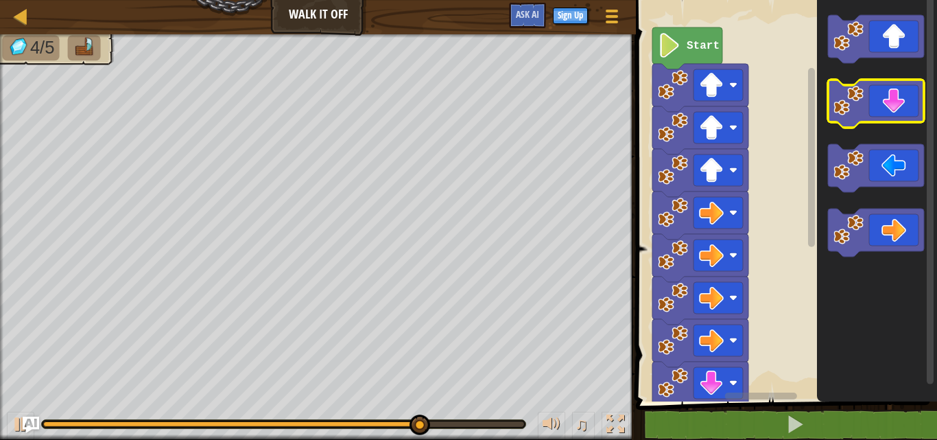
click at [892, 108] on icon "Blockly Workspace" at bounding box center [876, 104] width 96 height 48
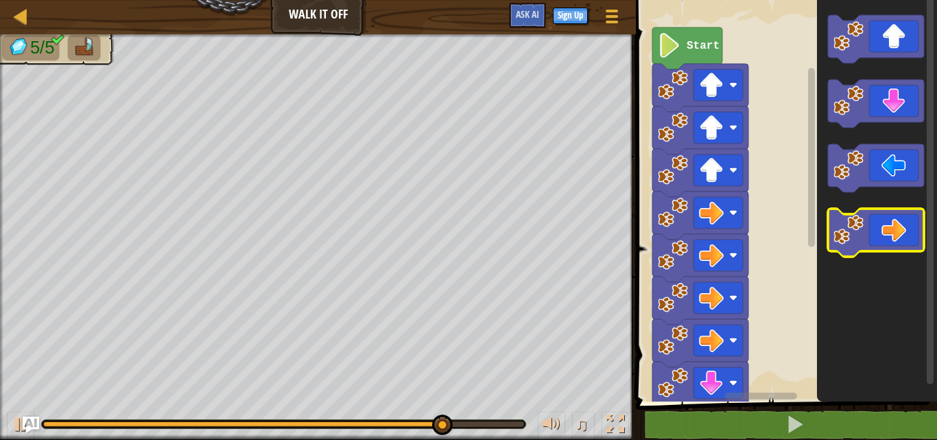
click at [921, 220] on icon "Blockly Workspace" at bounding box center [876, 233] width 96 height 48
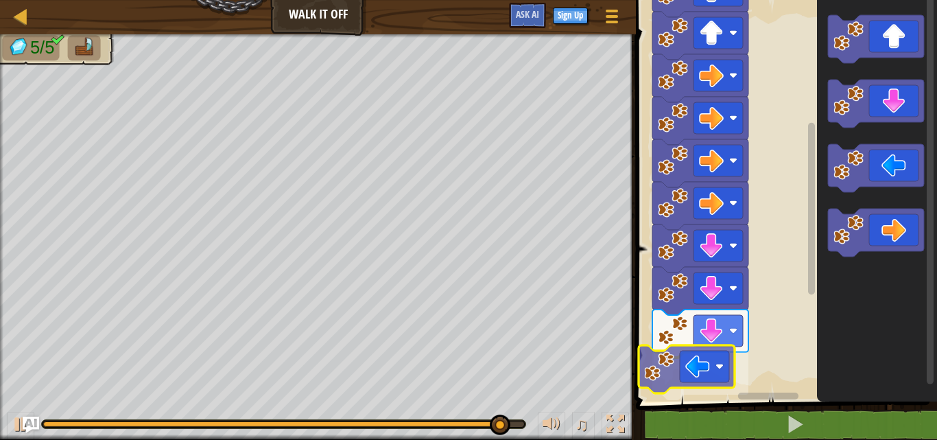
click at [707, 381] on div "Start" at bounding box center [784, 197] width 305 height 408
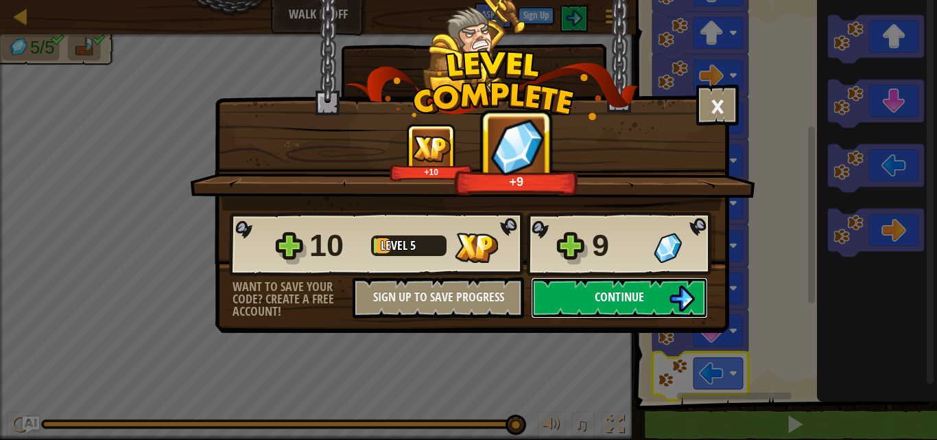
click at [600, 304] on button "Continue" at bounding box center [619, 297] width 177 height 41
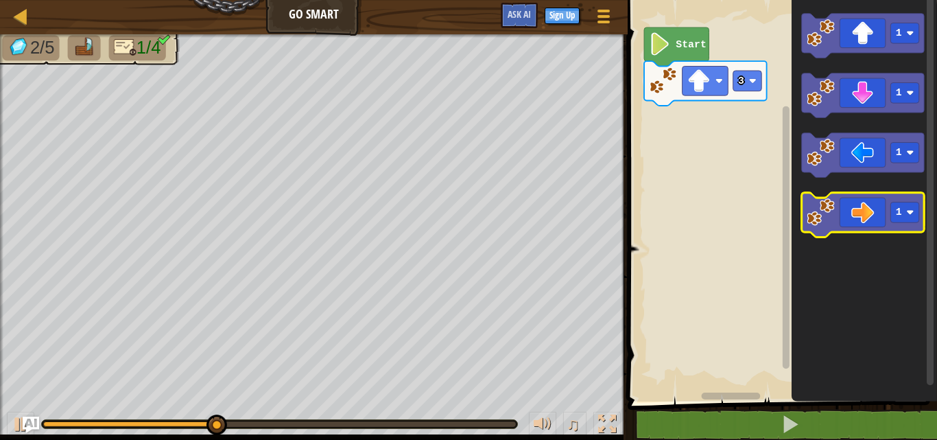
click at [853, 217] on icon "Blockly Workspace" at bounding box center [862, 215] width 123 height 45
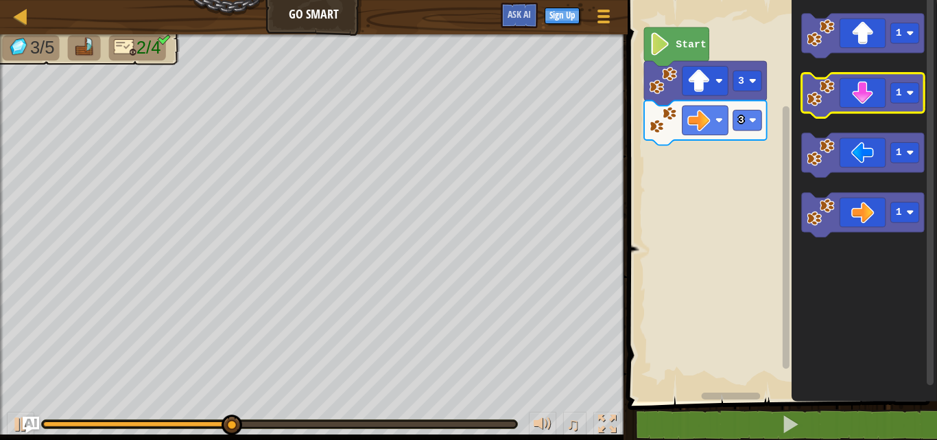
click at [878, 130] on icon "1 1 1 1" at bounding box center [864, 197] width 145 height 408
click at [888, 110] on icon "Blockly Workspace" at bounding box center [862, 95] width 123 height 45
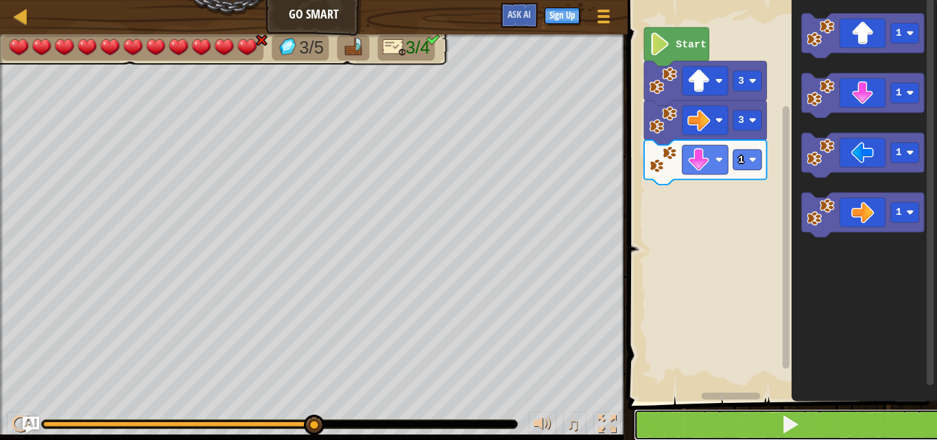
drag, startPoint x: 722, startPoint y: 416, endPoint x: 709, endPoint y: 417, distance: 12.4
click at [714, 416] on button at bounding box center [790, 425] width 313 height 32
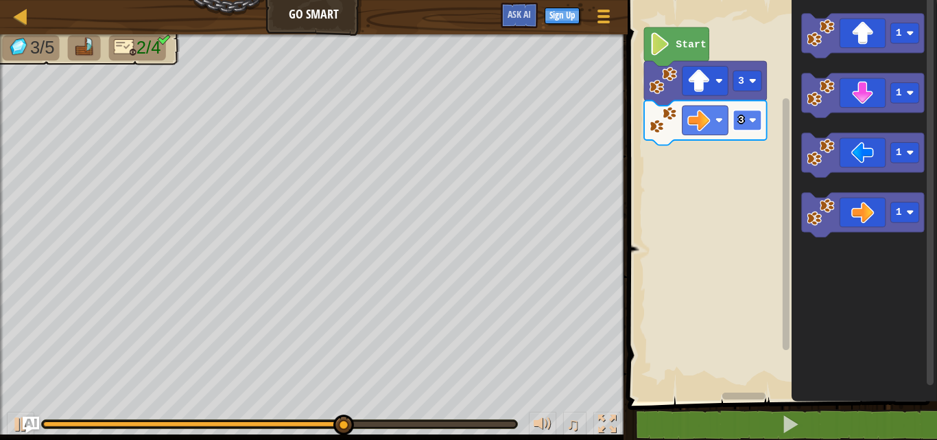
click at [749, 118] on g "3" at bounding box center [747, 120] width 29 height 21
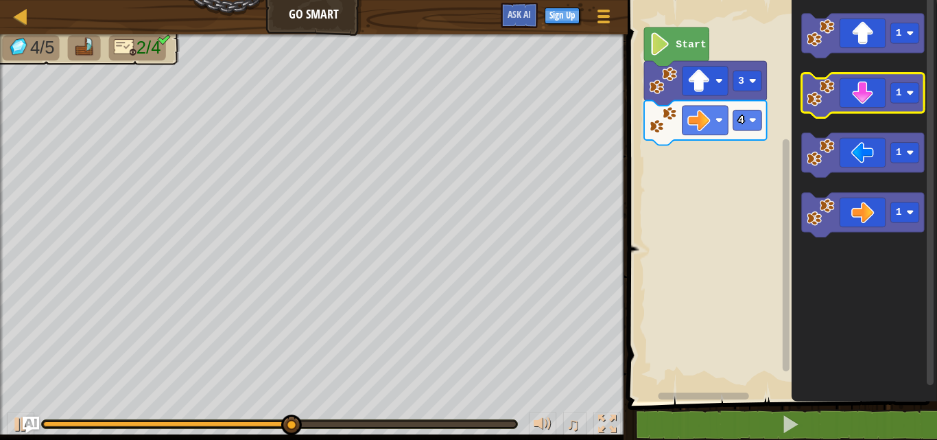
click at [847, 101] on icon "Blockly Workspace" at bounding box center [862, 95] width 123 height 45
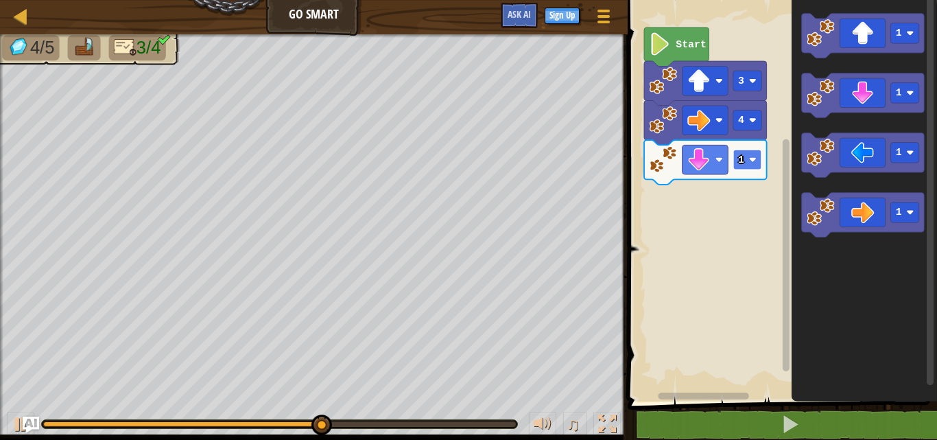
click at [741, 159] on text "1" at bounding box center [741, 159] width 6 height 11
click at [753, 164] on rect "Blockly Workspace" at bounding box center [747, 160] width 29 height 21
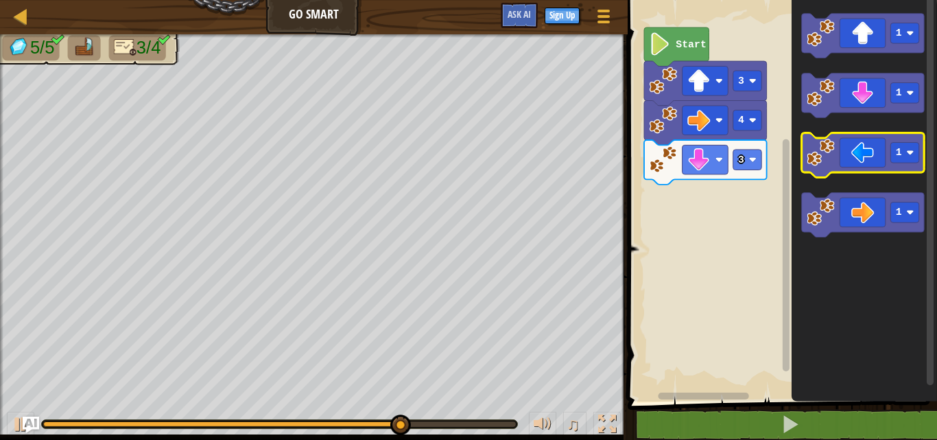
click at [857, 172] on icon "Blockly Workspace" at bounding box center [862, 155] width 123 height 45
click at [864, 158] on icon "Blockly Workspace" at bounding box center [862, 155] width 123 height 45
